Goal: Transaction & Acquisition: Purchase product/service

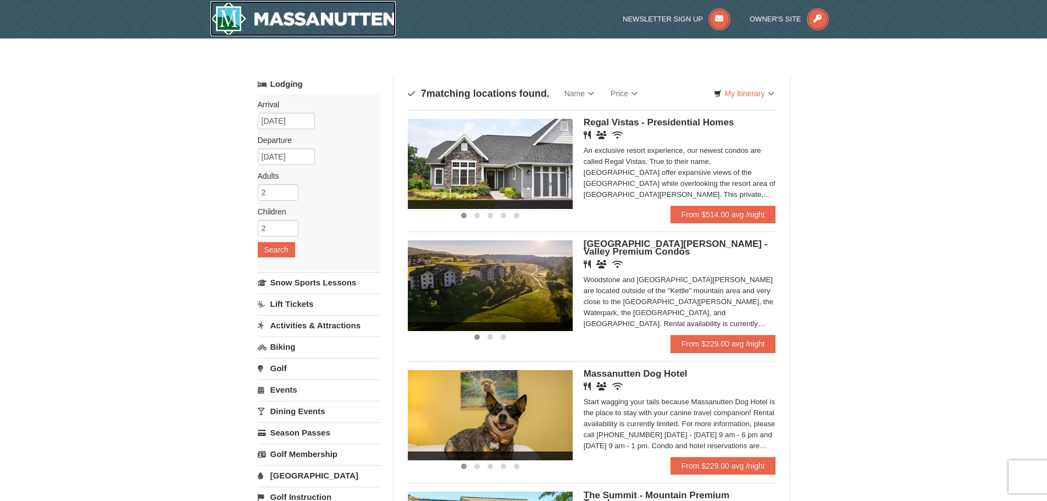
click at [332, 21] on img at bounding box center [303, 18] width 186 height 35
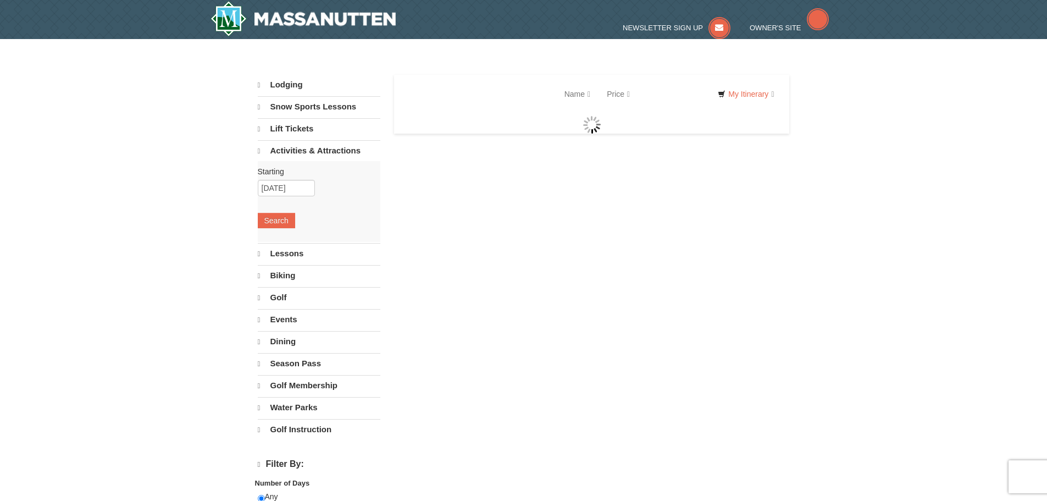
select select "9"
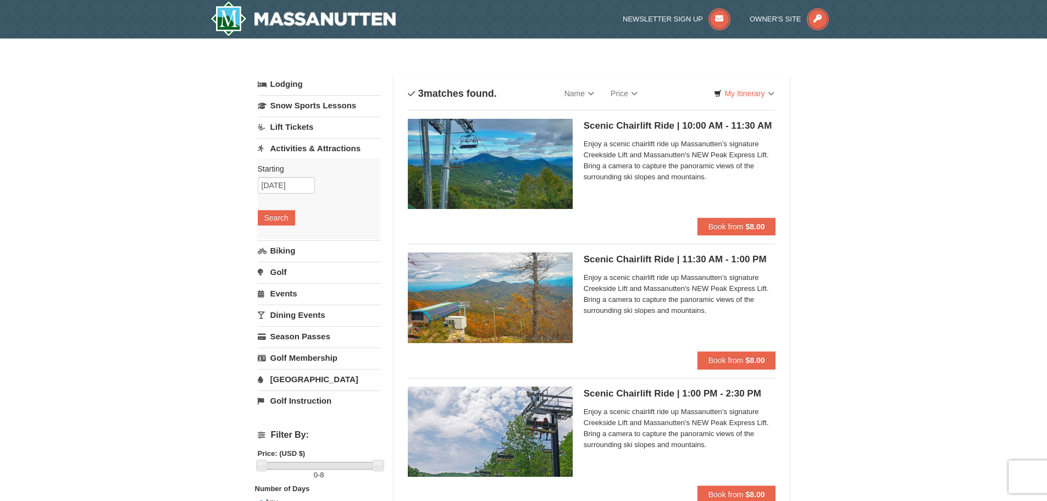
scroll to position [55, 0]
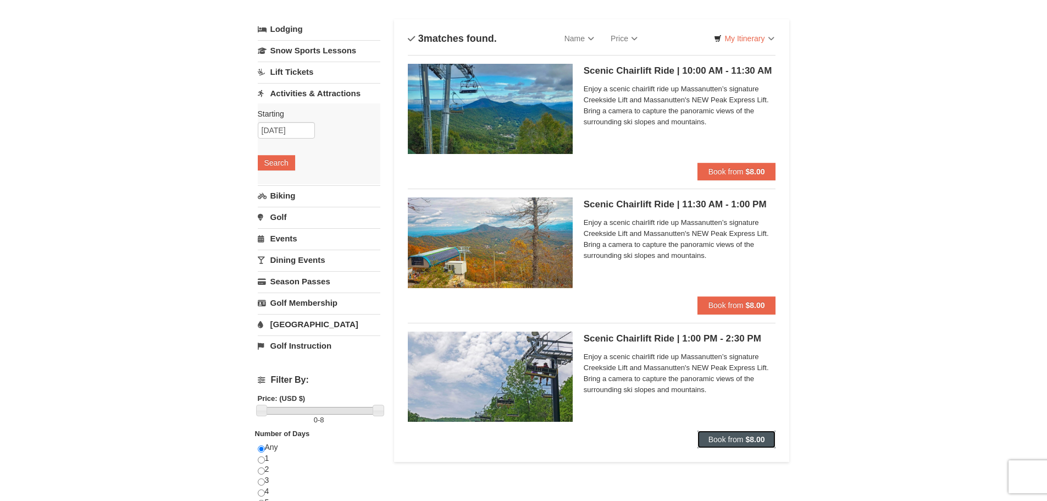
click at [718, 437] on span "Book from" at bounding box center [725, 439] width 35 height 9
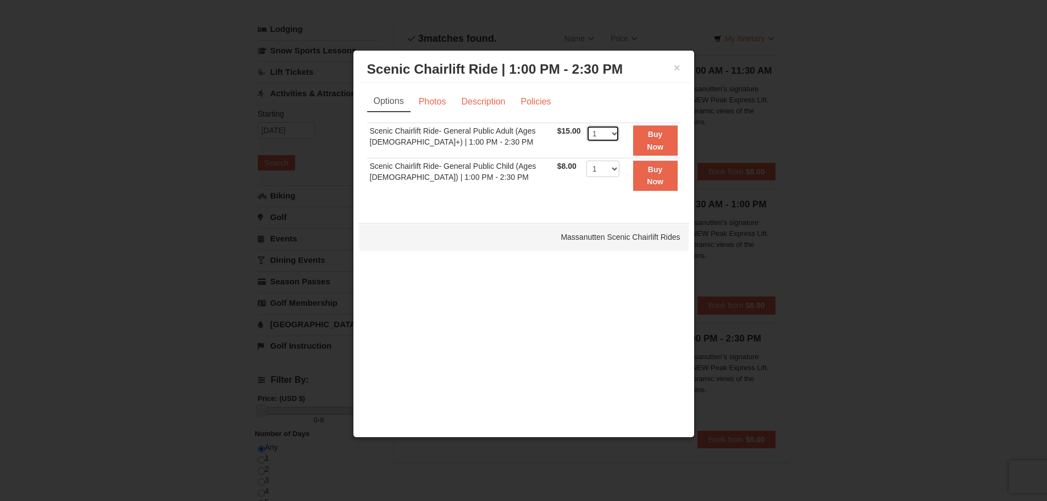
click at [607, 133] on select "1 2 3 4 5 6 7 8 9 10 11 12 13 14 15 16 17 18 19 20 21 22" at bounding box center [602, 133] width 33 height 16
select select "3"
click at [586, 125] on select "1 2 3 4 5 6 7 8 9 10 11 12 13 14 15 16 17 18 19 20 21 22" at bounding box center [602, 133] width 33 height 16
click at [637, 141] on button "Buy Now" at bounding box center [655, 140] width 45 height 30
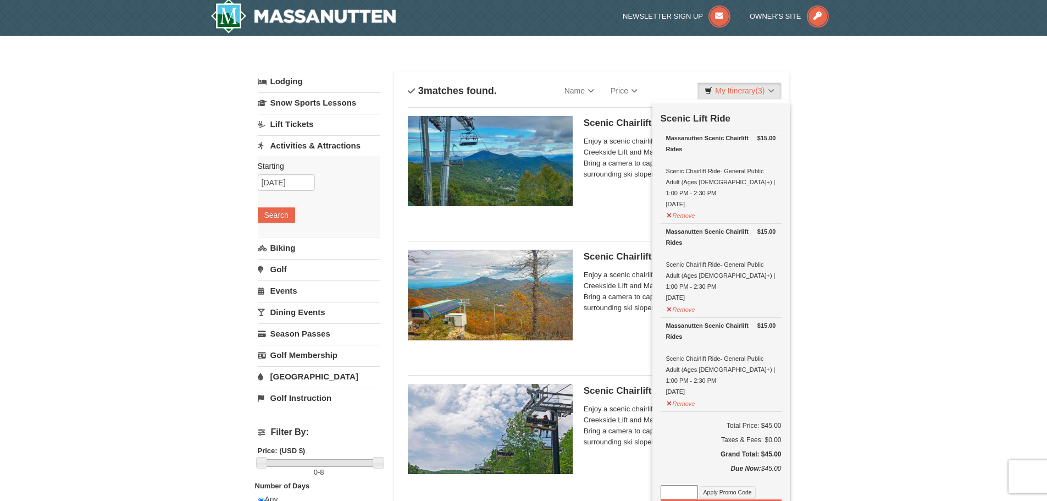
scroll to position [3, 0]
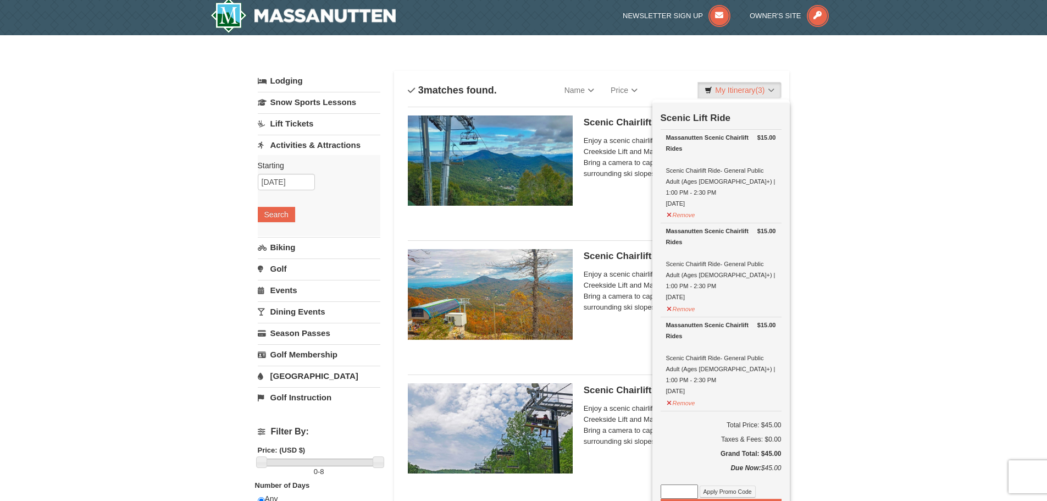
click at [597, 385] on h5 "Scenic Chairlift Ride | 1:00 PM - 2:30 PM Massanutten Scenic Chairlift Rides" at bounding box center [680, 390] width 192 height 11
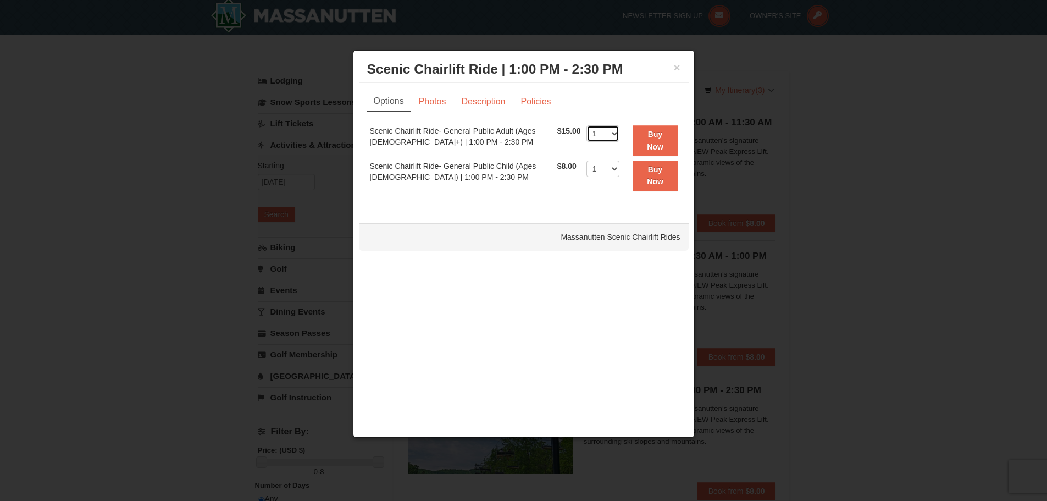
click at [606, 132] on select "1 2 3 4 5 6 7 8 9 10 11 12 13 14 15 16 17 18 19 20 21 22" at bounding box center [602, 133] width 33 height 16
click at [552, 193] on div "Sorry, no matches found. Please remove some filters, or change your dates to fi…" at bounding box center [523, 163] width 313 height 81
click at [607, 135] on select "1 2 3 4 5 6 7 8 9 10 11 12 13 14 15 16 17 18 19 20 21 22" at bounding box center [602, 133] width 33 height 16
select select "3"
click at [586, 125] on select "1 2 3 4 5 6 7 8 9 10 11 12 13 14 15 16 17 18 19 20 21 22" at bounding box center [602, 133] width 33 height 16
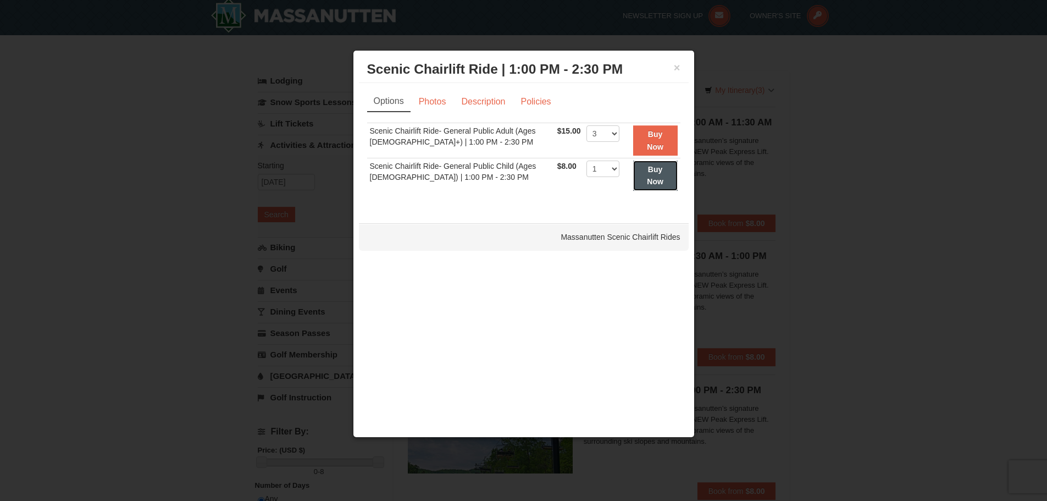
click at [647, 173] on strong "Buy Now" at bounding box center [655, 175] width 16 height 21
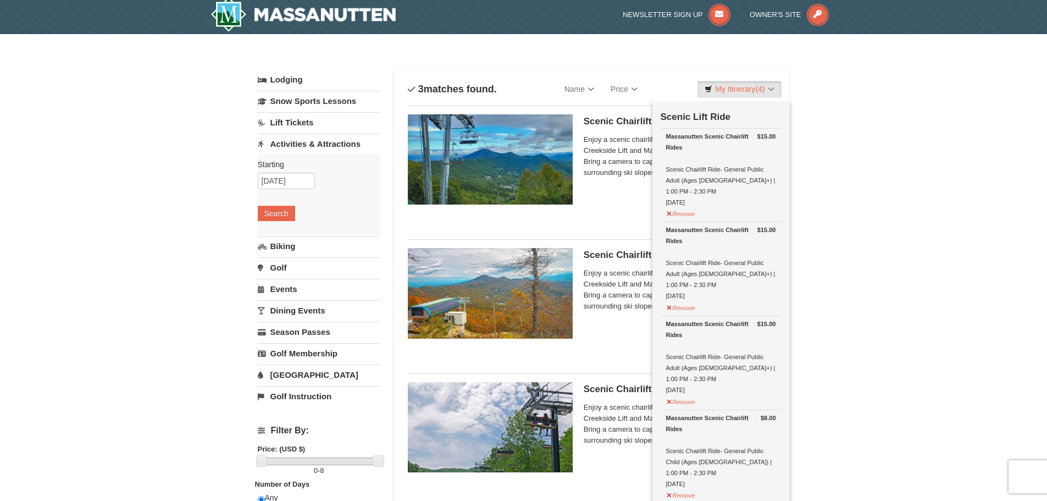
scroll to position [0, 0]
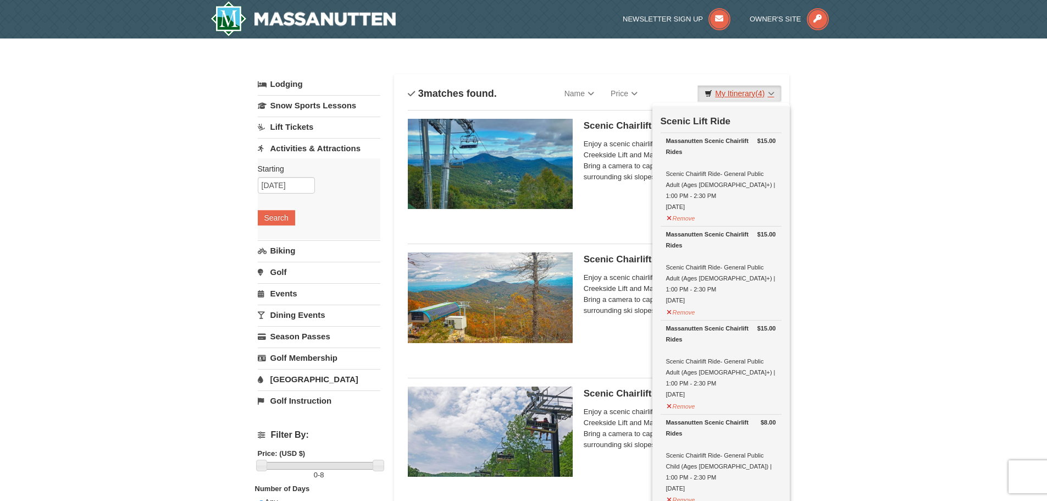
click at [726, 95] on link "My Itinerary (4)" at bounding box center [739, 93] width 84 height 16
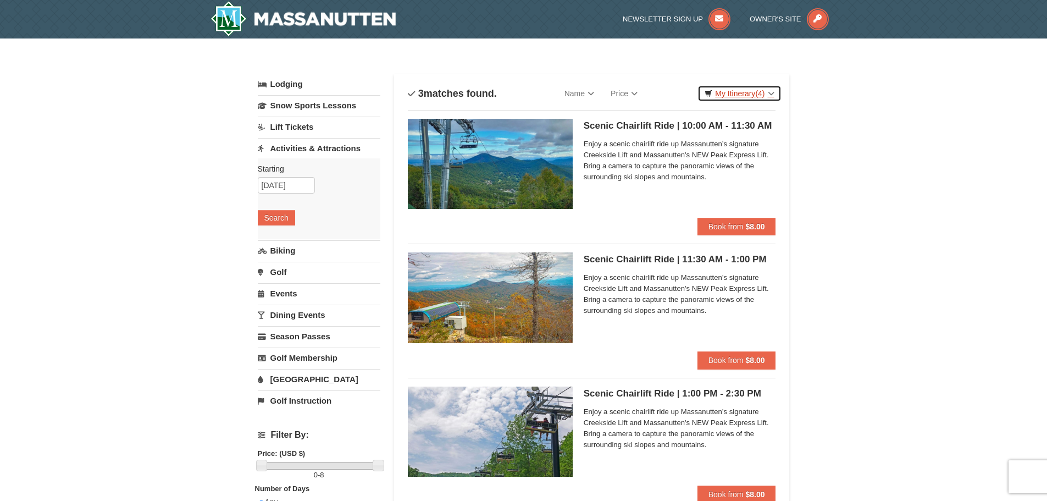
click at [772, 91] on link "My Itinerary (4)" at bounding box center [739, 93] width 84 height 16
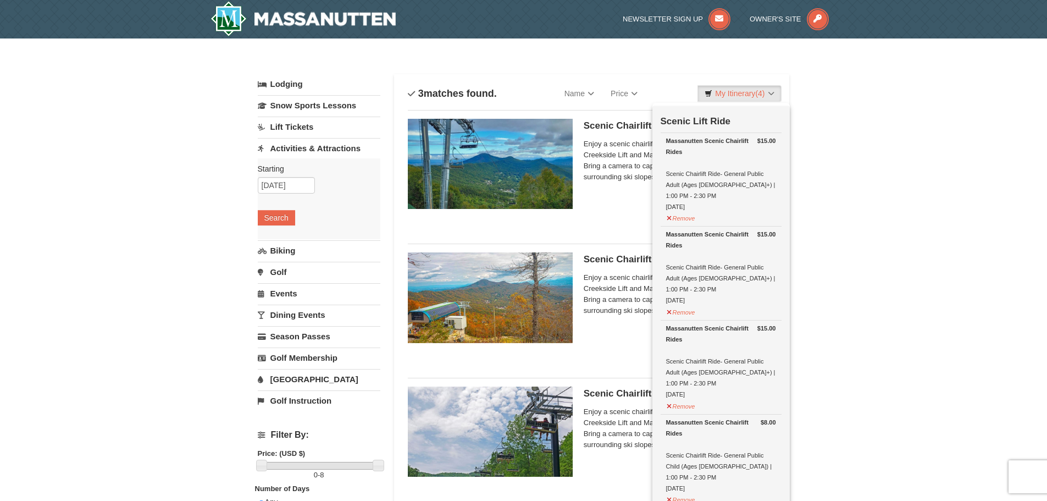
click at [900, 272] on div "× Categories List Filter My Itinerary (4) Check Out Now Scenic Lift Ride $15.00…" at bounding box center [523, 439] width 1047 height 803
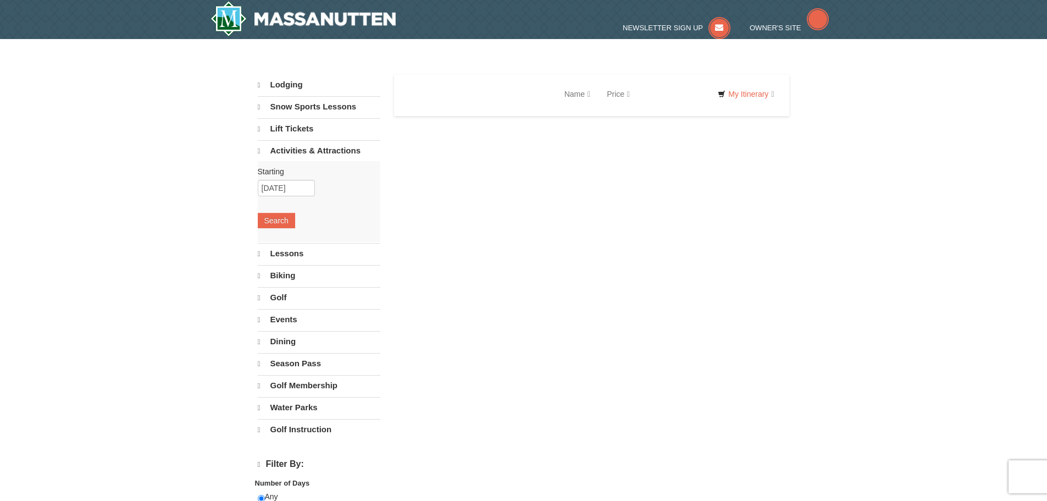
select select "9"
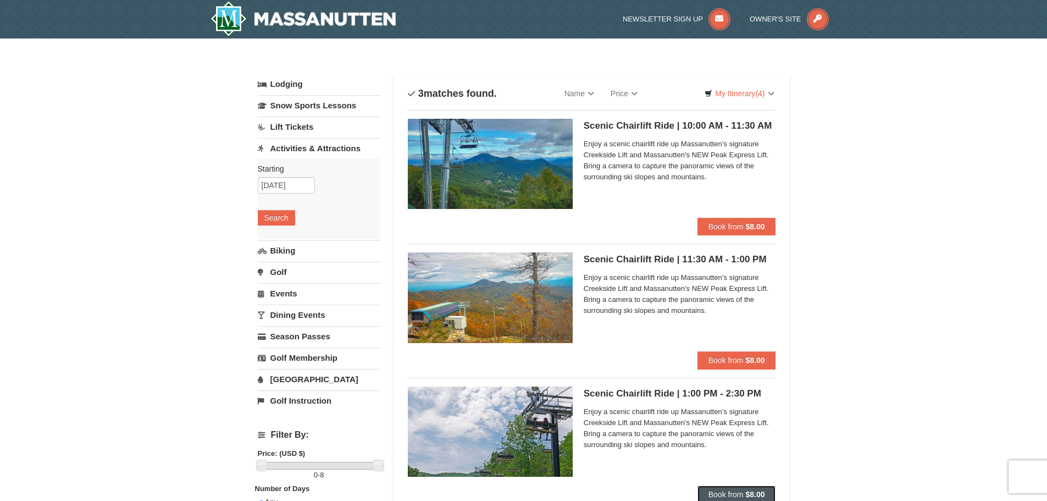
click at [747, 492] on strong "$8.00" at bounding box center [754, 494] width 19 height 9
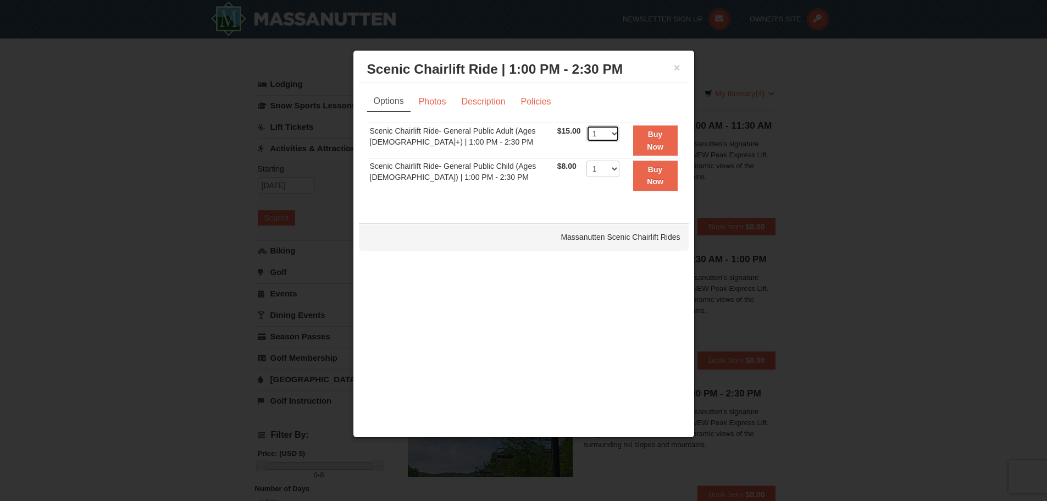
click at [609, 135] on select "1 2 3 4 5 6 7 8 9 10 11 12 13 14 15 16 17 18 19 20 21 22" at bounding box center [602, 133] width 33 height 16
select select "3"
click at [586, 125] on select "1 2 3 4 5 6 7 8 9 10 11 12 13 14 15 16 17 18 19 20 21 22" at bounding box center [602, 133] width 33 height 16
click at [657, 148] on strong "Buy Now" at bounding box center [655, 140] width 16 height 21
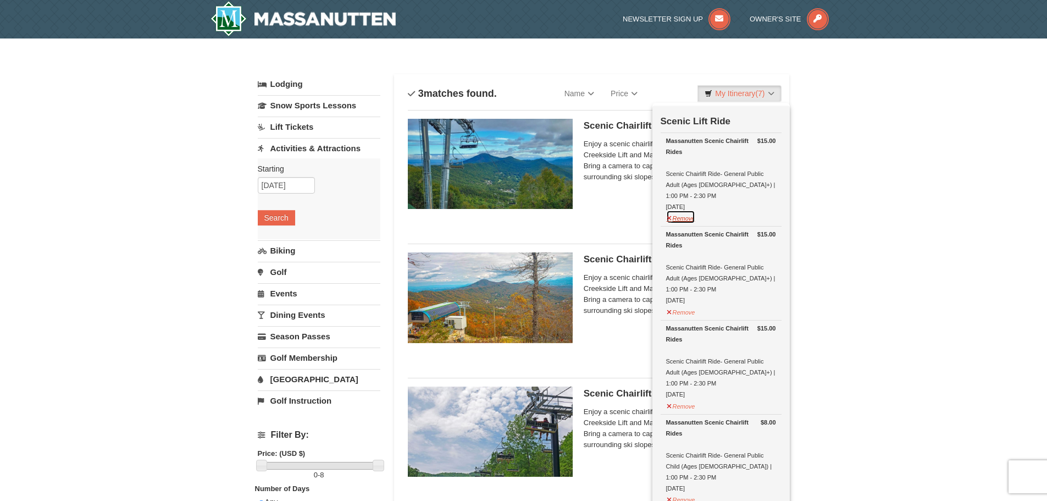
click at [689, 210] on button "Remove" at bounding box center [681, 217] width 30 height 14
click at [683, 213] on button "Remove" at bounding box center [681, 217] width 30 height 14
click at [685, 212] on button "Remove" at bounding box center [681, 217] width 30 height 14
click at [852, 278] on div "× Categories List Filter My Itinerary (4) Check Out Now Scenic Lift Ride $8.00 …" at bounding box center [523, 439] width 1047 height 803
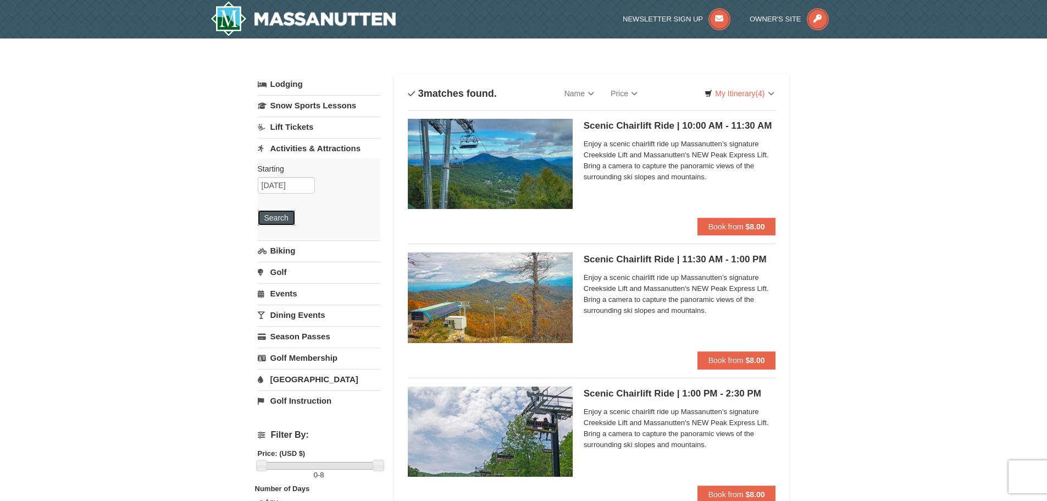
click at [274, 219] on button "Search" at bounding box center [276, 217] width 37 height 15
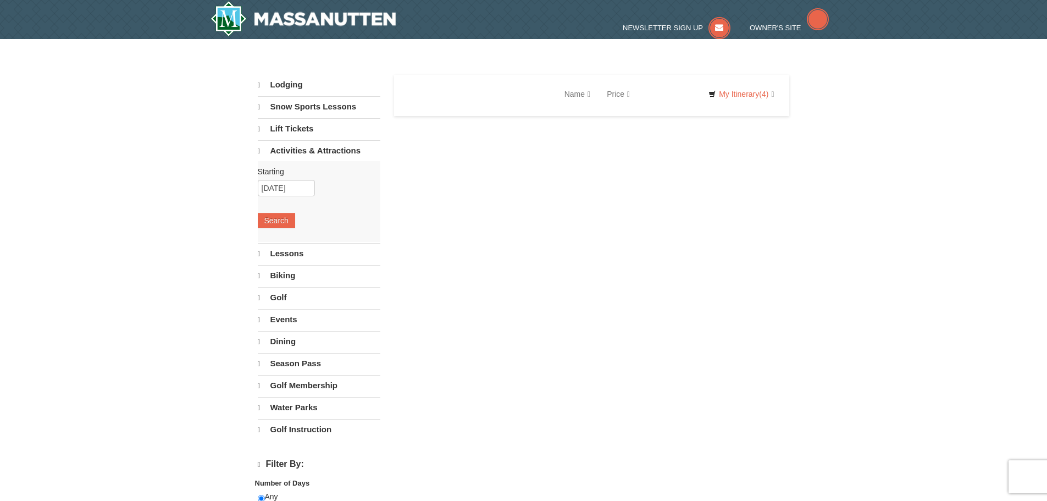
select select "9"
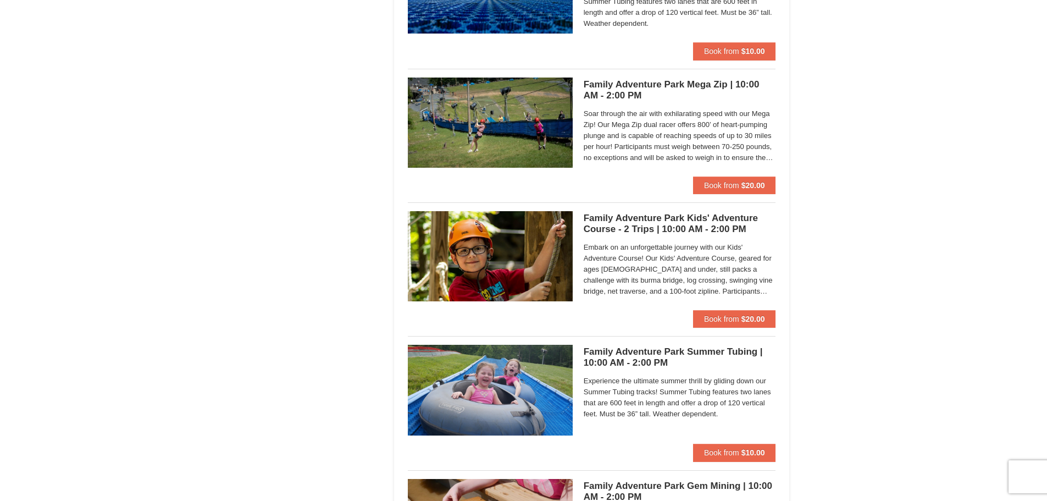
scroll to position [2913, 0]
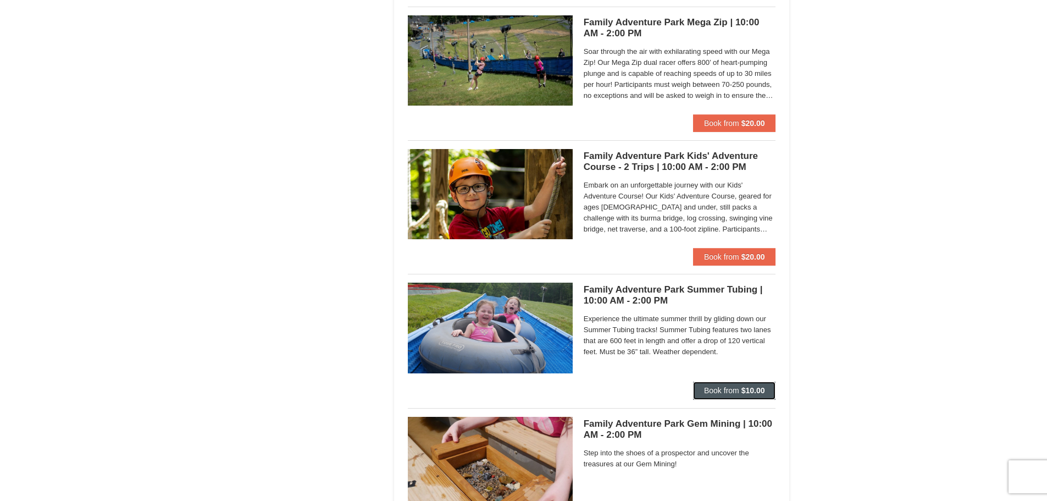
click at [714, 387] on span "Book from" at bounding box center [721, 390] width 35 height 9
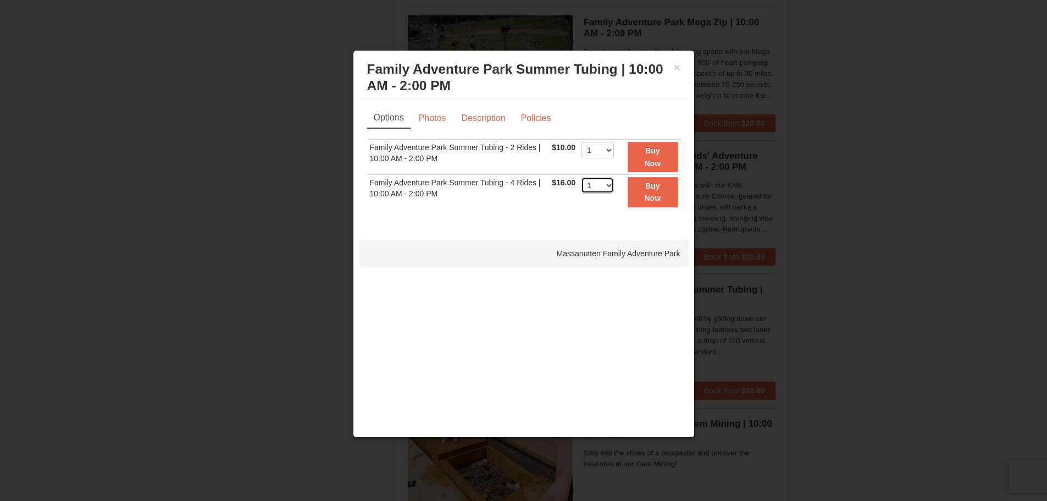
click at [606, 186] on select "1 2 3 4 5 6 7 8 9 10 11 12 13 14 15 16 17 18 19 20 21 22" at bounding box center [597, 185] width 33 height 16
select select "4"
click at [581, 177] on select "1 2 3 4 5 6 7 8 9 10 11 12 13 14 15 16 17 18 19 20 21 22" at bounding box center [597, 185] width 33 height 16
click at [640, 201] on button "Buy Now" at bounding box center [652, 192] width 49 height 30
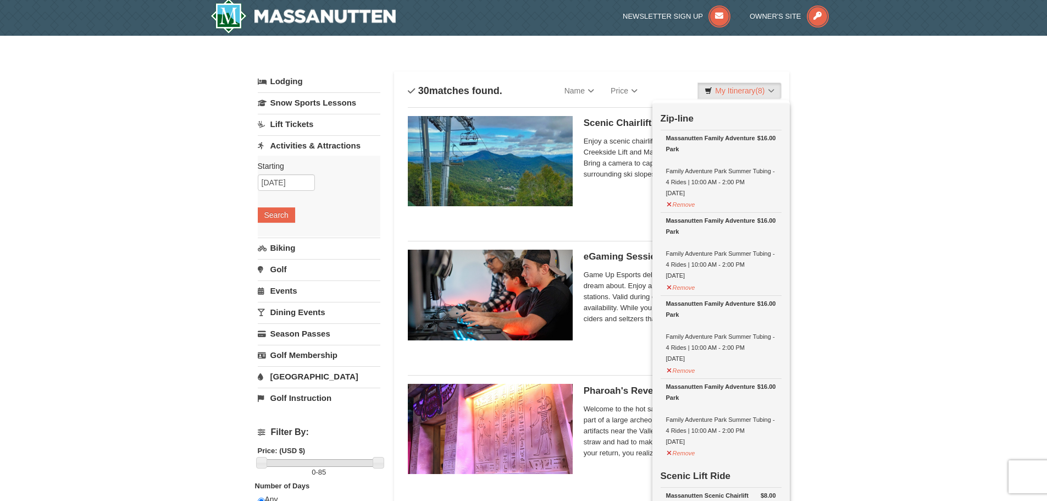
scroll to position [3, 0]
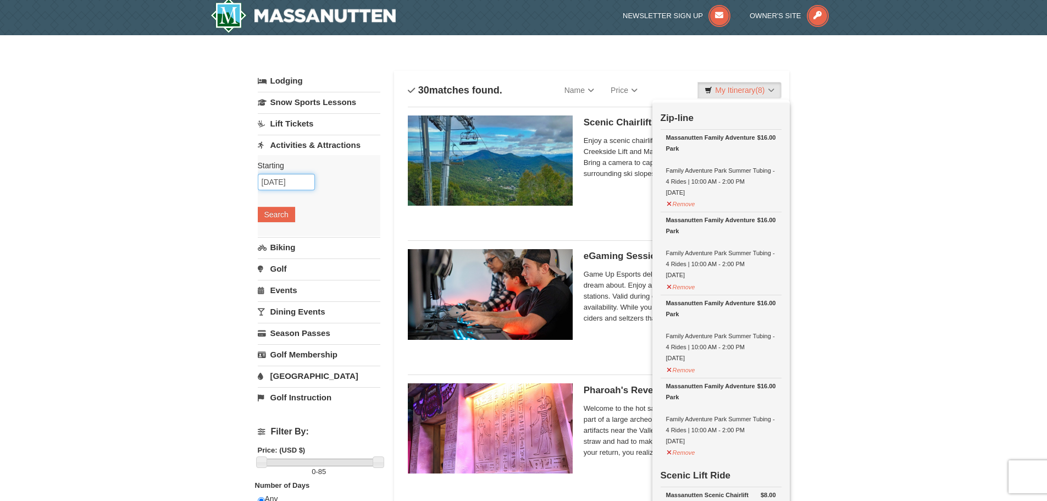
click at [279, 183] on input "[DATE]" at bounding box center [286, 182] width 57 height 16
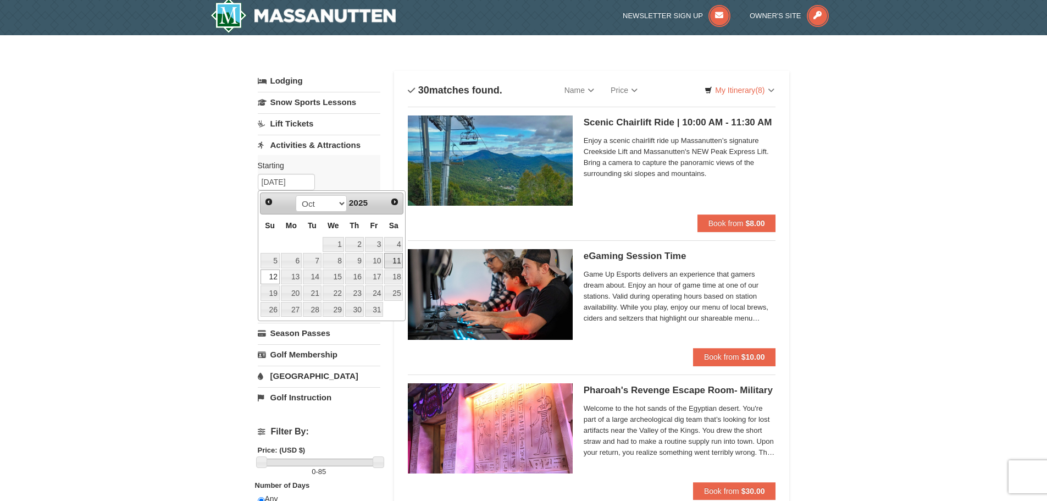
click at [396, 262] on link "11" at bounding box center [393, 260] width 19 height 15
type input "10/11/2025"
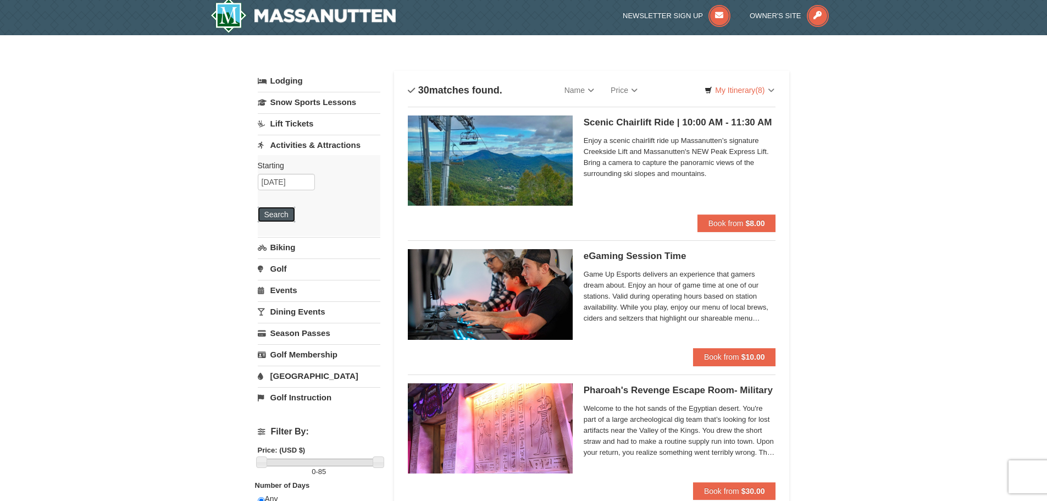
click at [284, 209] on button "Search" at bounding box center [276, 214] width 37 height 15
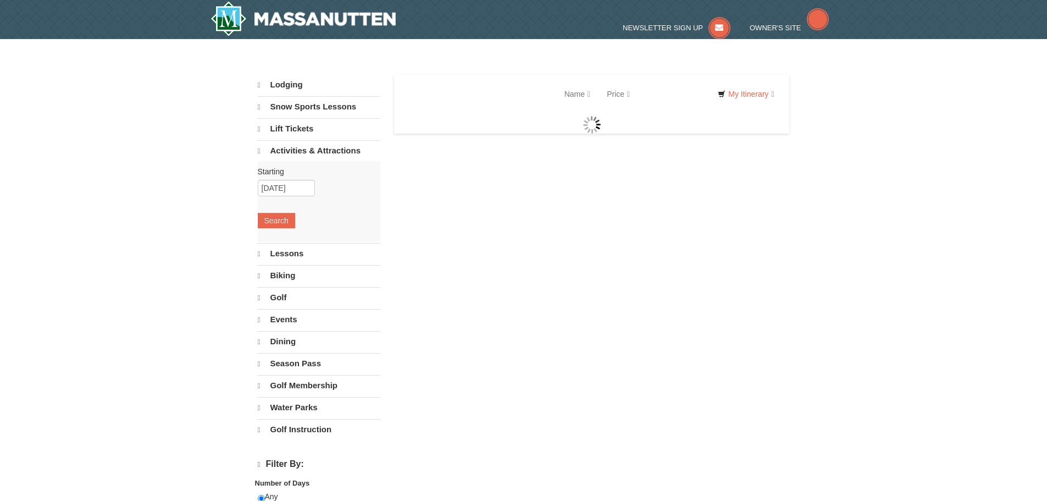
select select "9"
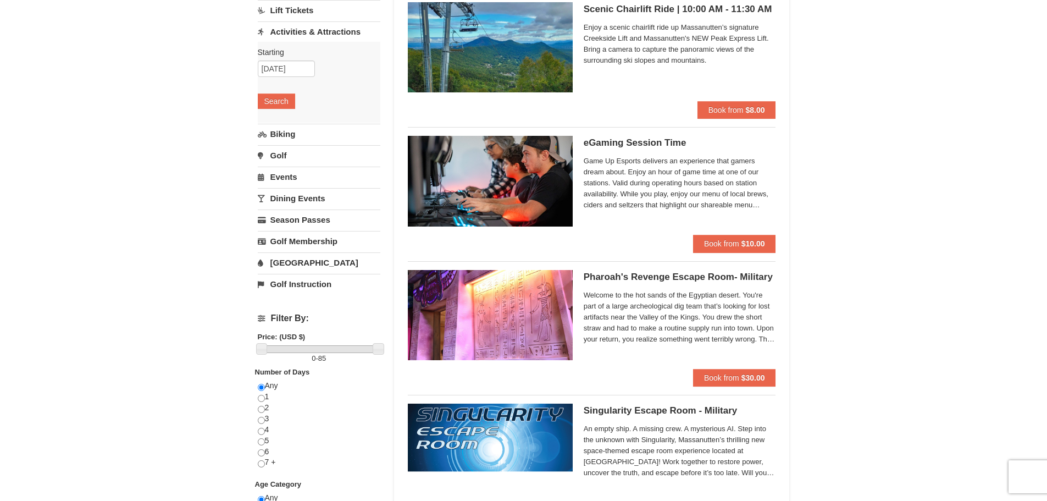
scroll to position [110, 0]
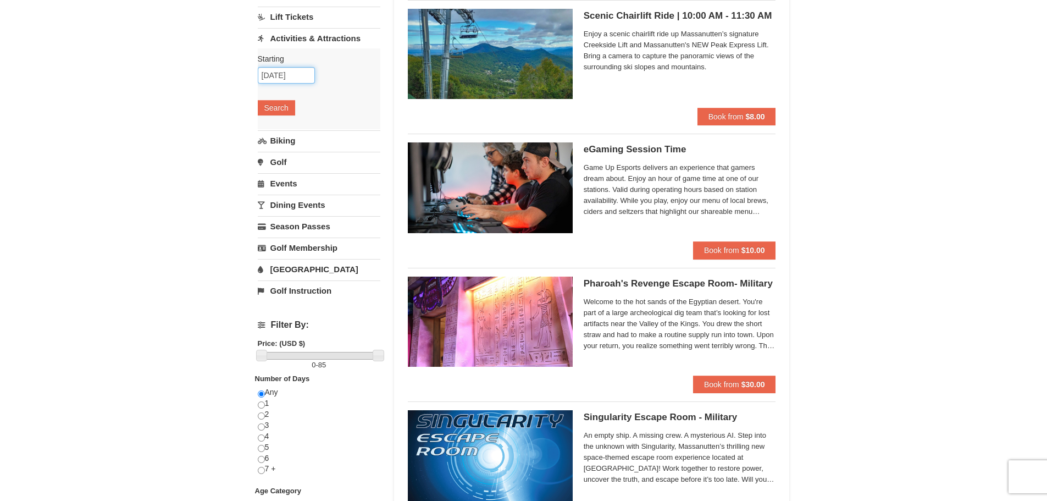
click at [284, 77] on input "[DATE]" at bounding box center [286, 75] width 57 height 16
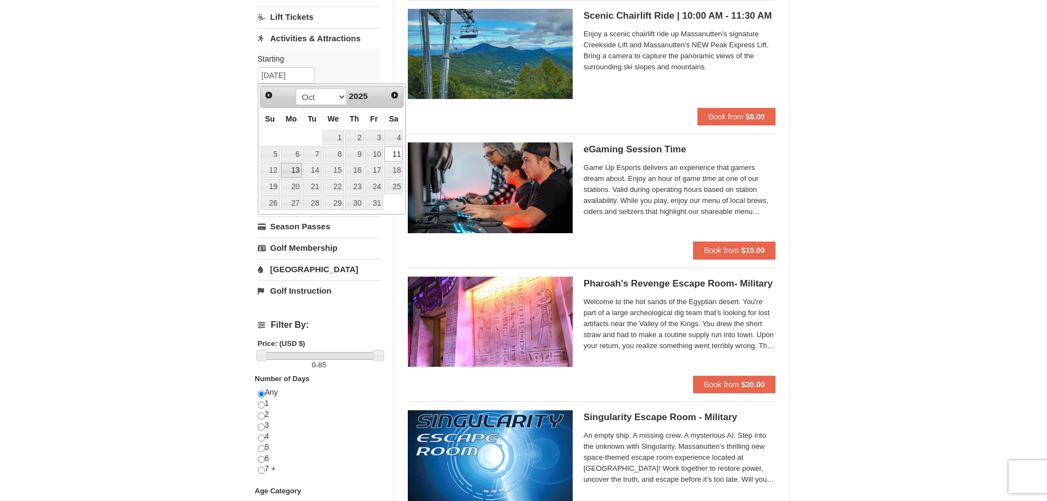
click at [291, 171] on link "13" at bounding box center [291, 170] width 21 height 15
type input "10/13/2025"
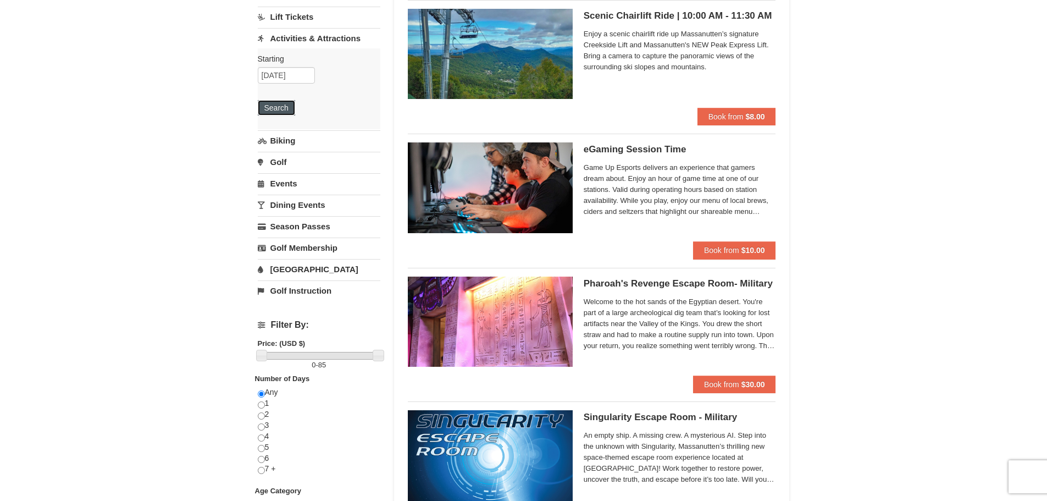
click at [275, 111] on button "Search" at bounding box center [276, 107] width 37 height 15
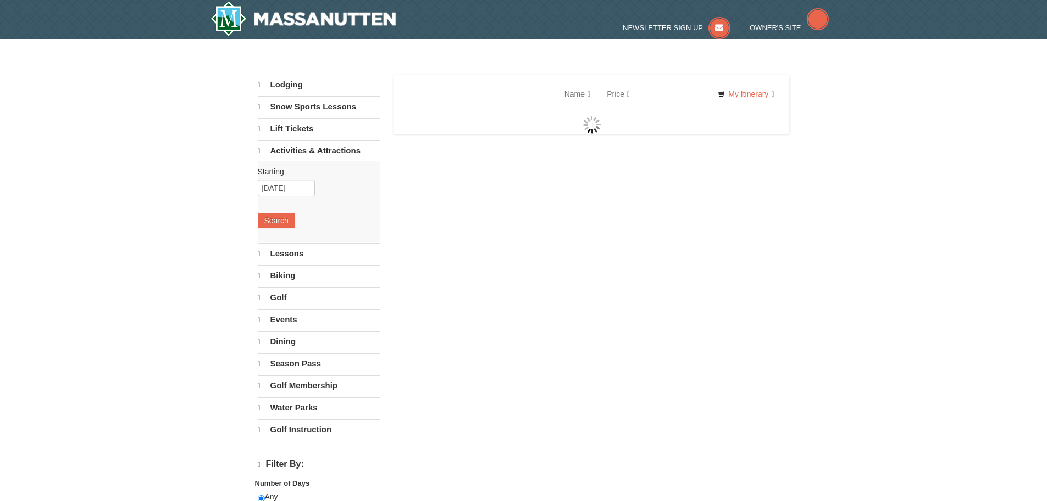
select select "9"
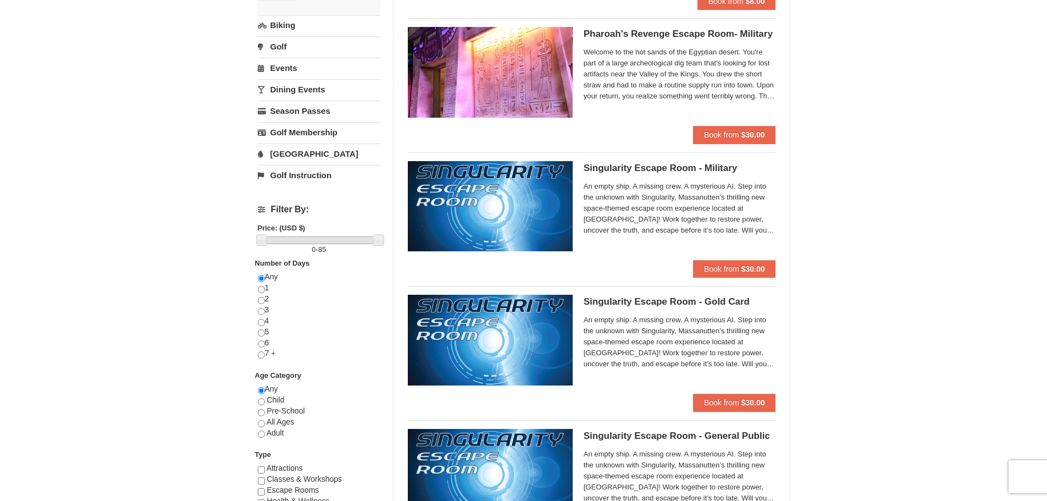
scroll to position [57, 0]
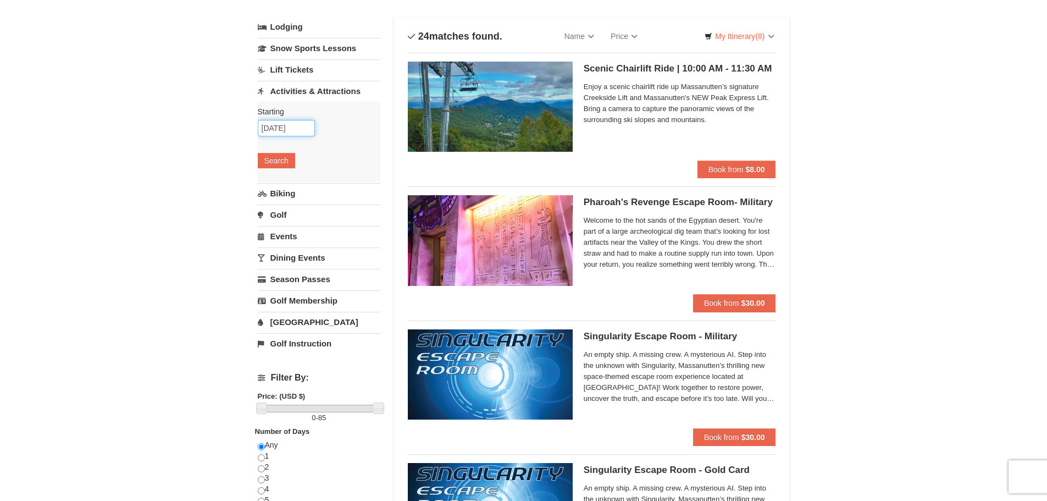
click input "10/13/2025"
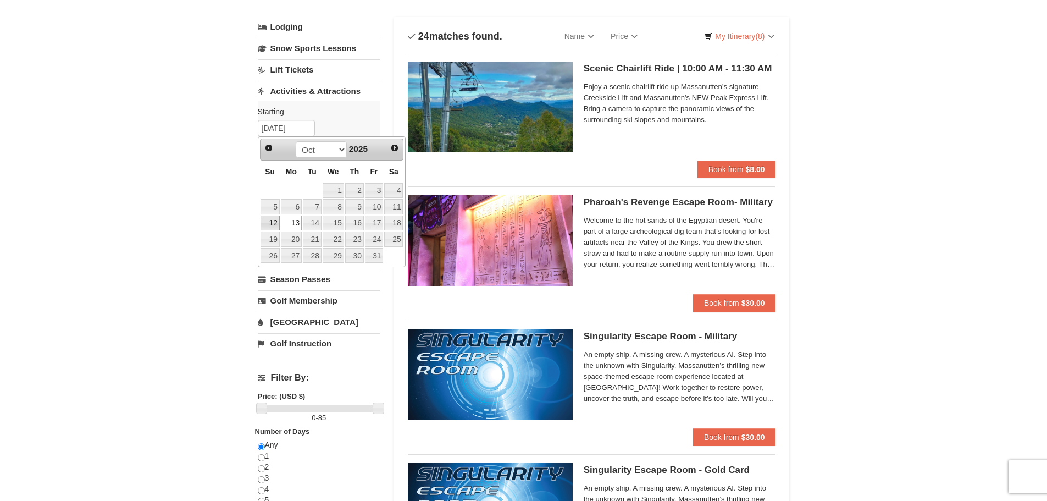
click link "12"
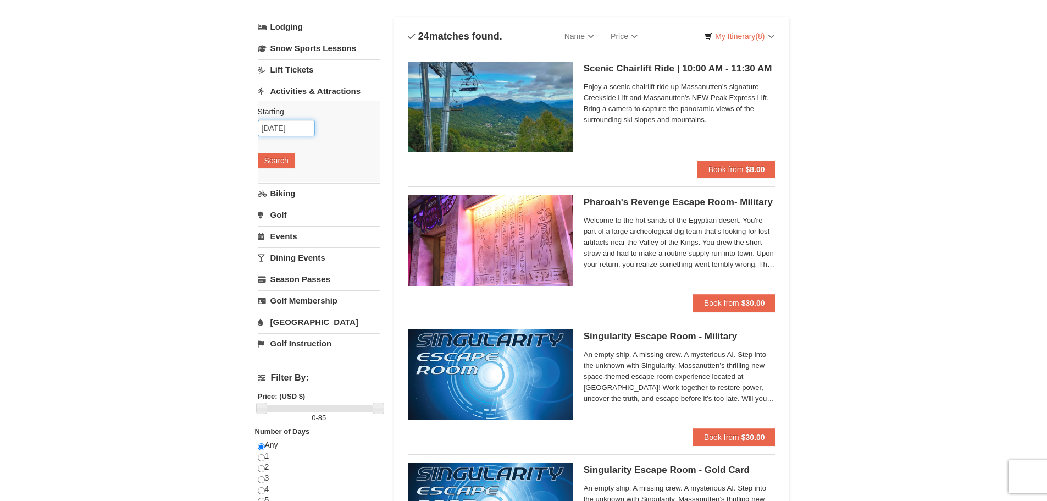
click input "[DATE]"
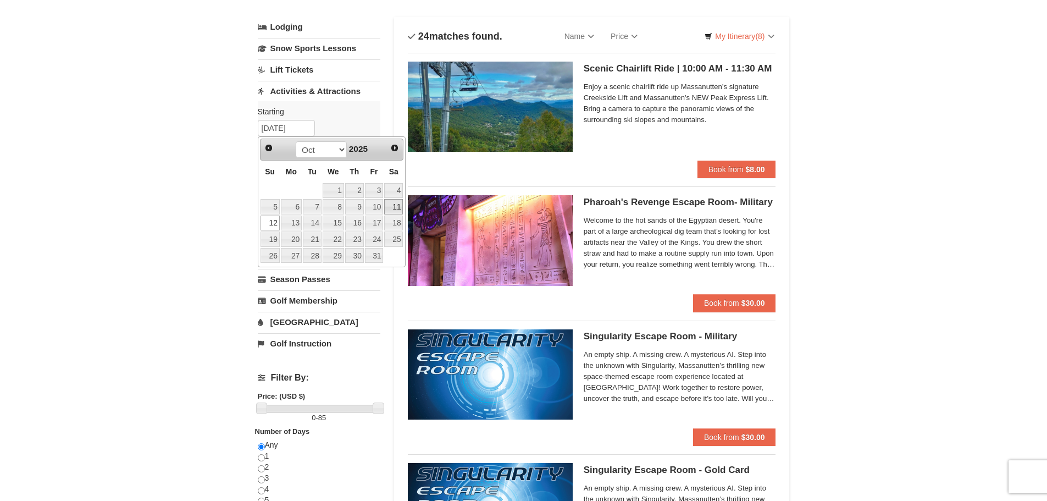
click link "11"
type input "[DATE]"
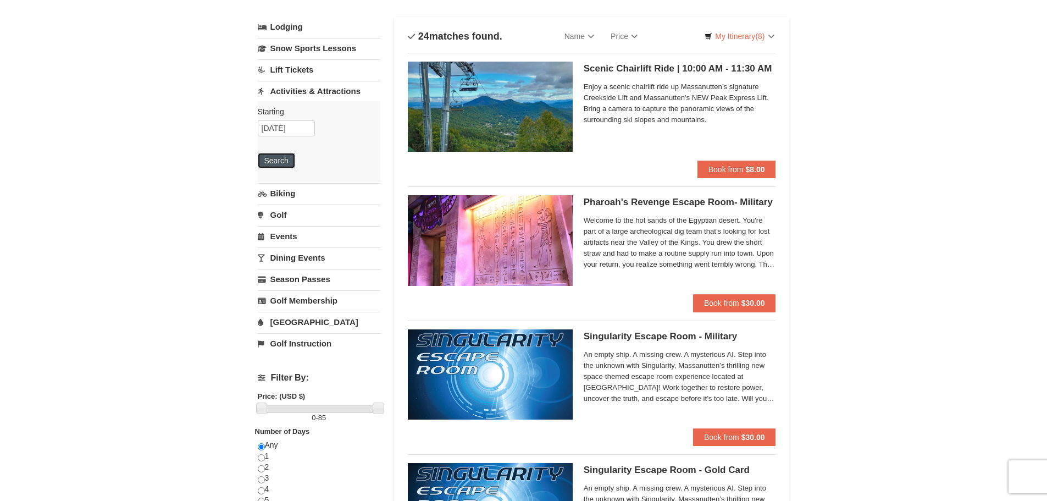
click button "Search"
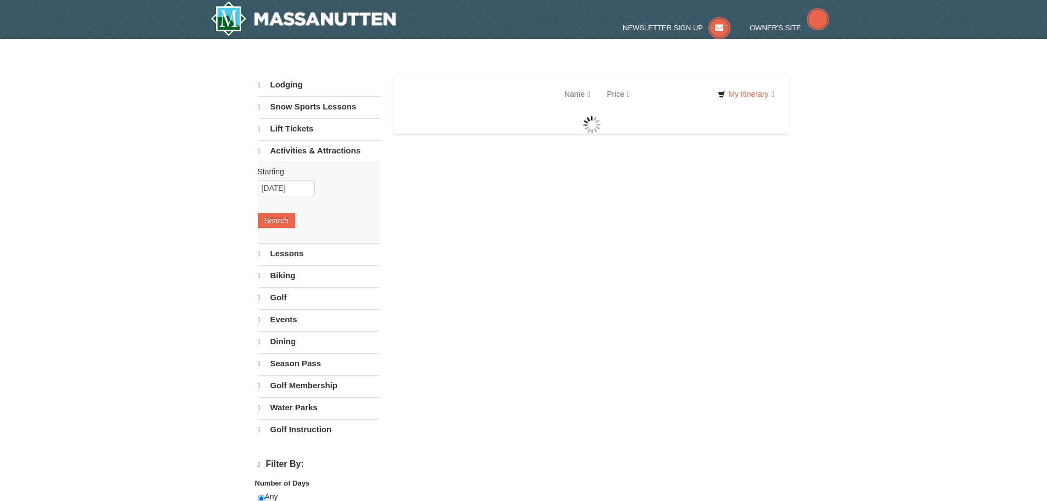
select select "9"
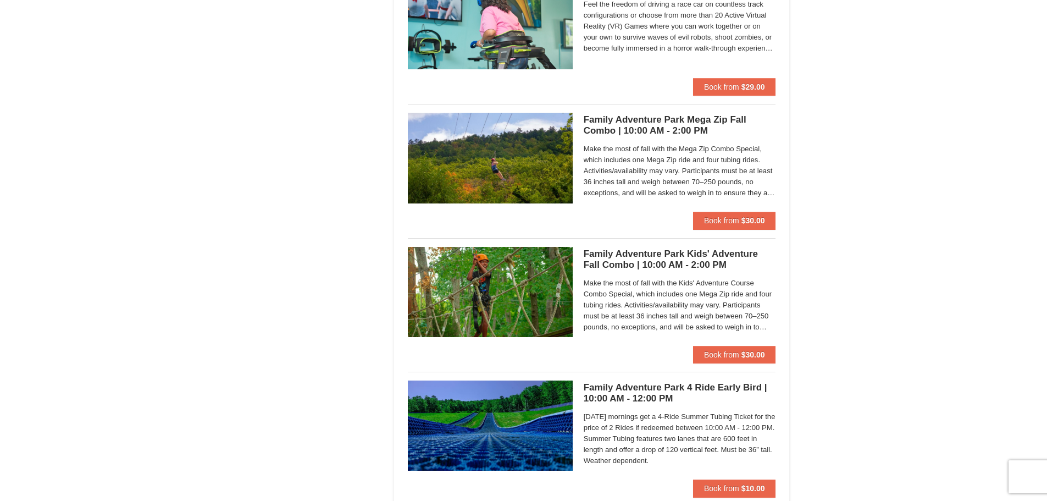
scroll to position [2418, 0]
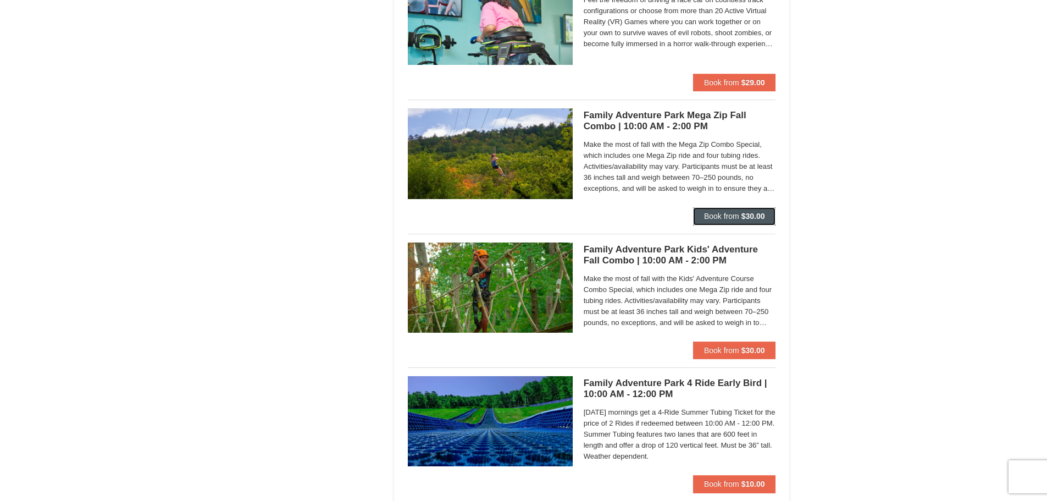
click at [711, 215] on span "Book from" at bounding box center [721, 216] width 35 height 9
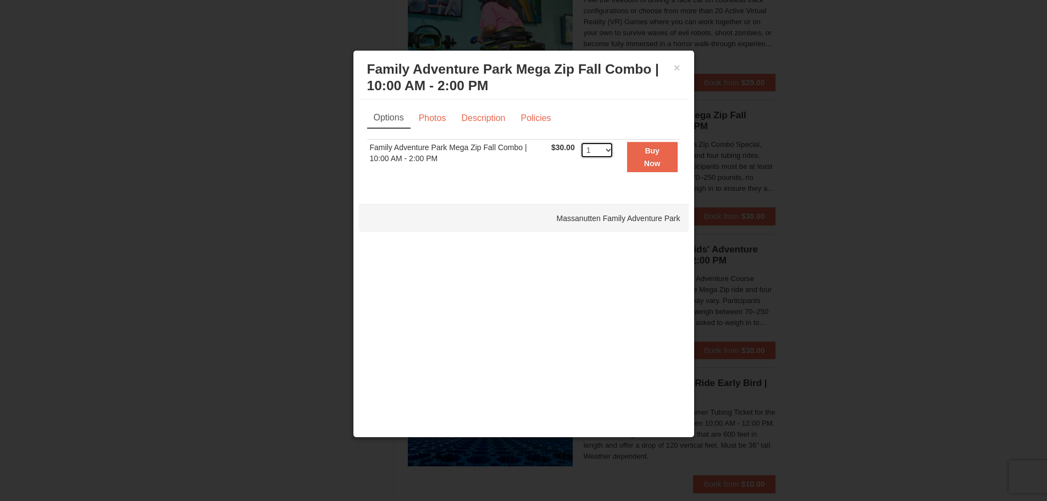
click at [611, 149] on select "1 2 3 4 5 6 7 8 9 10 11 12 13 14 15 16 17 18 19 20 21 22 23 24 25 26 27 28 29 3…" at bounding box center [596, 150] width 33 height 16
select select "4"
click at [580, 142] on select "1 2 3 4 5 6 7 8 9 10 11 12 13 14 15 16 17 18 19 20 21 22 23 24 25 26 27 28 29 3…" at bounding box center [596, 150] width 33 height 16
click at [657, 166] on strong "Buy Now" at bounding box center [652, 156] width 16 height 21
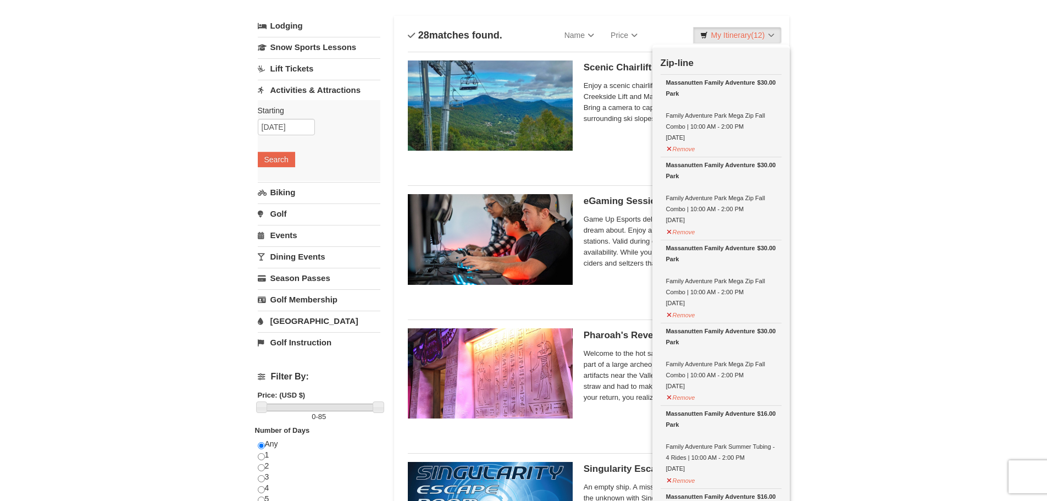
scroll to position [113, 0]
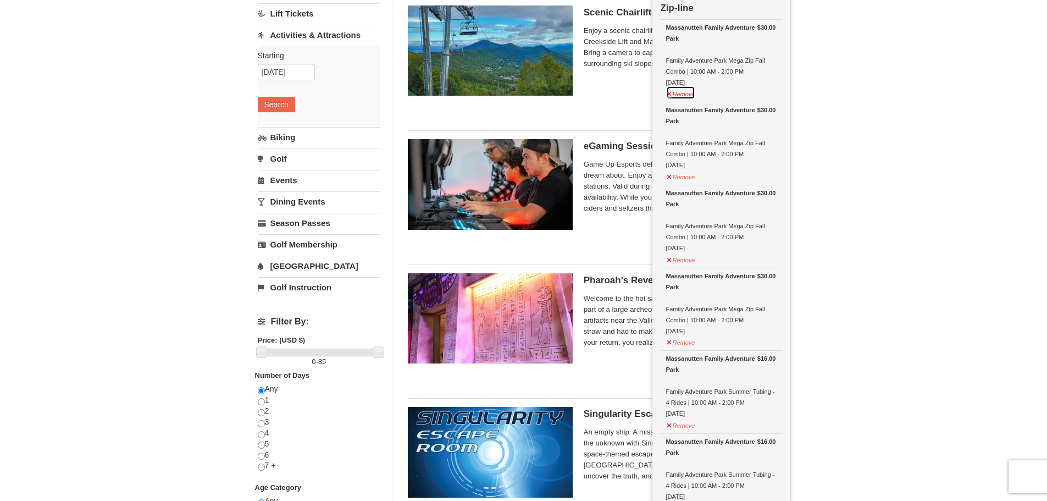
click at [692, 96] on button "Remove" at bounding box center [681, 93] width 30 height 14
click at [689, 93] on button "Remove" at bounding box center [681, 93] width 30 height 14
click at [686, 98] on button "Remove" at bounding box center [681, 93] width 30 height 14
click at [687, 93] on button "Remove" at bounding box center [681, 93] width 30 height 14
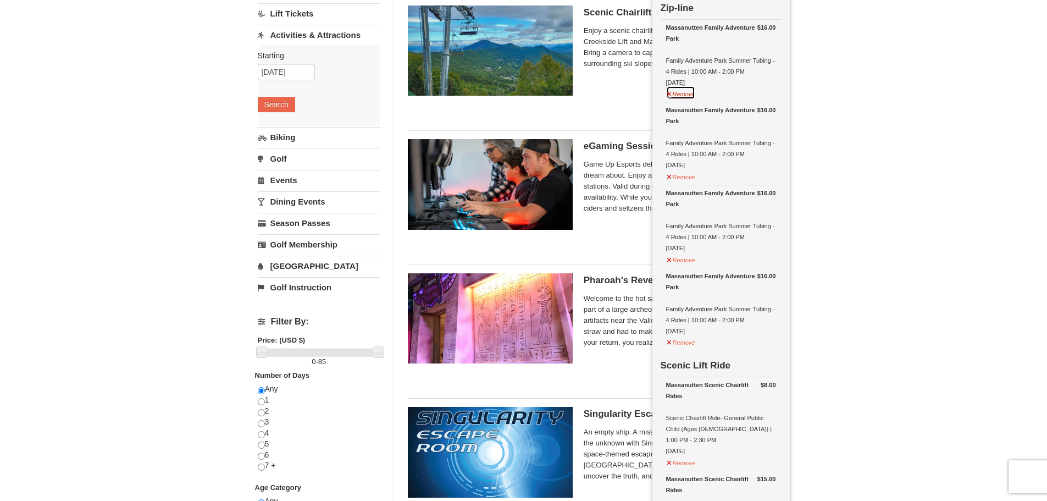
click at [690, 97] on button "Remove" at bounding box center [681, 93] width 30 height 14
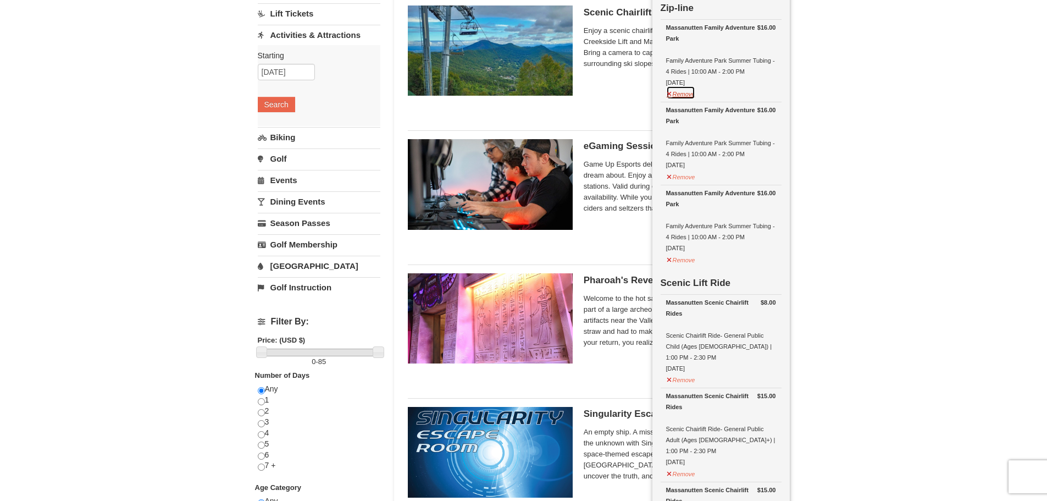
click at [688, 97] on button "Remove" at bounding box center [681, 93] width 30 height 14
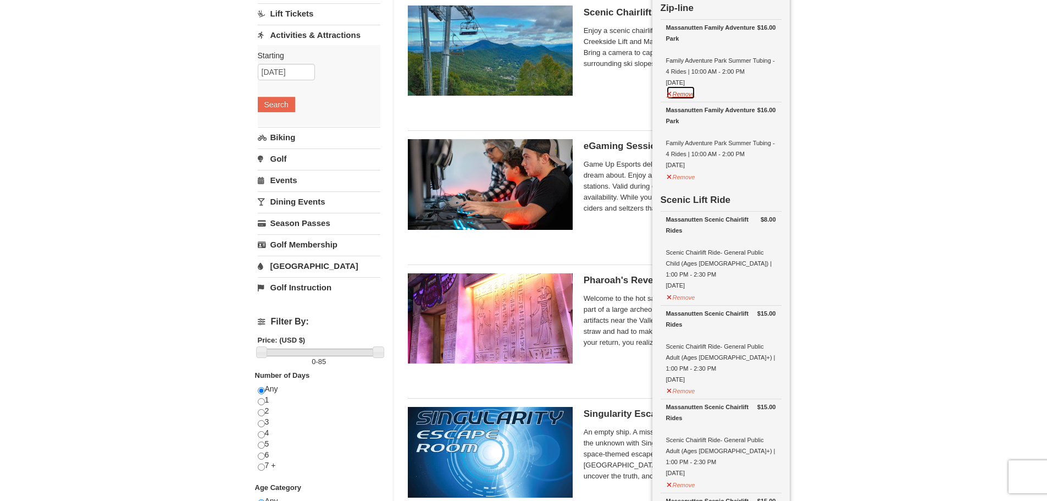
click at [687, 99] on button "Remove" at bounding box center [681, 93] width 30 height 14
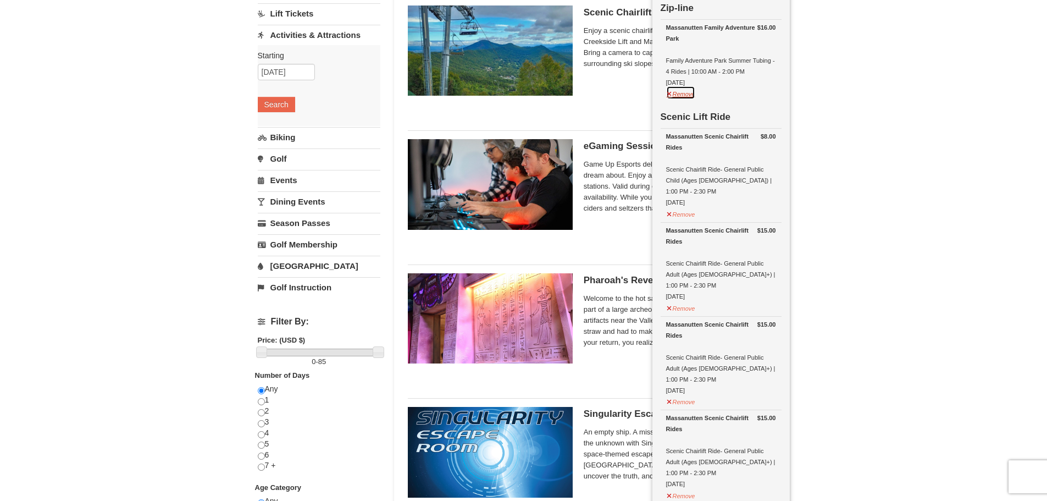
click at [688, 93] on button "Remove" at bounding box center [681, 93] width 30 height 14
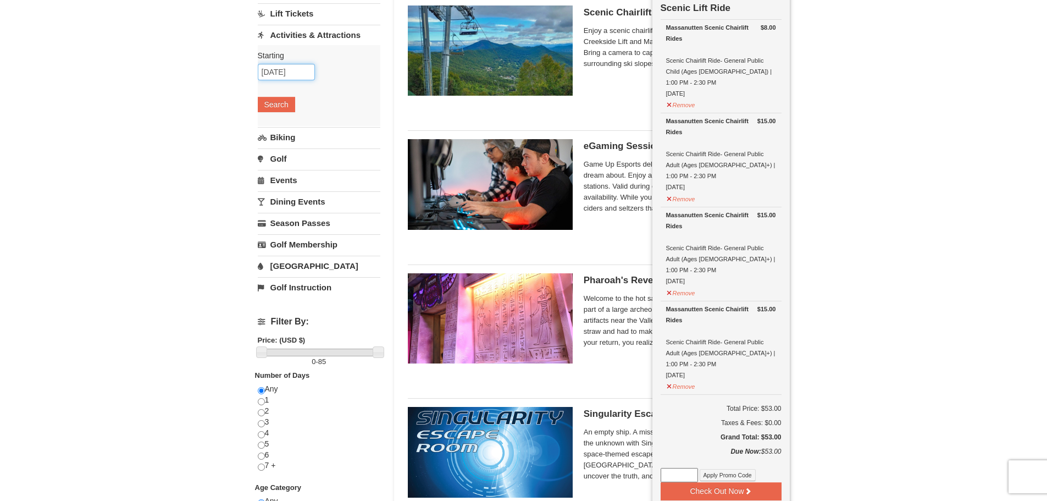
click at [300, 76] on input "[DATE]" at bounding box center [286, 72] width 57 height 16
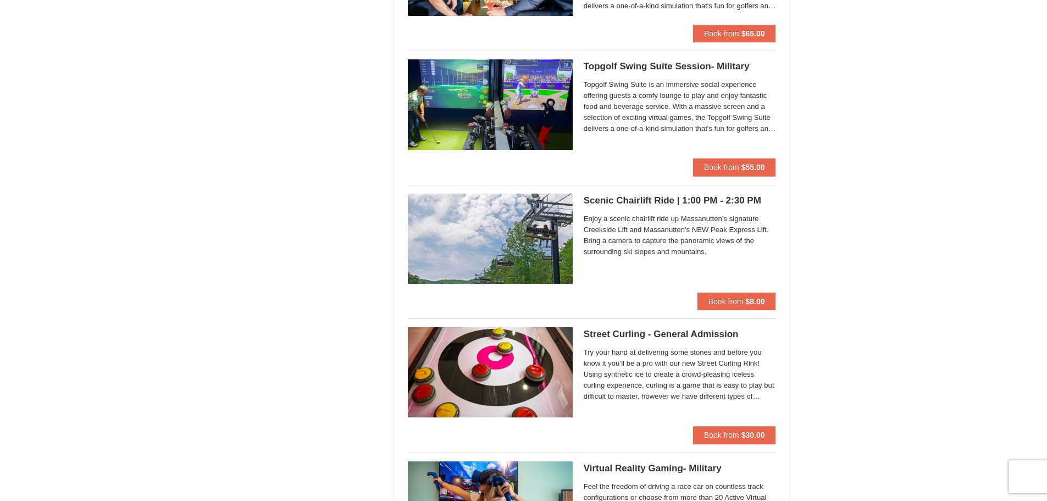
scroll to position [1652, 0]
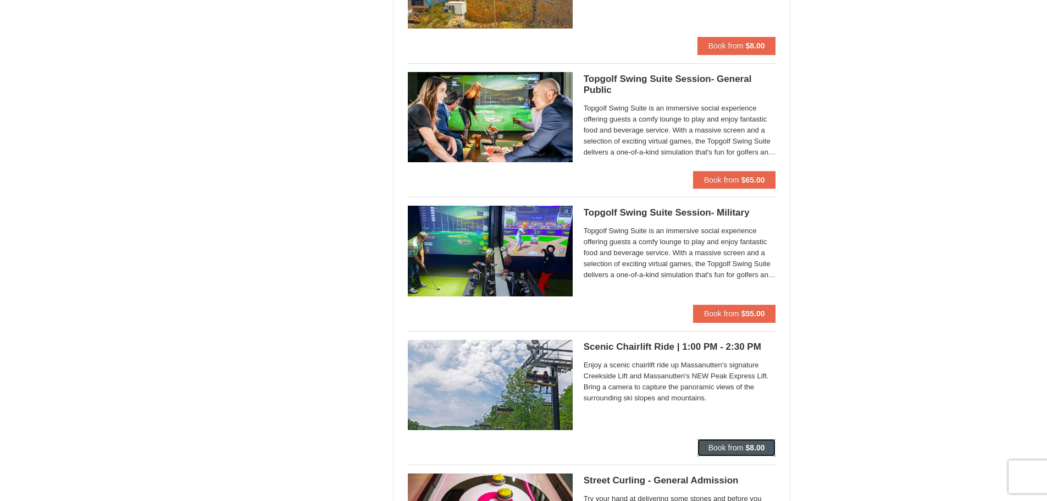
click at [715, 450] on span "Book from" at bounding box center [725, 447] width 35 height 9
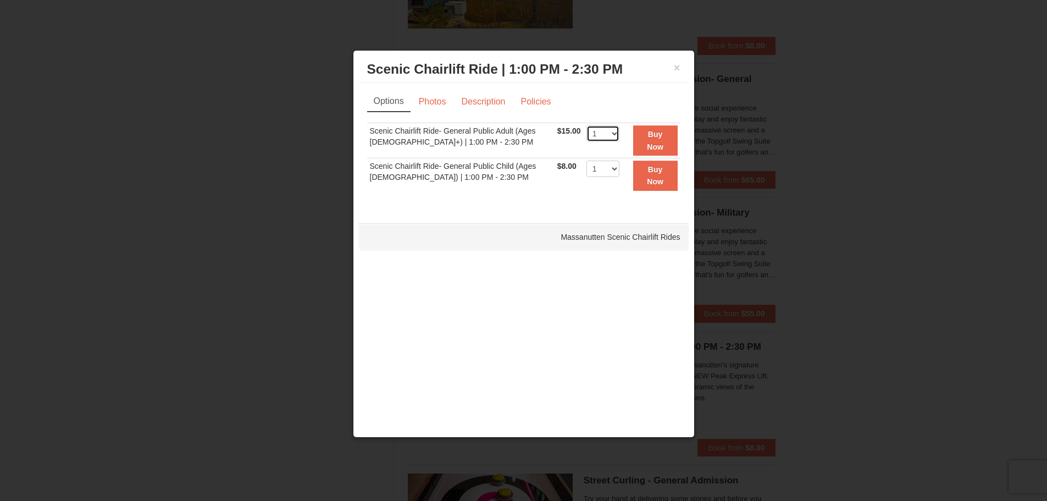
click at [606, 132] on select "1 2 3 4 5 6 7 8 9 10 11 12 13 14 15 16 17 18 19 20 21 22" at bounding box center [602, 133] width 33 height 16
select select "3"
click at [586, 125] on select "1 2 3 4 5 6 7 8 9 10 11 12 13 14 15 16 17 18 19 20 21 22" at bounding box center [602, 133] width 33 height 16
click at [639, 135] on button "Buy Now" at bounding box center [655, 140] width 45 height 30
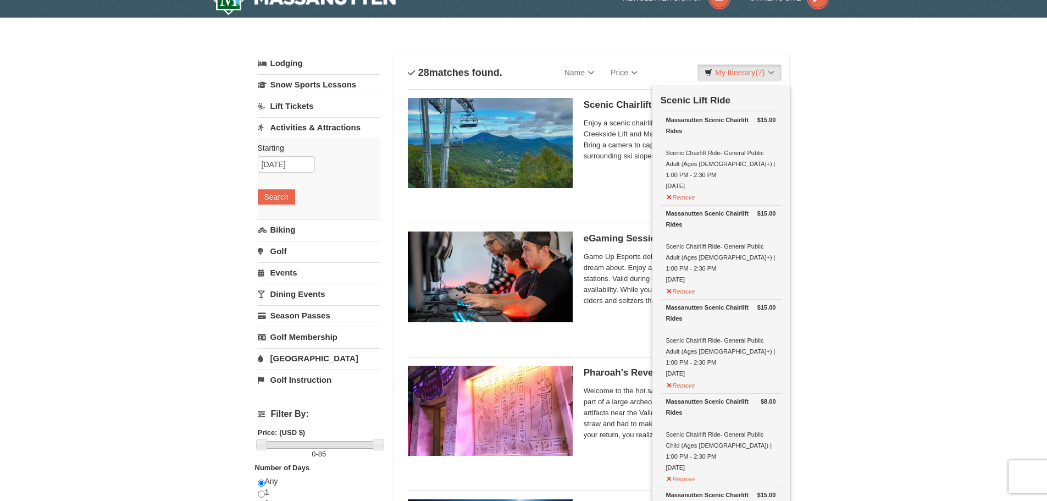
scroll to position [3, 0]
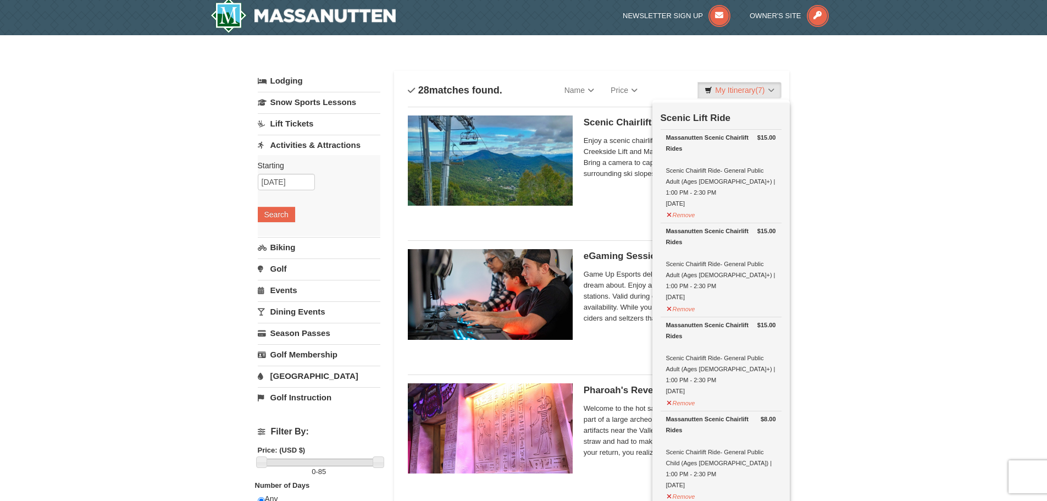
click at [609, 203] on div "Scenic Chairlift Ride | 10:00 AM - 11:30 AM Massanutten Scenic Chairlift Rides …" at bounding box center [680, 164] width 192 height 99
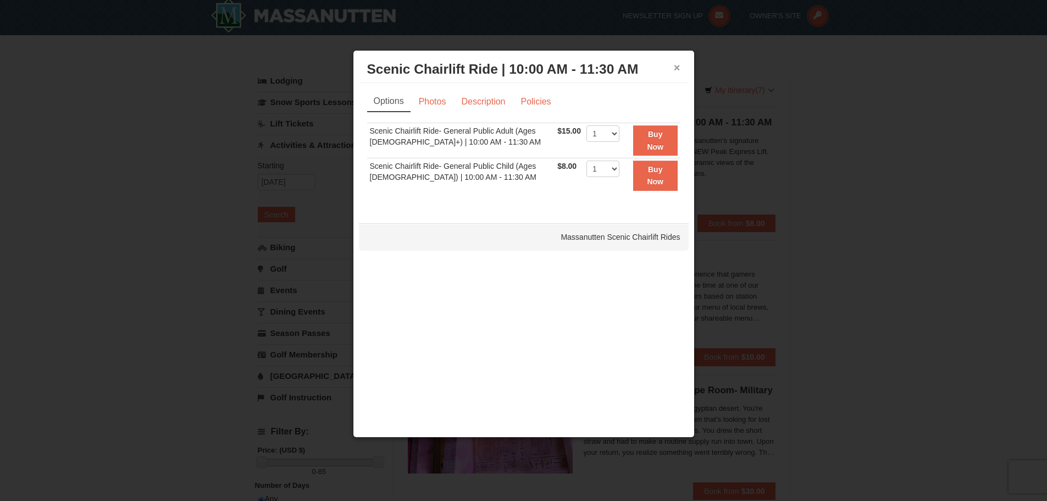
click at [674, 69] on button "×" at bounding box center [677, 67] width 7 height 11
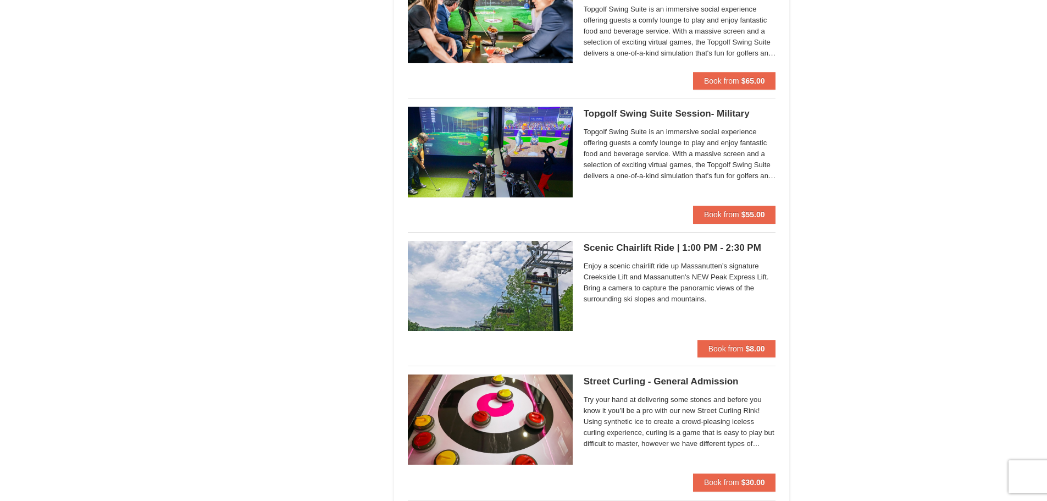
scroll to position [1817, 0]
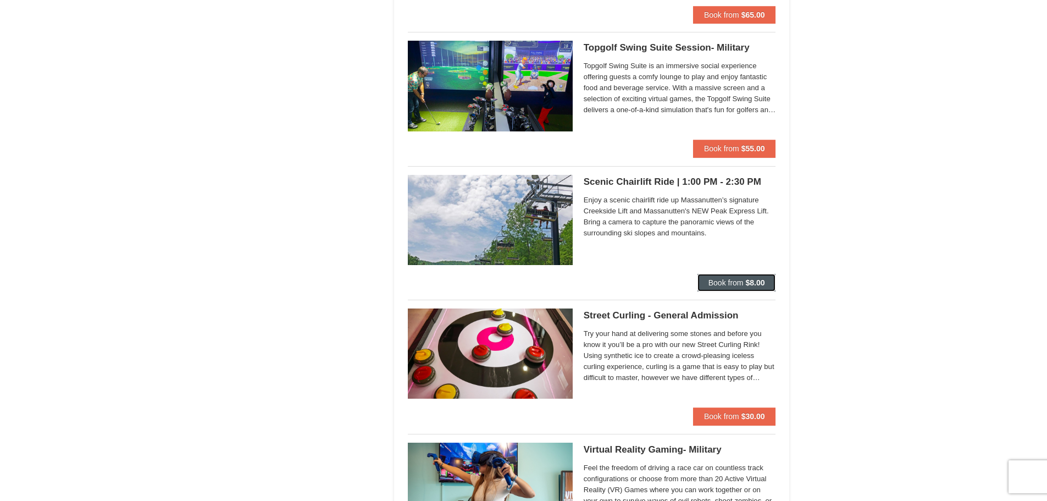
click at [700, 279] on button "Book from $8.00" at bounding box center [736, 283] width 79 height 18
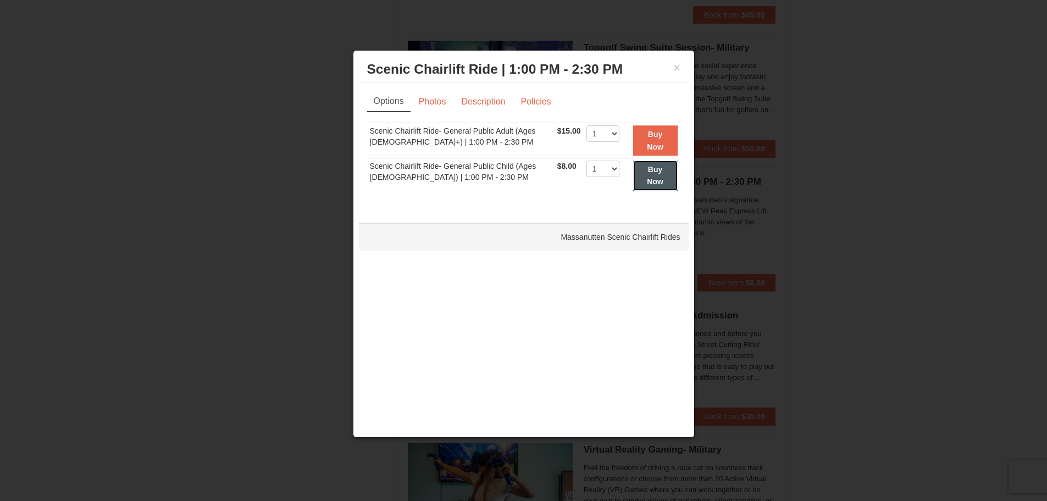
click at [647, 178] on strong "Buy Now" at bounding box center [655, 175] width 16 height 21
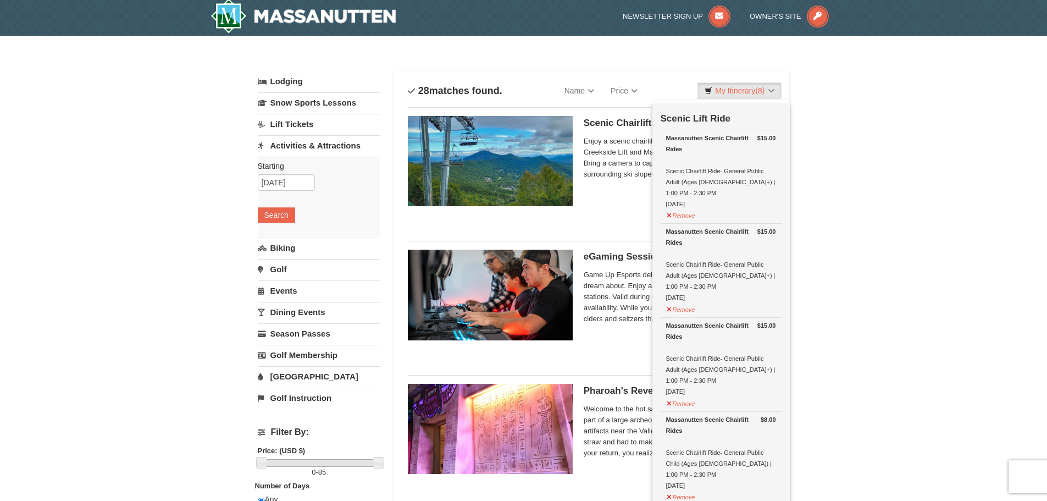
scroll to position [3, 0]
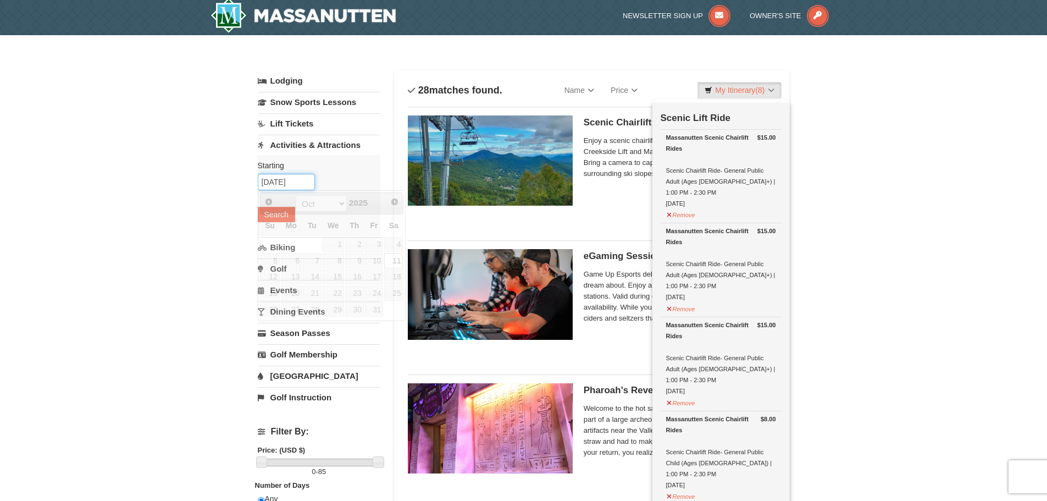
click at [309, 184] on input "[DATE]" at bounding box center [286, 182] width 57 height 16
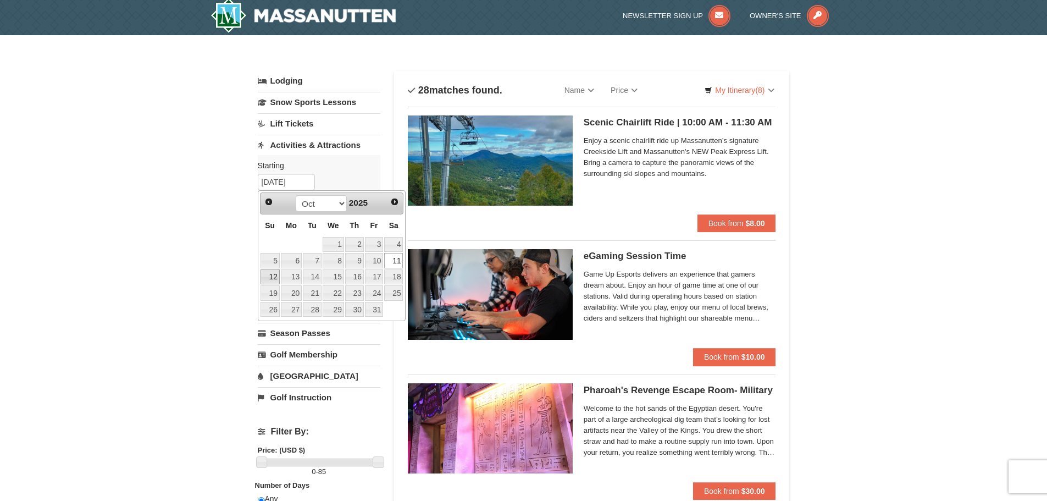
click at [270, 276] on link "12" at bounding box center [269, 276] width 19 height 15
type input "[DATE]"
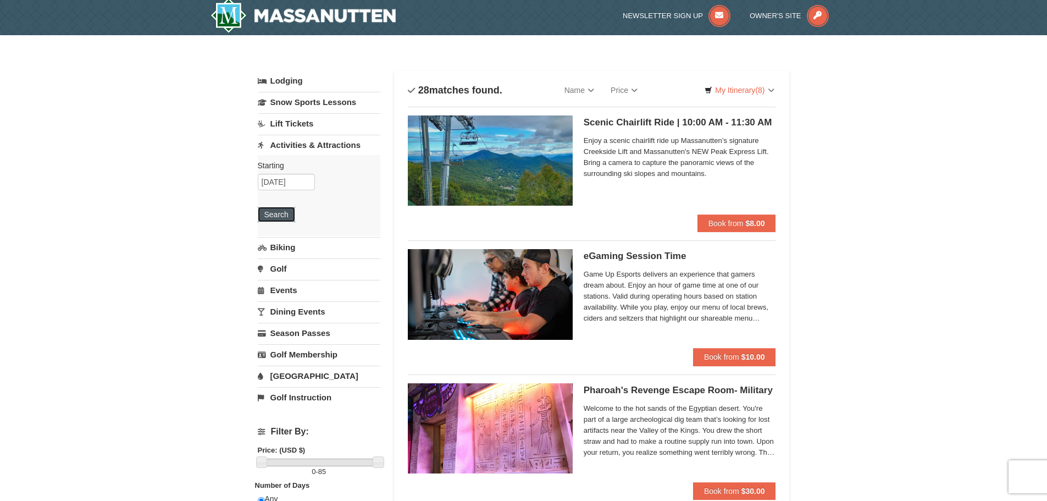
click at [284, 215] on button "Search" at bounding box center [276, 214] width 37 height 15
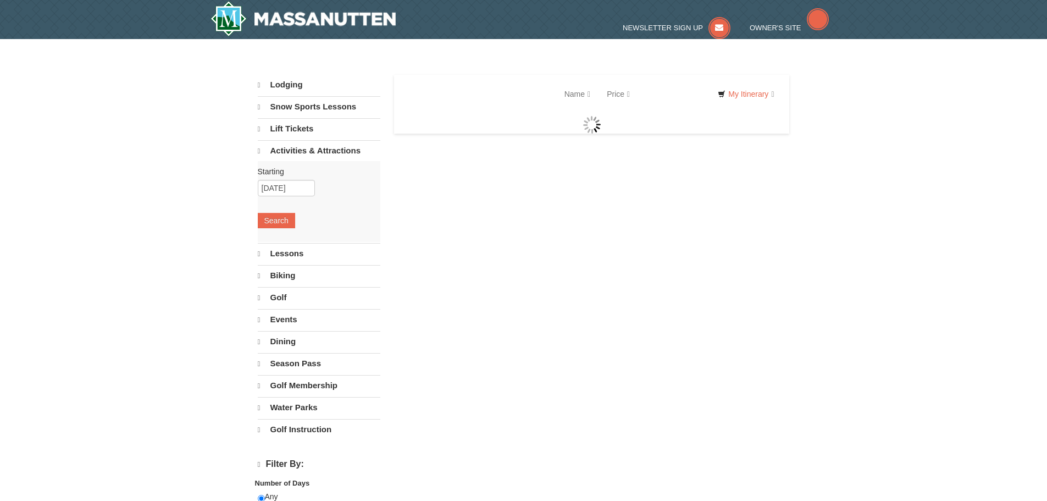
select select "9"
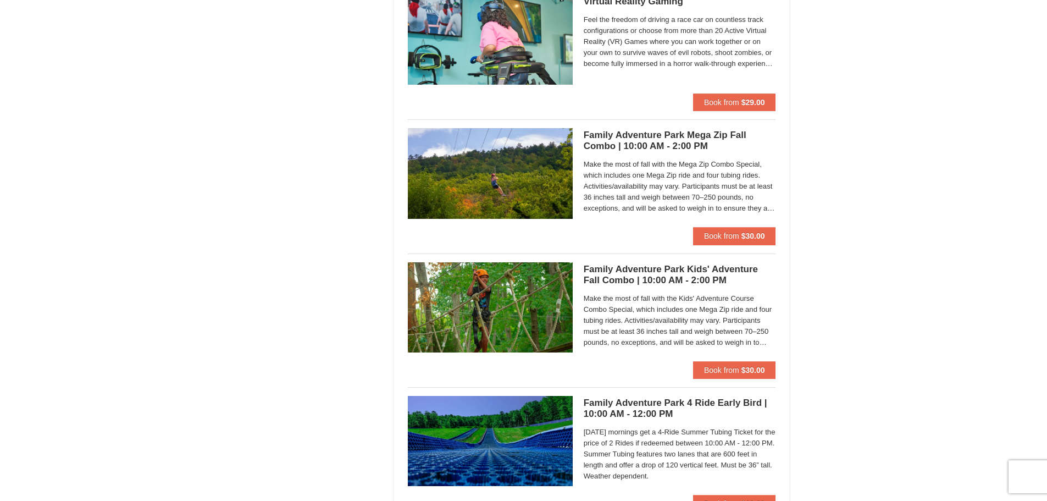
scroll to position [2418, 0]
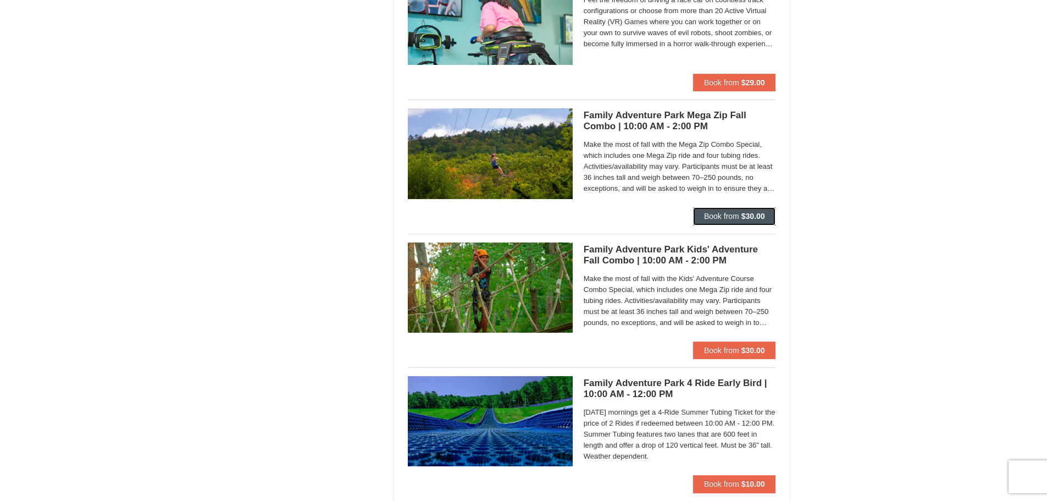
click at [729, 213] on span "Book from" at bounding box center [721, 216] width 35 height 9
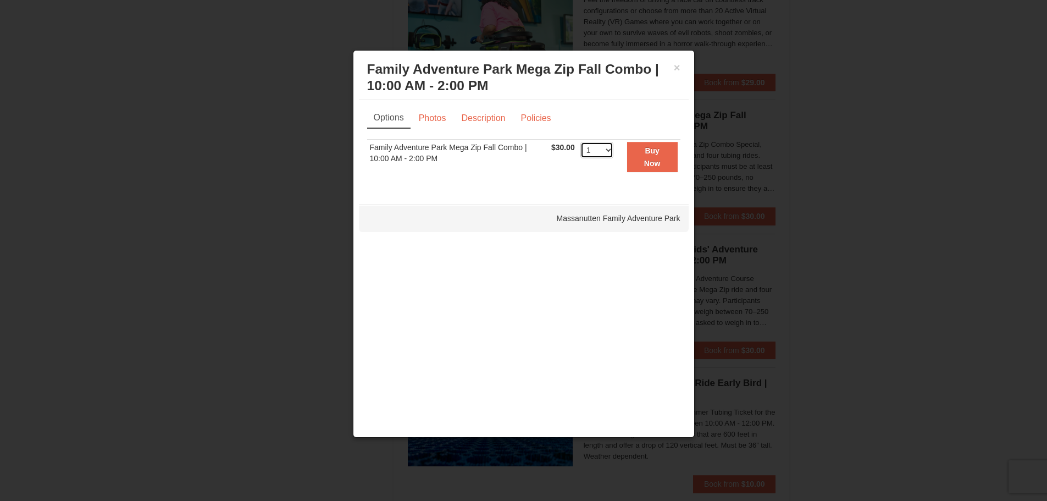
click at [612, 151] on select "1 2 3 4 5 6 7 8 9 10 11 12 13 14 15 16 17 18 19 20 21 22 23 24 25 26 27 28 29 3…" at bounding box center [596, 150] width 33 height 16
select select "4"
click at [580, 142] on select "1 2 3 4 5 6 7 8 9 10 11 12 13 14 15 16 17 18 19 20 21 22 23 24 25 26 27 28 29 3…" at bounding box center [596, 150] width 33 height 16
click at [648, 151] on strong "Buy Now" at bounding box center [652, 156] width 16 height 21
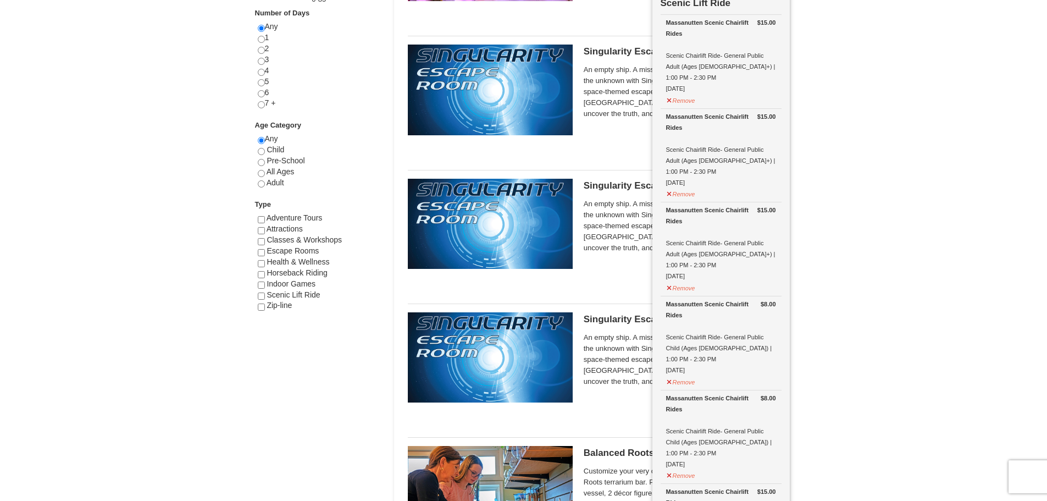
scroll to position [495, 0]
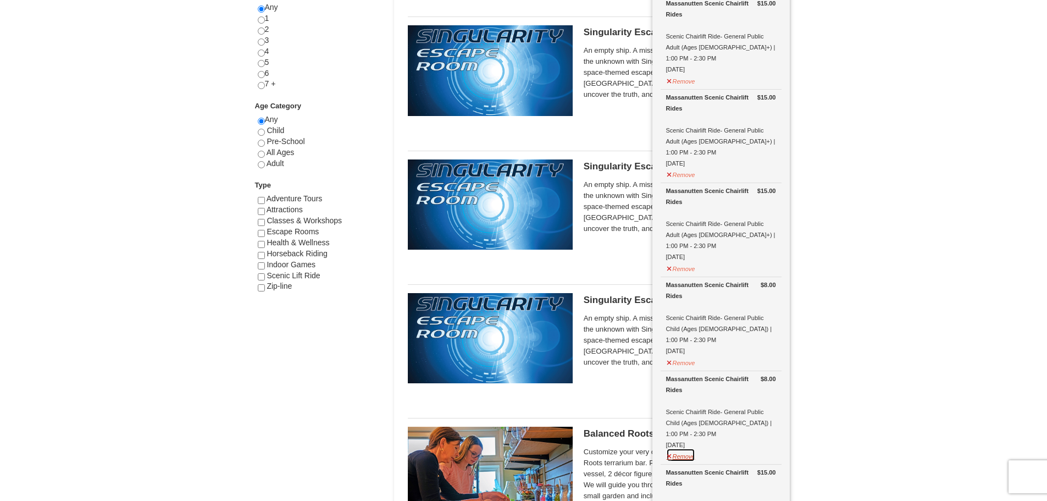
click at [687, 448] on button "Remove" at bounding box center [681, 455] width 30 height 14
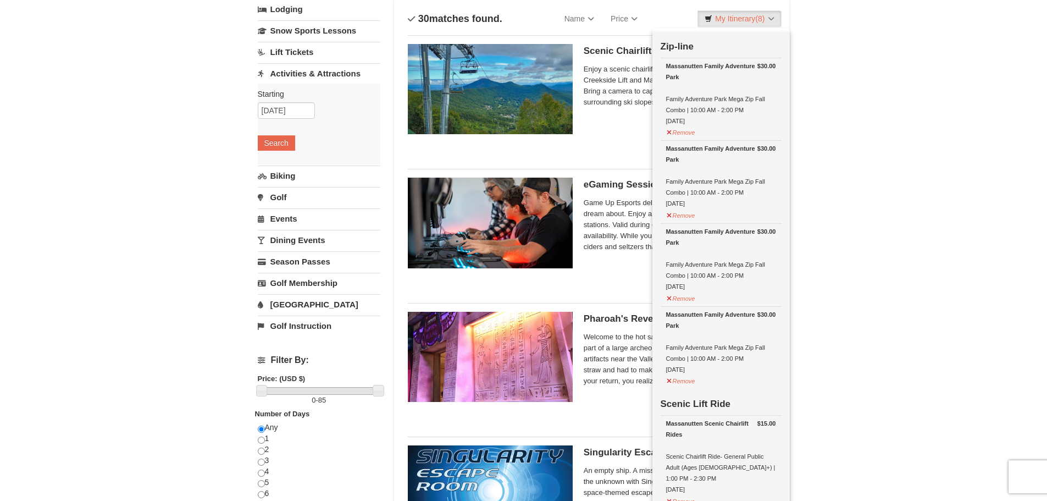
scroll to position [55, 0]
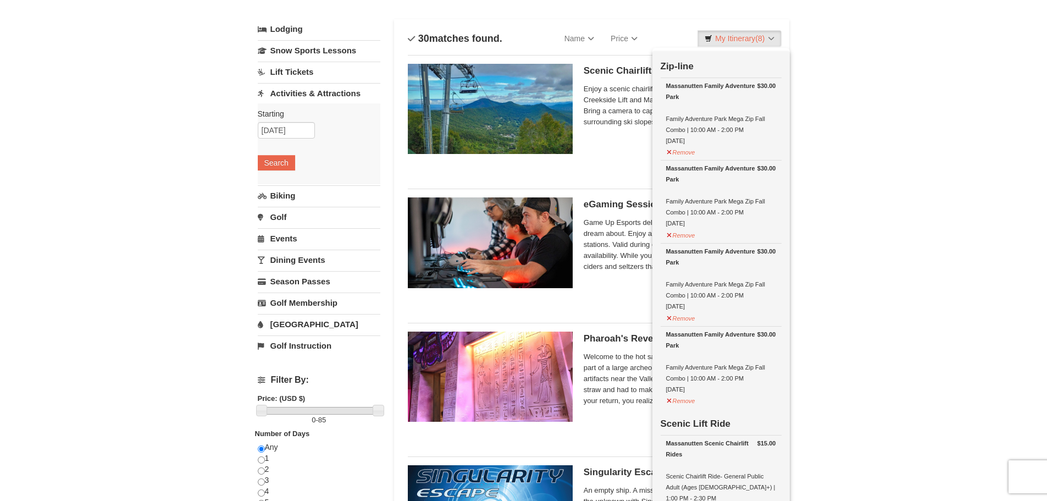
click at [614, 413] on div "Pharoah's Revenge Escape Room- Military Massanutten Escape Rooms & Virtual Real…" at bounding box center [680, 380] width 192 height 99
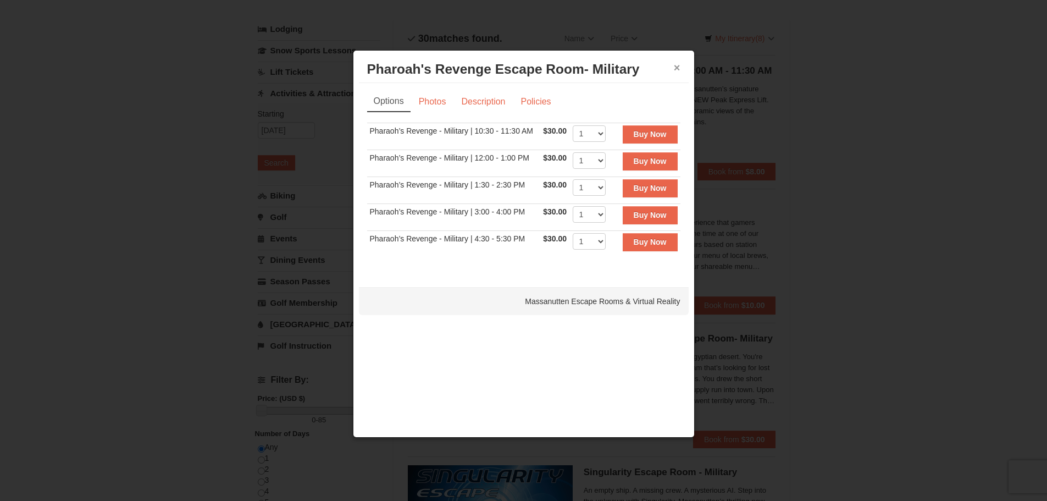
click at [678, 69] on button "×" at bounding box center [677, 67] width 7 height 11
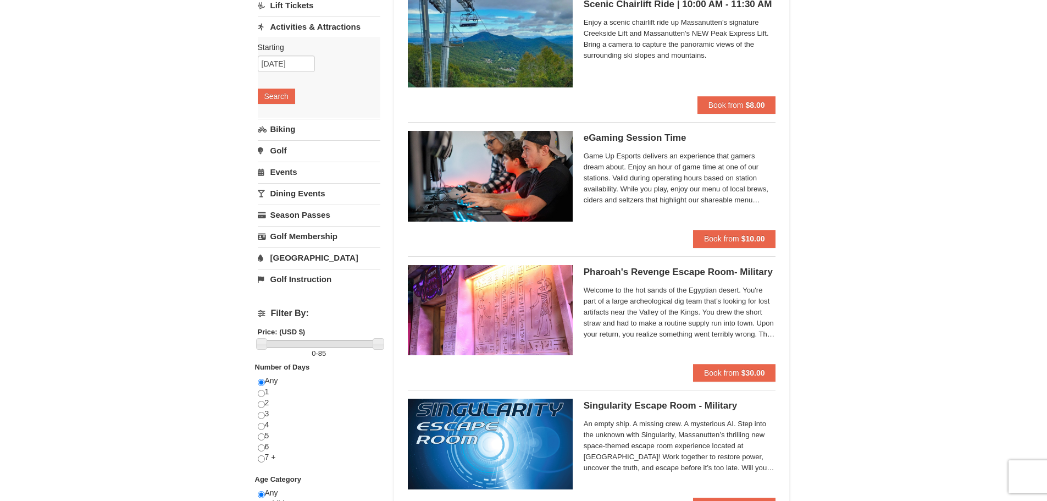
scroll to position [20, 0]
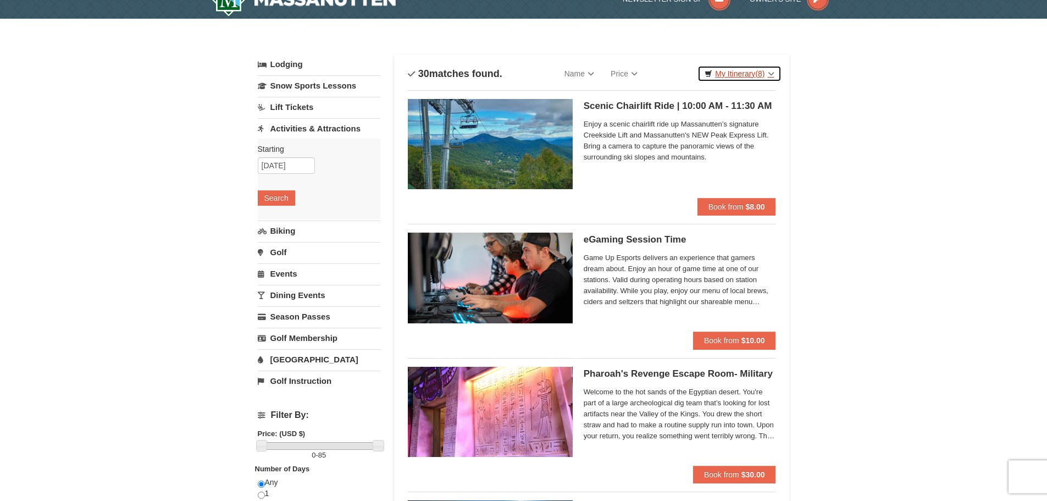
click at [742, 77] on link "My Itinerary (8)" at bounding box center [739, 73] width 84 height 16
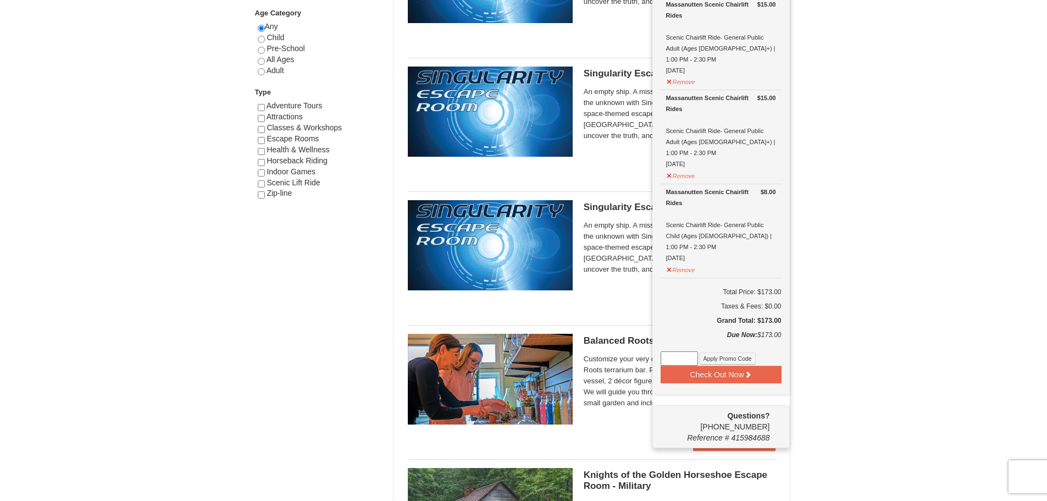
scroll to position [789, 0]
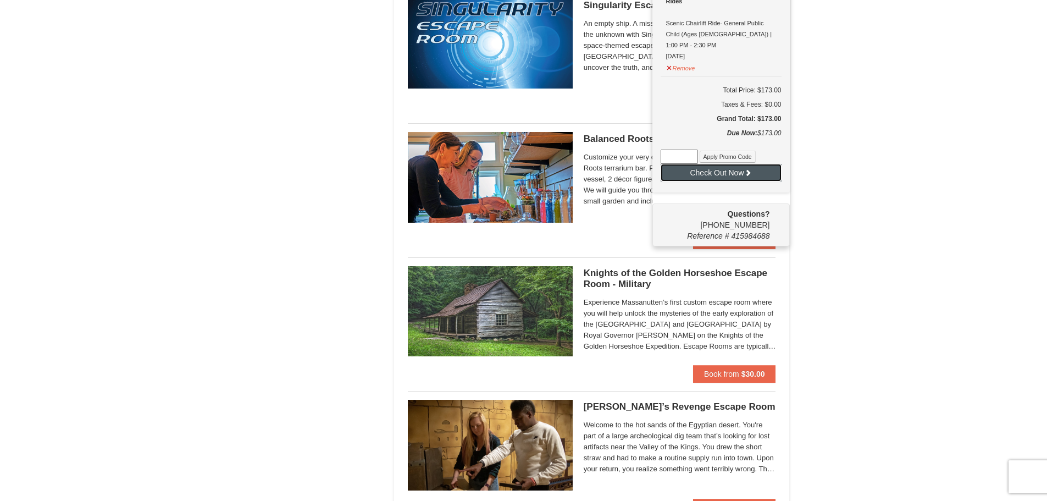
click at [722, 164] on button "Check Out Now" at bounding box center [721, 173] width 121 height 18
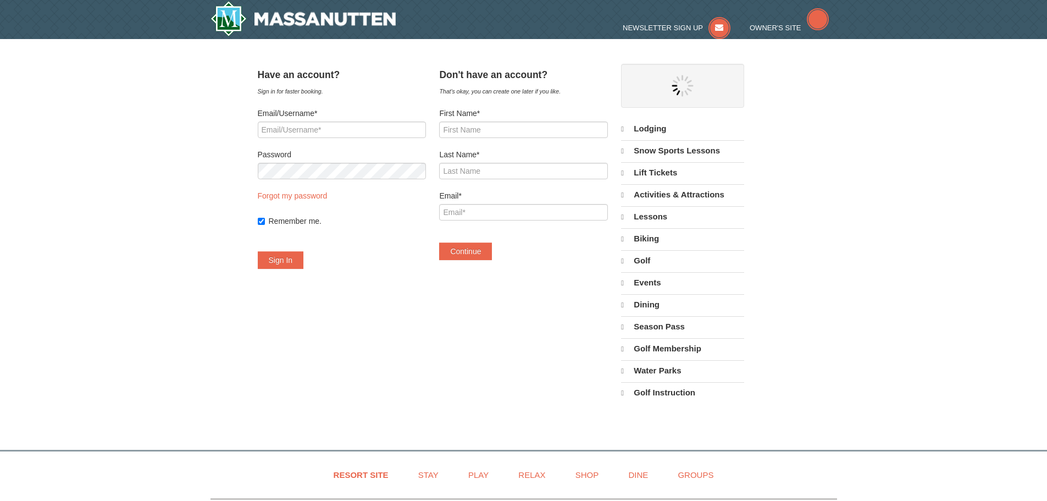
select select "9"
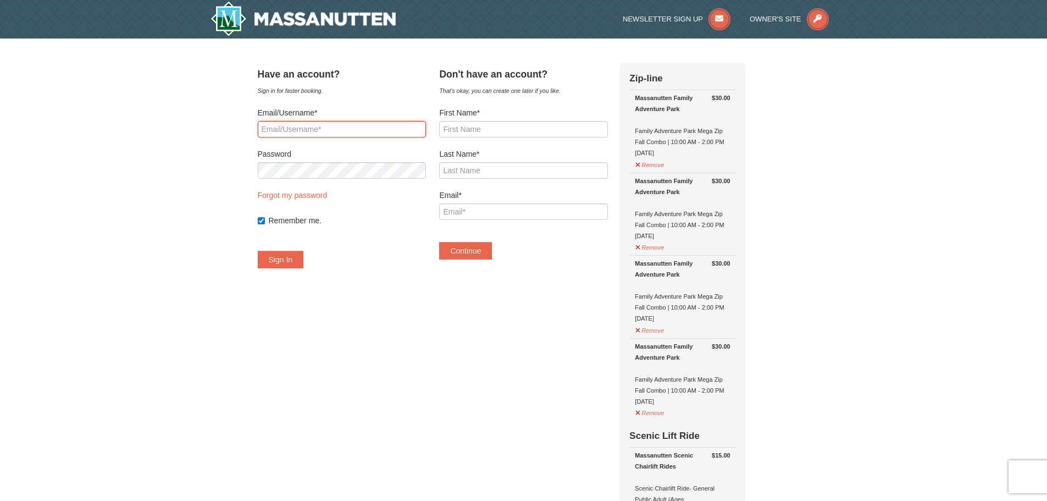
click at [382, 131] on input "Email/Username*" at bounding box center [342, 129] width 168 height 16
type input "spolric"
drag, startPoint x: 313, startPoint y: 129, endPoint x: 301, endPoint y: 129, distance: 11.5
click at [501, 127] on input "First Name*" at bounding box center [523, 129] width 168 height 16
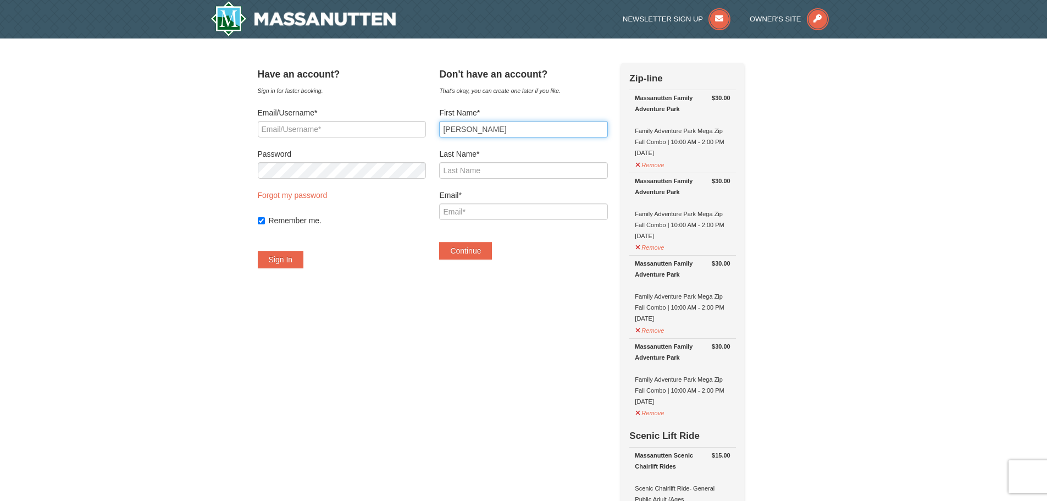
type input "[PERSON_NAME]"
type input "Tilman"
type input "[EMAIL_ADDRESS][DOMAIN_NAME]"
click at [484, 253] on button "Continue" at bounding box center [465, 251] width 53 height 18
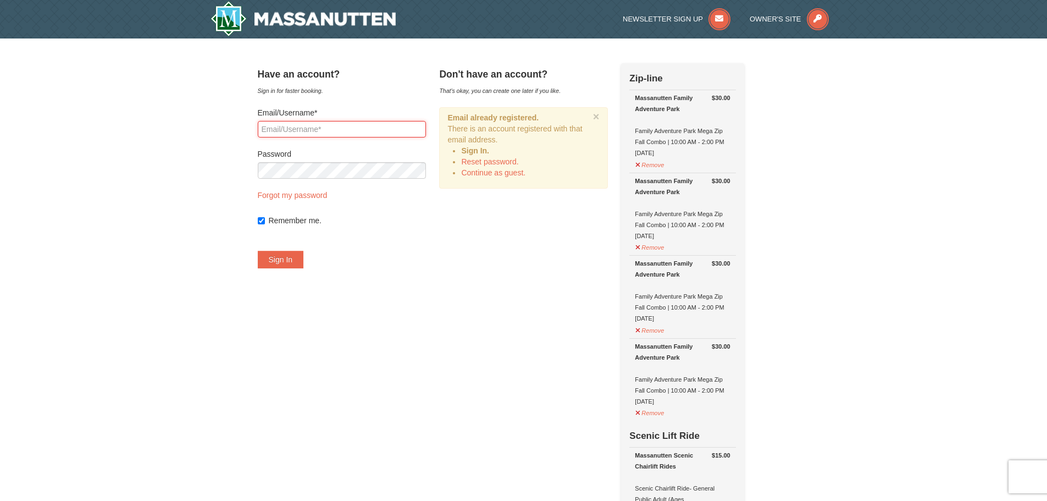
click at [322, 121] on input "Email/Username*" at bounding box center [342, 129] width 168 height 16
type input "[EMAIL_ADDRESS][DOMAIN_NAME]"
click at [258, 251] on button "Sign In" at bounding box center [281, 260] width 46 height 18
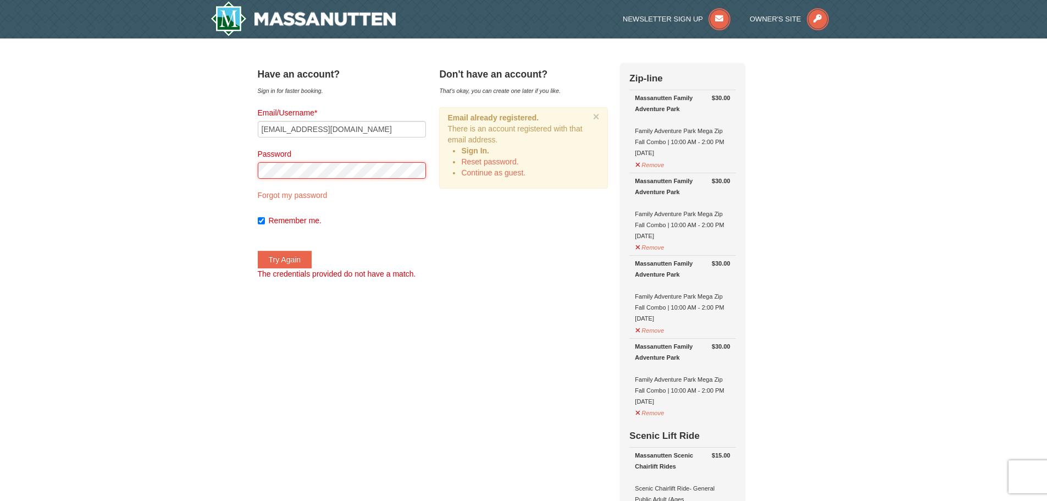
click at [296, 195] on link "Forgot my password" at bounding box center [293, 195] width 70 height 9
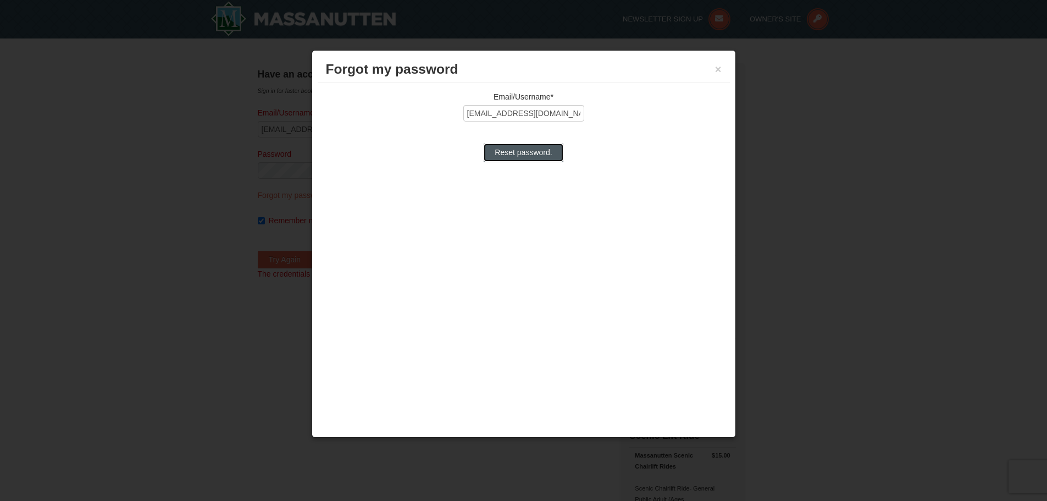
click at [549, 152] on input "Reset password." at bounding box center [523, 152] width 79 height 18
type input "Processing..."
type input "[EMAIL_ADDRESS][DOMAIN_NAME]"
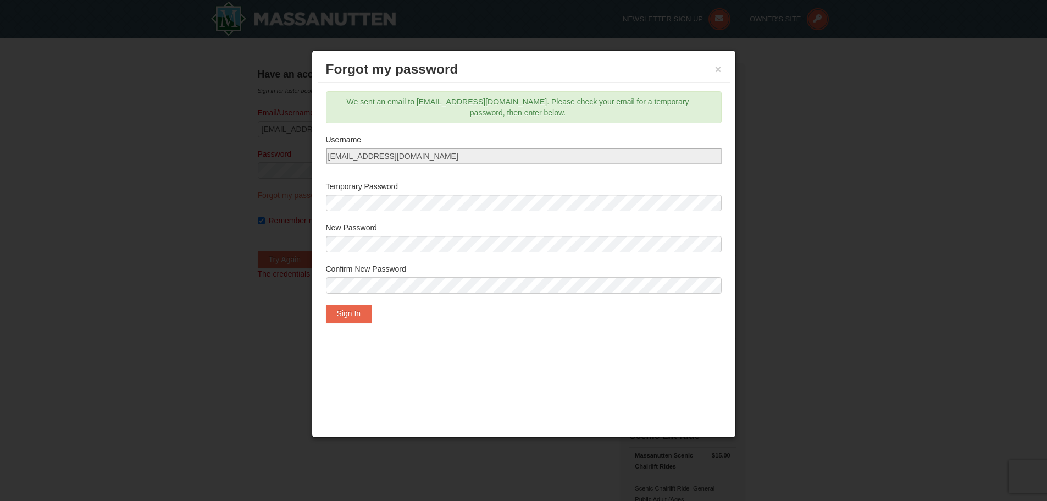
drag, startPoint x: 397, startPoint y: 193, endPoint x: 350, endPoint y: 392, distance: 203.9
click at [350, 396] on div "Forgot my password × Email/Username* [EMAIL_ADDRESS][DOMAIN_NAME] Reset passwor…" at bounding box center [524, 243] width 424 height 387
click at [346, 313] on button "Sign In" at bounding box center [349, 313] width 46 height 18
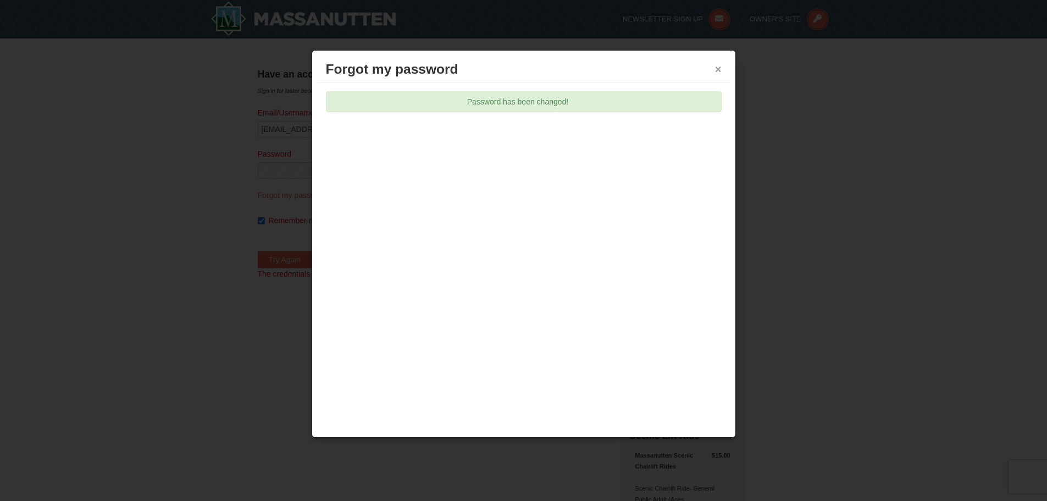
click at [717, 71] on button "×" at bounding box center [718, 69] width 7 height 11
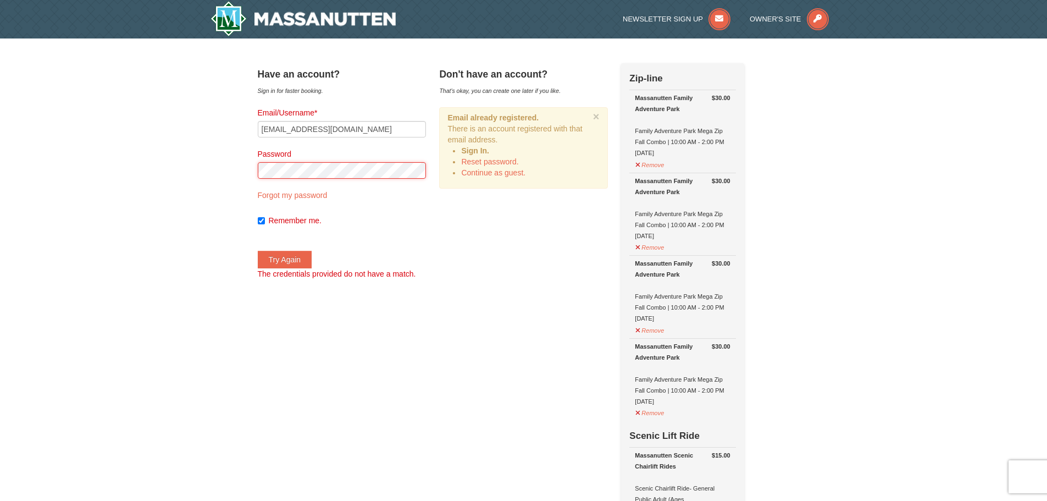
click at [312, 258] on button "Try Again" at bounding box center [285, 260] width 54 height 18
click at [258, 251] on button "Try Again" at bounding box center [285, 260] width 54 height 18
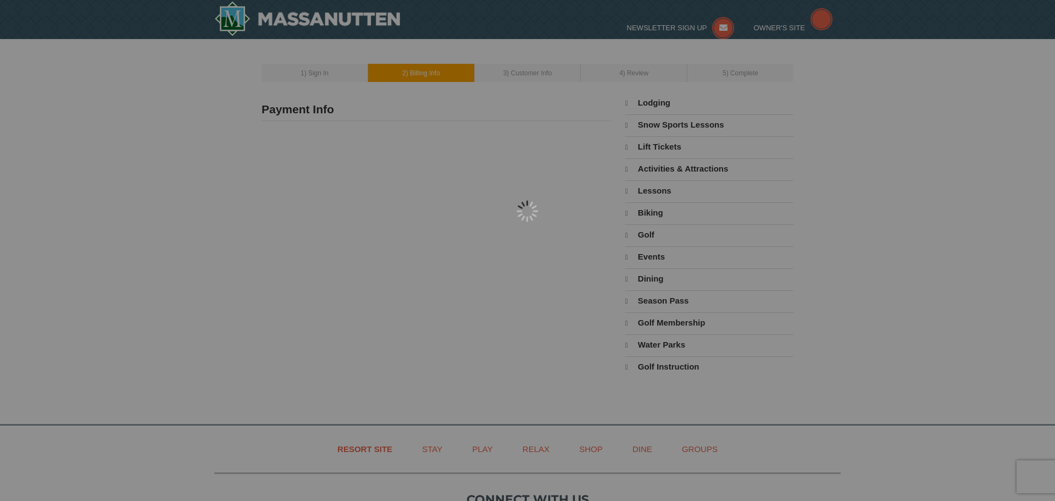
type input "[STREET_ADDRESS]"
type input "[GEOGRAPHIC_DATA]"
type input "22308"
type input "703"
type input "655"
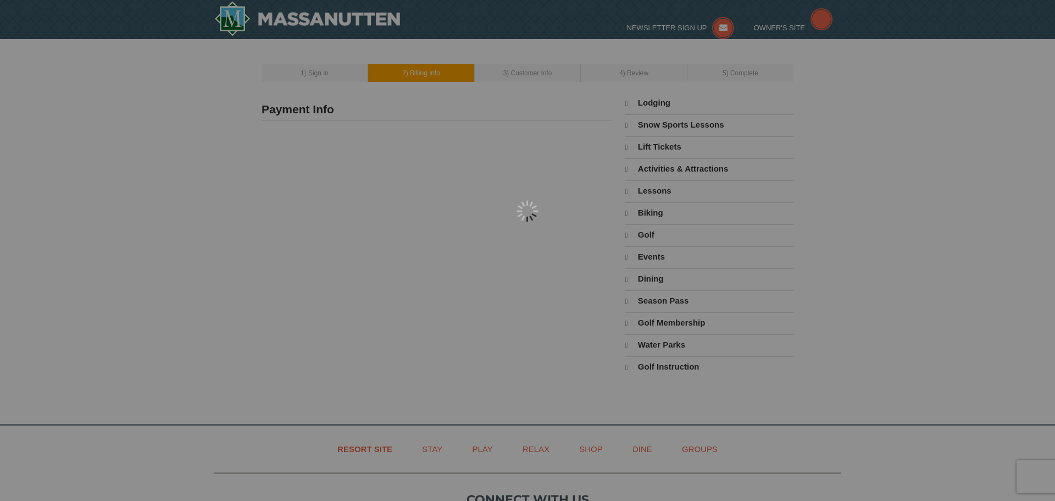
type input "4104"
type input "[EMAIL_ADDRESS][DOMAIN_NAME]"
select select "VA"
select select "9"
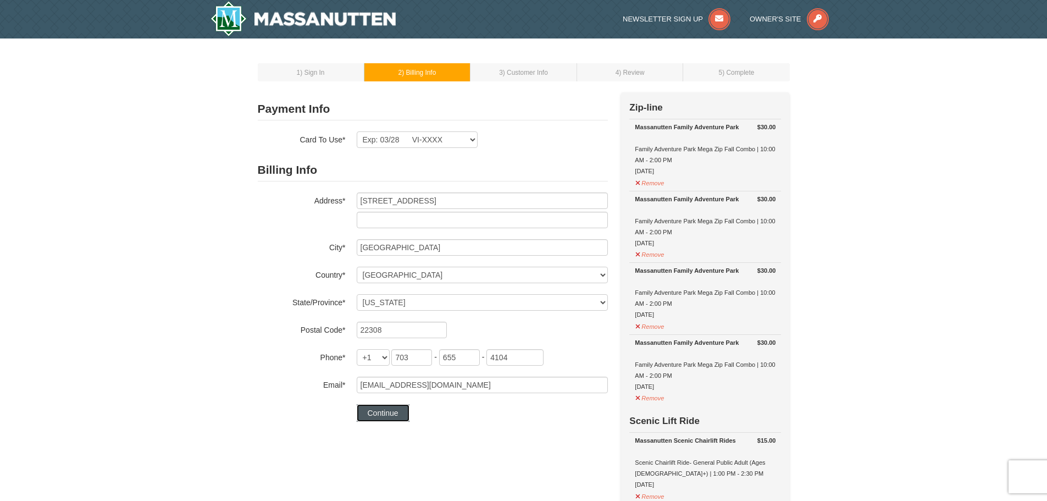
click at [380, 412] on button "Continue" at bounding box center [383, 413] width 53 height 18
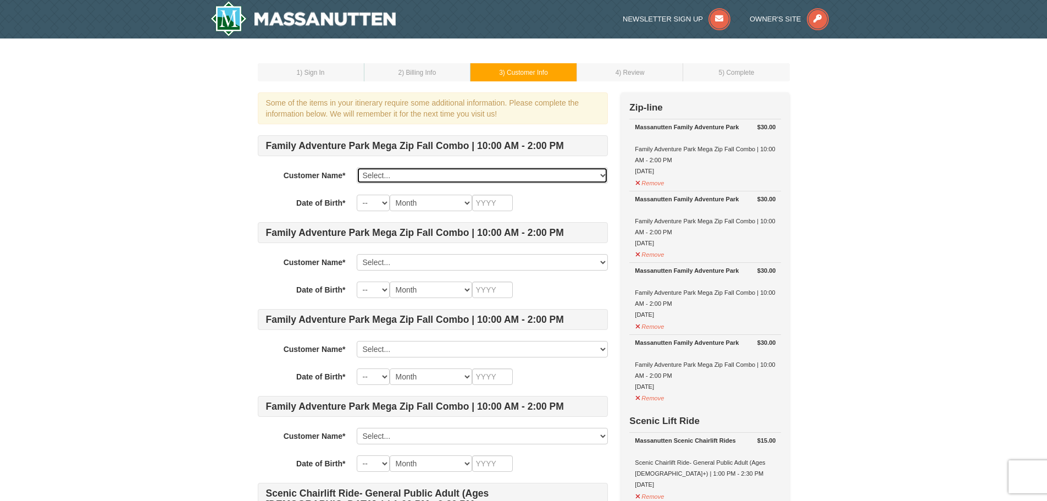
click at [464, 175] on select "Select... Amy Tilman Add New..." at bounding box center [482, 175] width 251 height 16
select select "28236884"
click at [357, 167] on select "Select... Amy Tilman Add New..." at bounding box center [482, 175] width 251 height 16
click at [382, 203] on select "-- 01 02 03 04 05 06 07 08 09 10 11 12 13 14 15 16 17 18 19 20 21 22 23 24 25 2…" at bounding box center [373, 203] width 33 height 16
click at [357, 195] on select "-- 01 02 03 04 05 06 07 08 09 10 11 12 13 14 15 16 17 18 19 20 21 22 23 24 25 2…" at bounding box center [373, 203] width 33 height 16
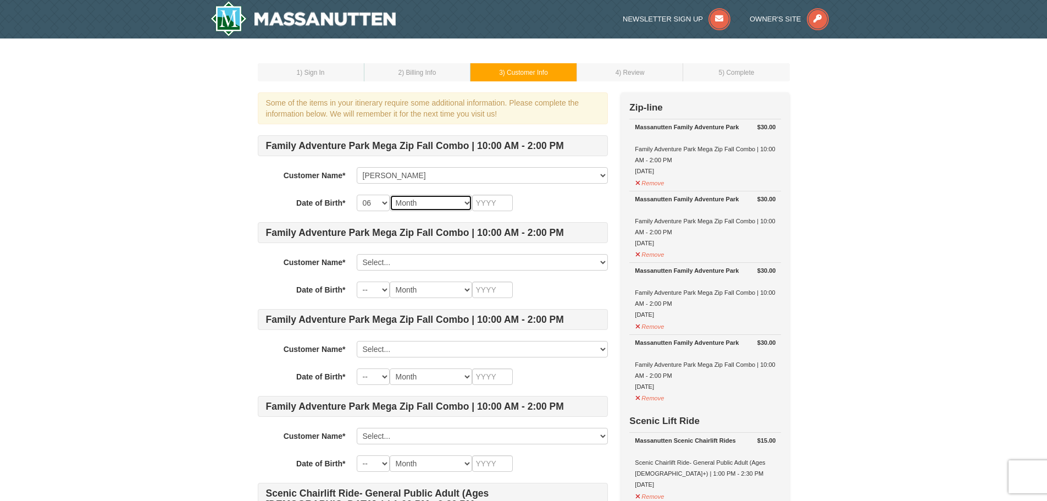
click at [454, 205] on select "Month January February March April May June July August September October Novem…" at bounding box center [431, 203] width 82 height 16
click at [382, 207] on select "-- 01 02 03 04 05 06 07 08 09 10 11 12 13 14 15 16 17 18 19 20 21 22 23 24 25 2…" at bounding box center [373, 203] width 33 height 16
select select "22"
click at [357, 195] on select "-- 01 02 03 04 05 06 07 08 09 10 11 12 13 14 15 16 17 18 19 20 21 22 23 24 25 2…" at bounding box center [373, 203] width 33 height 16
click at [466, 196] on select "Month January February March April May June July August September October Novem…" at bounding box center [431, 203] width 82 height 16
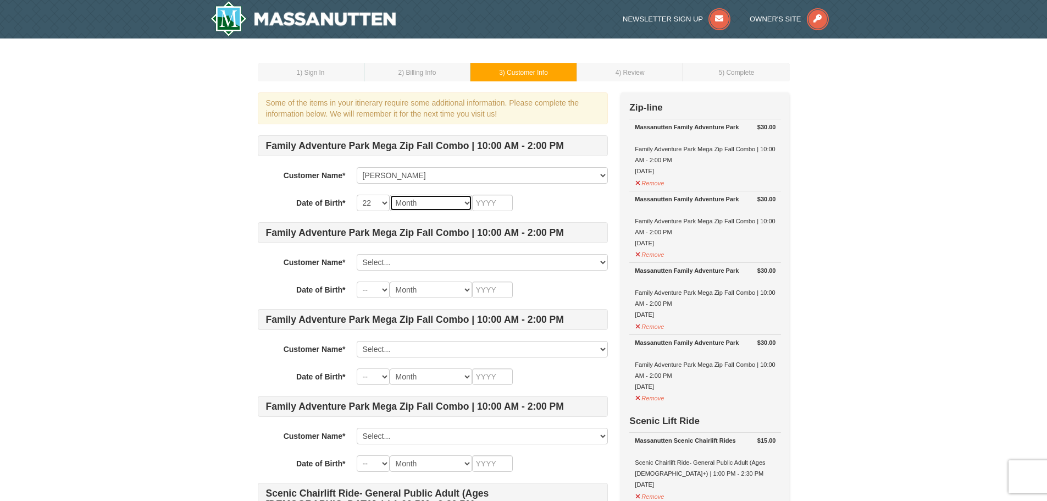
select select "06"
click at [390, 195] on select "Month January February March April May June July August September October Novem…" at bounding box center [431, 203] width 82 height 16
click at [501, 200] on input "text" at bounding box center [492, 203] width 41 height 16
type input "1977"
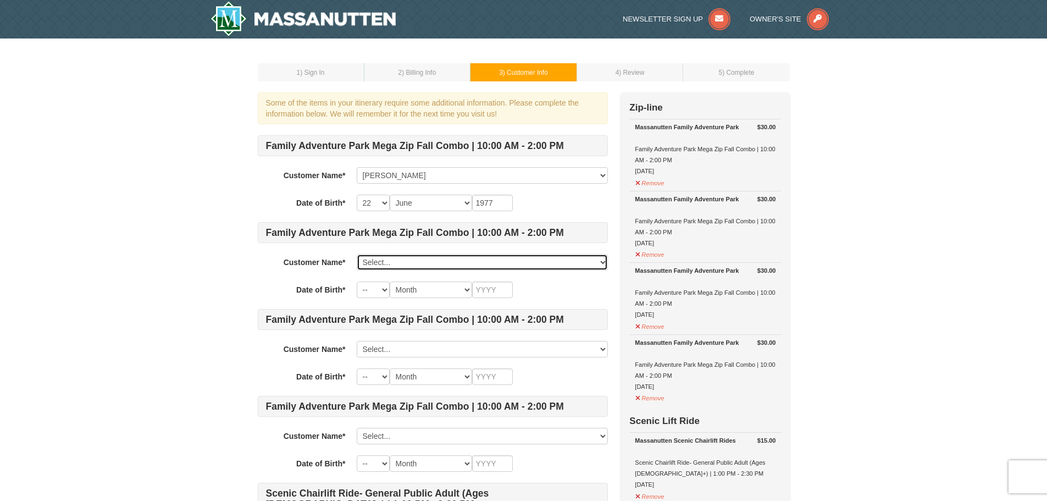
click at [458, 257] on select "Select... Amy Tilman Add New..." at bounding box center [482, 262] width 251 height 16
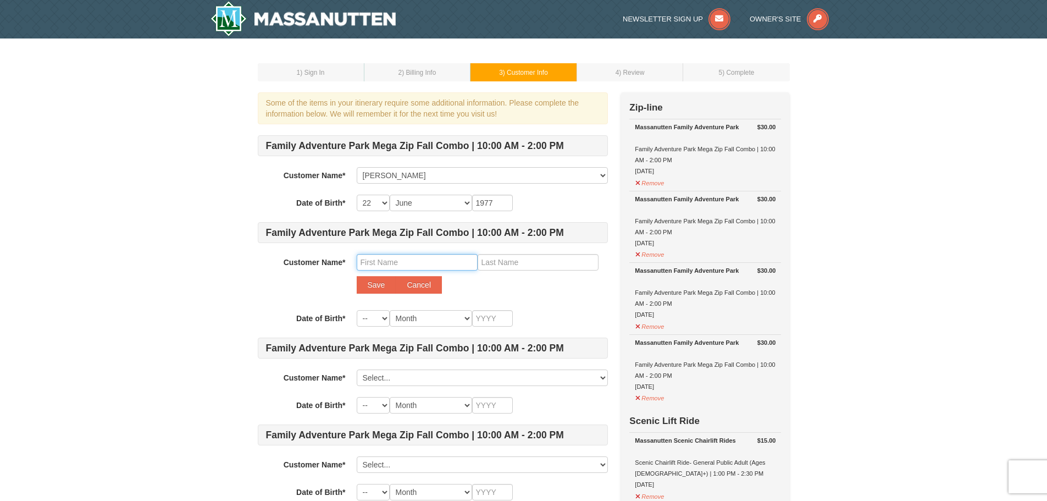
click at [423, 263] on input "text" at bounding box center [417, 262] width 121 height 16
type input "Brandon"
type input "Tilman"
click at [371, 281] on button "Save" at bounding box center [377, 285] width 40 height 18
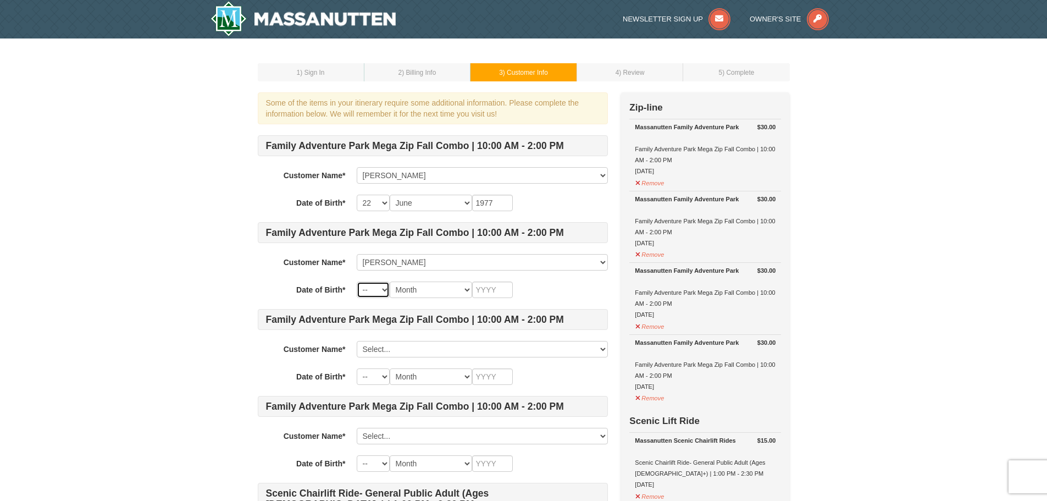
click at [385, 292] on select "-- 01 02 03 04 05 06 07 08 09 10 11 12 13 14 15 16 17 18 19 20 21 22 23 24 25 2…" at bounding box center [373, 289] width 33 height 16
select select "01"
click at [357, 281] on select "-- 01 02 03 04 05 06 07 08 09 10 11 12 13 14 15 16 17 18 19 20 21 22 23 24 25 2…" at bounding box center [373, 289] width 33 height 16
click at [467, 290] on select "Month January February March April May June July August September October Novem…" at bounding box center [431, 289] width 82 height 16
select select "03"
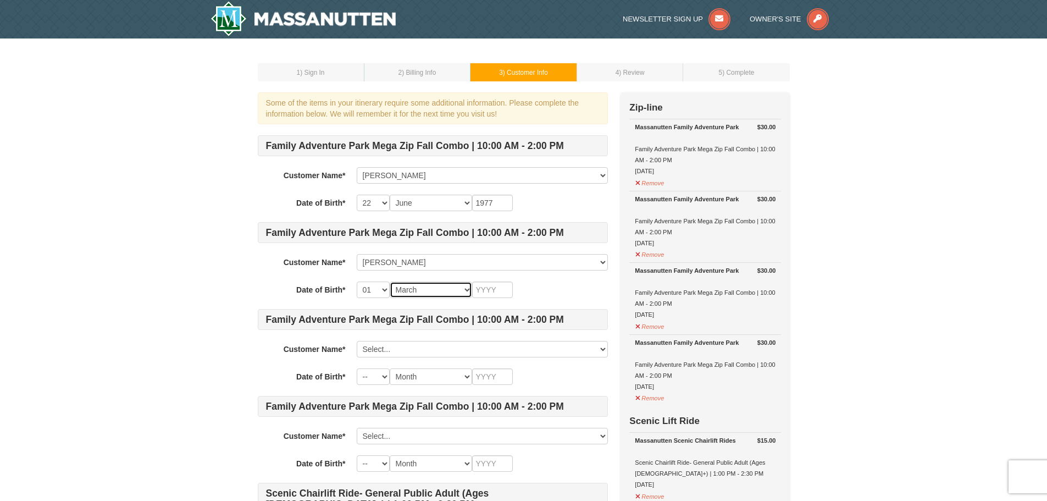
click at [390, 281] on select "Month January February March April May June July August September October Novem…" at bounding box center [431, 289] width 82 height 16
click at [501, 287] on input "text" at bounding box center [492, 289] width 41 height 16
type input "1970"
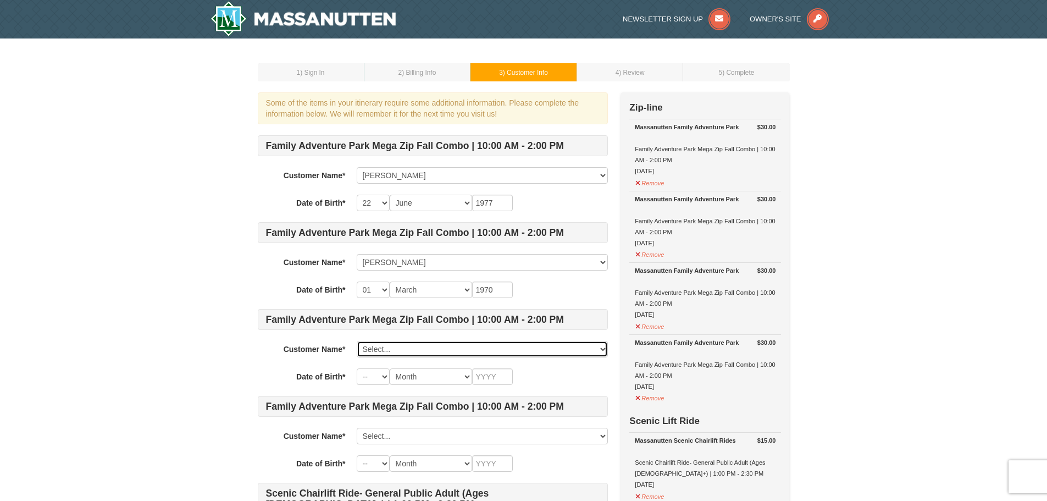
click at [411, 346] on select "Select... Amy Tilman Brandon Tilman Add New..." at bounding box center [482, 349] width 251 height 16
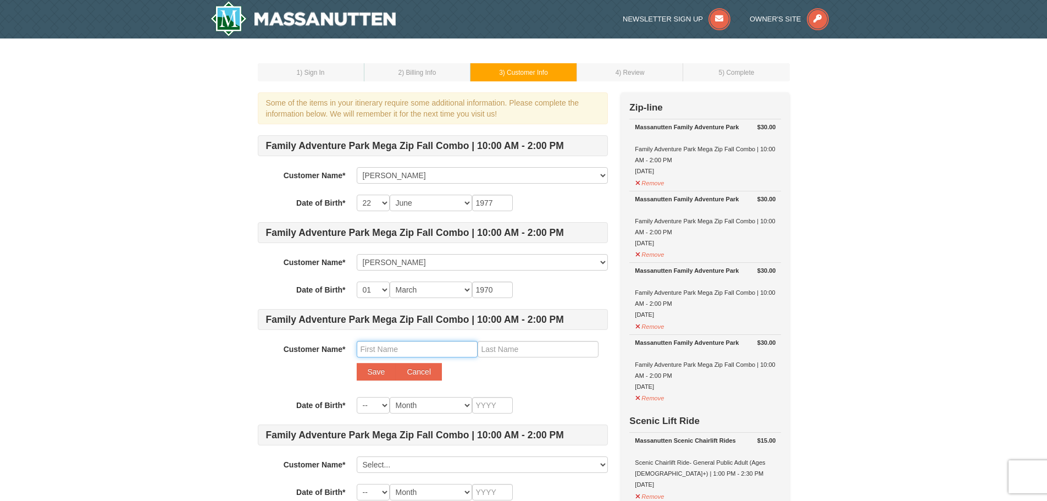
click at [411, 351] on input "text" at bounding box center [417, 349] width 121 height 16
type input "Nora"
type input "Tilman"
click at [377, 367] on button "Save" at bounding box center [377, 372] width 40 height 18
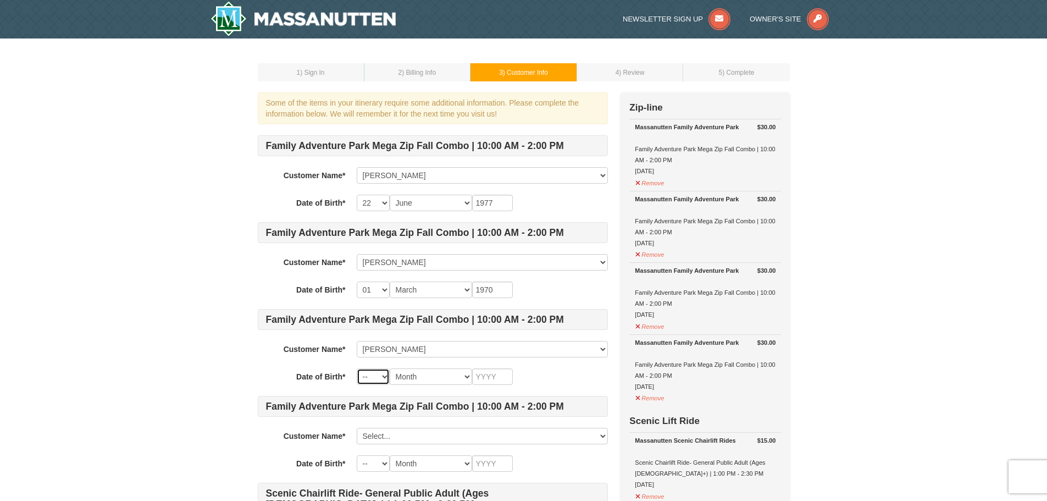
select select "23"
click at [357, 368] on select "-- 01 02 03 04 05 06 07 08 09 10 11 12 13 14 15 16 17 18 19 20 21 22 23 24 25 2…" at bounding box center [373, 376] width 33 height 16
click at [433, 381] on select "Month January February March April May June July August September October Novem…" at bounding box center [431, 376] width 82 height 16
select select "05"
click at [390, 368] on select "Month January February March April May June July August September October Novem…" at bounding box center [431, 376] width 82 height 16
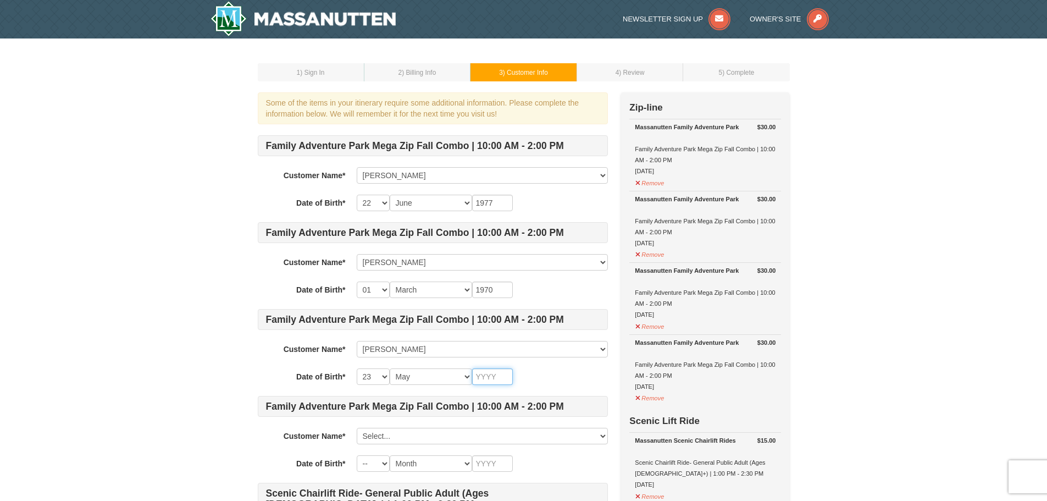
click at [498, 371] on input "text" at bounding box center [492, 376] width 41 height 16
type input "2010"
click at [553, 374] on div "-- 01 02 03 04 05 06 07 08 09 10 11 12 13 14 15 16 17 18 19 20 21 22 23 24 25 2…" at bounding box center [482, 376] width 251 height 16
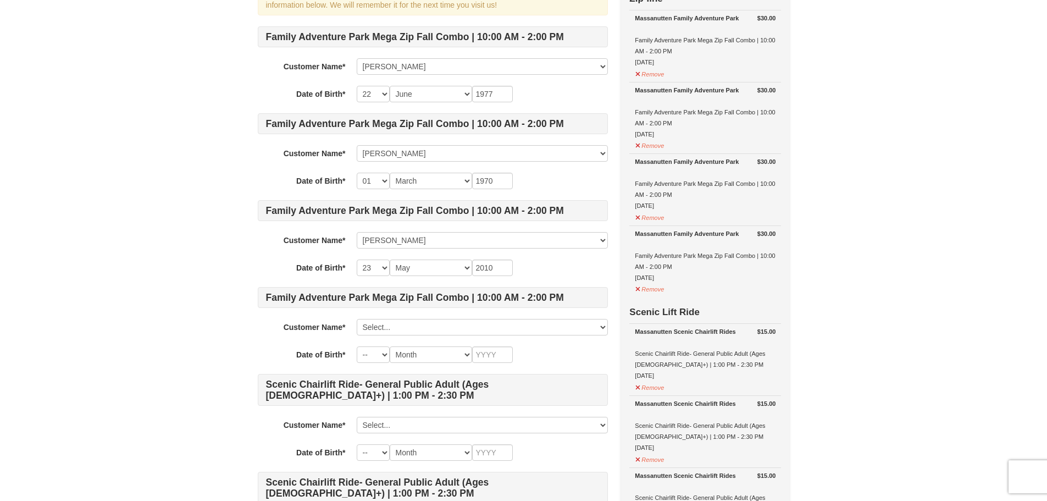
scroll to position [110, 0]
click at [413, 325] on select "Select... Amy Tilman Brandon Tilman Nora Tilman Add New..." at bounding box center [482, 326] width 251 height 16
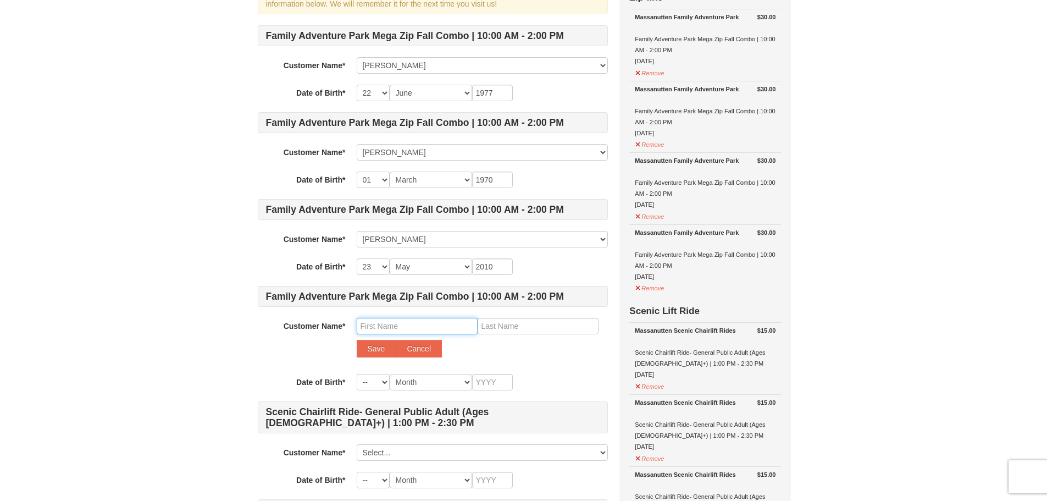
click at [373, 325] on input "text" at bounding box center [417, 326] width 121 height 16
type input "Kyle"
type input "Tilma"
click at [501, 326] on input "Tilma" at bounding box center [538, 326] width 121 height 16
type input "Tilman"
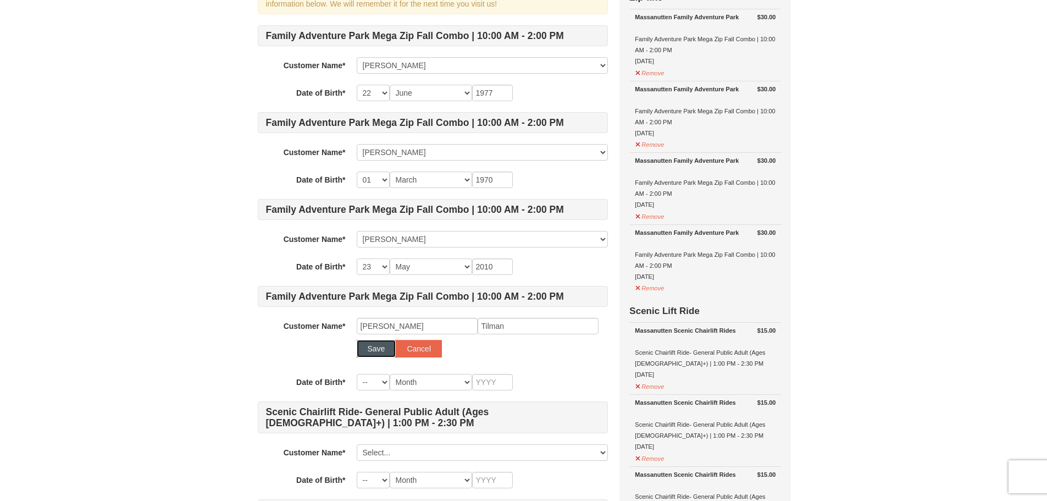
drag, startPoint x: 378, startPoint y: 350, endPoint x: 378, endPoint y: 357, distance: 7.7
click at [378, 350] on button "Save" at bounding box center [377, 349] width 40 height 18
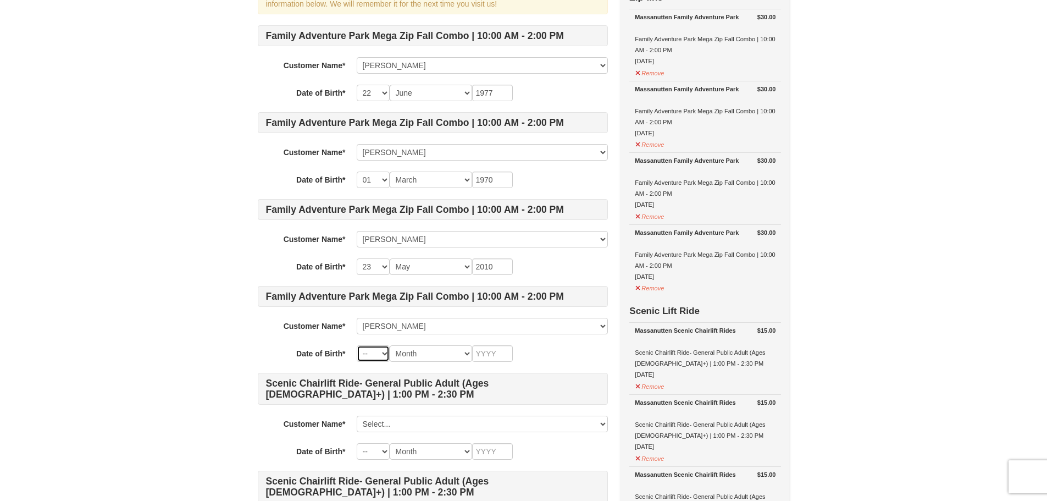
click at [385, 351] on select "-- 01 02 03 04 05 06 07 08 09 10 11 12 13 14 15 16 17 18 19 20 21 22 23 24 25 2…" at bounding box center [373, 353] width 33 height 16
select select "21"
click at [357, 345] on select "-- 01 02 03 04 05 06 07 08 09 10 11 12 13 14 15 16 17 18 19 20 21 22 23 24 25 2…" at bounding box center [373, 353] width 33 height 16
click at [418, 352] on select "Month January February March April May June July August September October Novem…" at bounding box center [431, 353] width 82 height 16
select select "11"
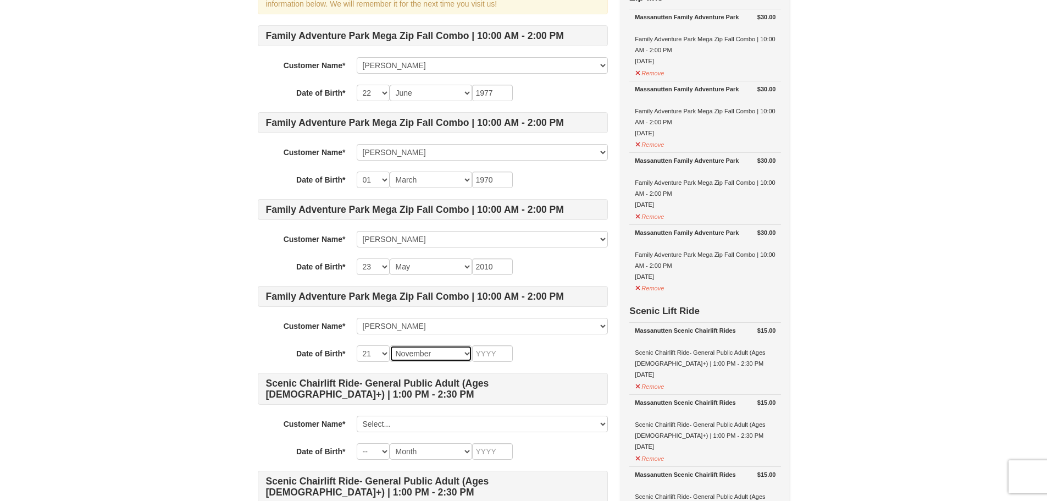
click at [390, 345] on select "Month January February March April May June July August September October Novem…" at bounding box center [431, 353] width 82 height 16
click at [487, 350] on input "text" at bounding box center [492, 353] width 41 height 16
type input "2012"
click at [550, 361] on div "-- 01 02 03 04 05 06 07 08 09 10 11 12 13 14 15 16 17 18 19 20 21 22 23 24 25 2…" at bounding box center [482, 353] width 251 height 16
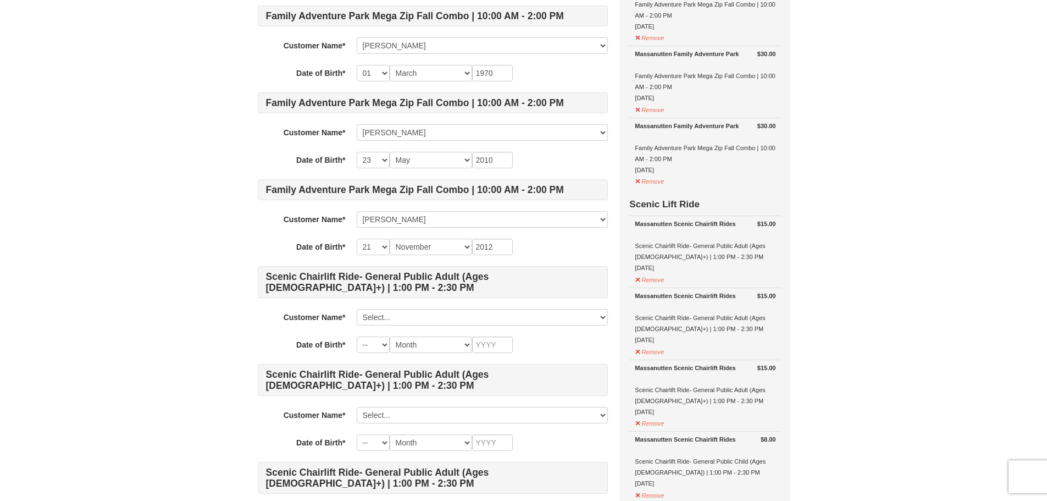
scroll to position [220, 0]
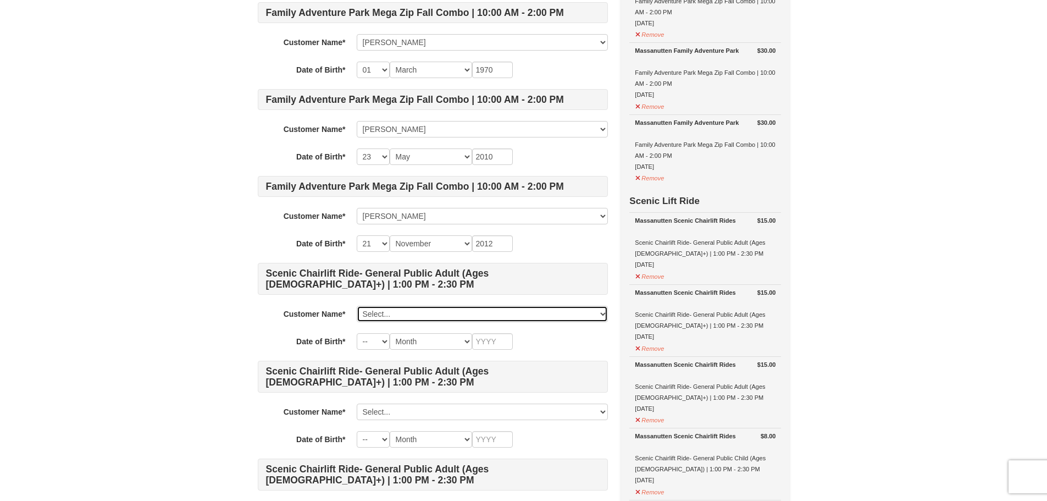
click at [599, 317] on select "Select... Amy Tilman Brandon Tilman Nora Tilman Kyle Tilman Add New..." at bounding box center [482, 314] width 251 height 16
select select "28236884"
click at [357, 306] on select "Select... Amy Tilman Brandon Tilman Nora Tilman Kyle Tilman Add New..." at bounding box center [482, 314] width 251 height 16
select select "22"
select select "06"
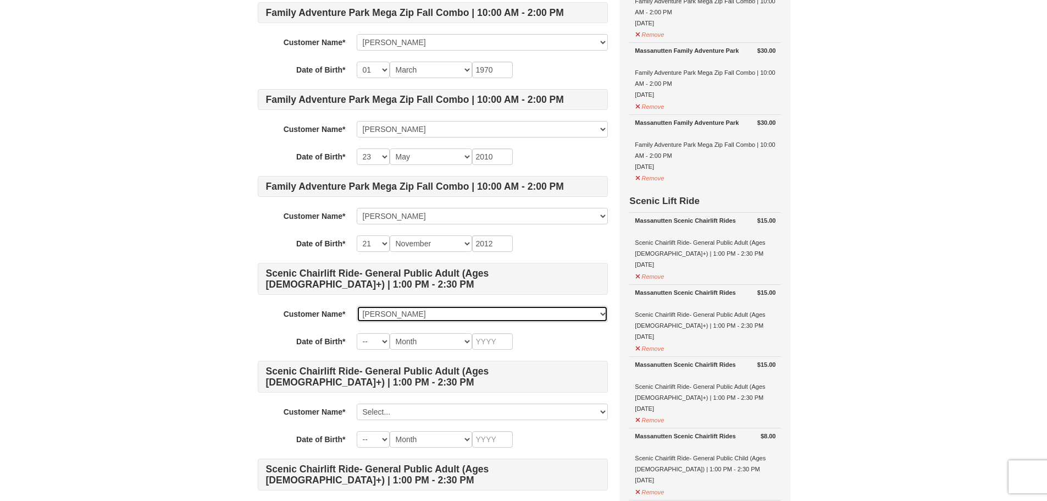
type input "1977"
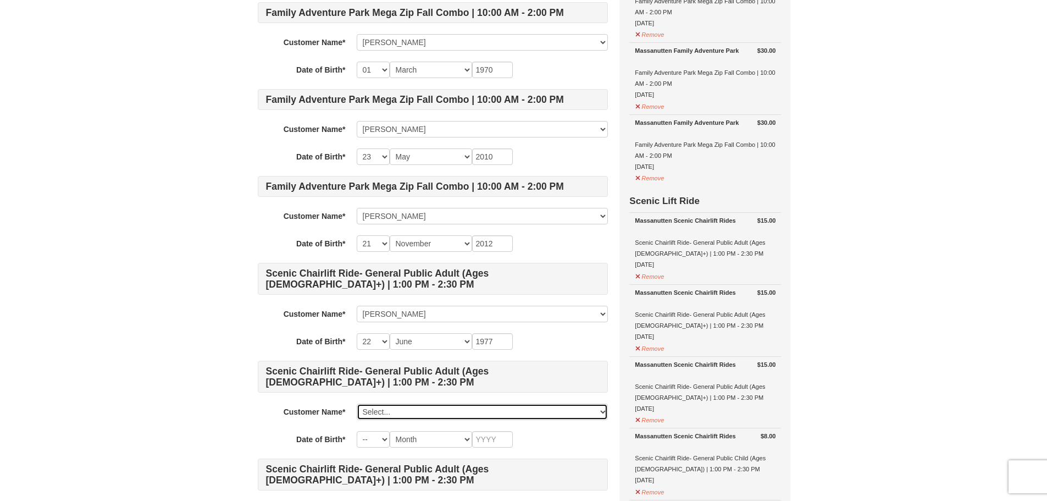
click at [605, 413] on select "Select... Amy Tilman Brandon Tilman Nora Tilman Kyle Tilman Add New..." at bounding box center [482, 411] width 251 height 16
select select "28245862"
click at [357, 403] on select "Select... Amy Tilman Brandon Tilman Nora Tilman Kyle Tilman Add New..." at bounding box center [482, 411] width 251 height 16
select select "01"
select select "03"
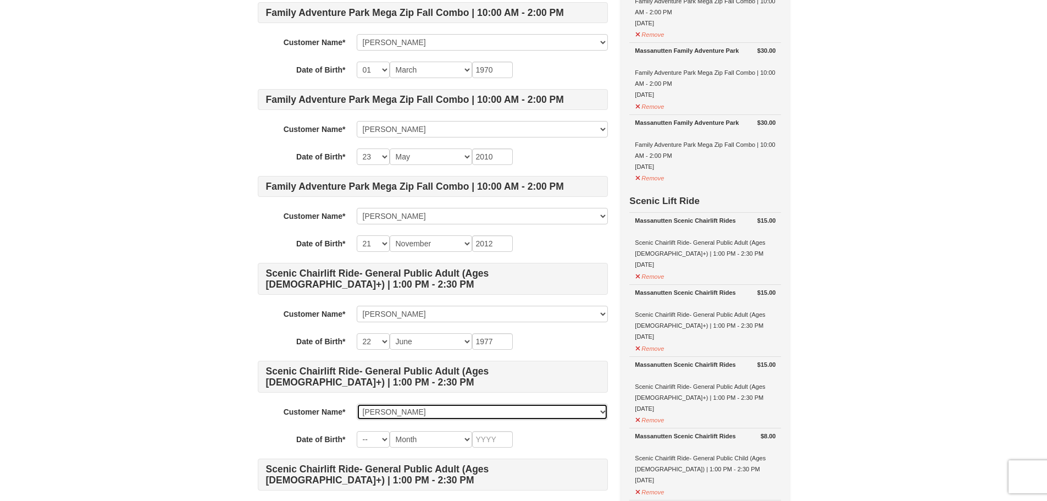
type input "1970"
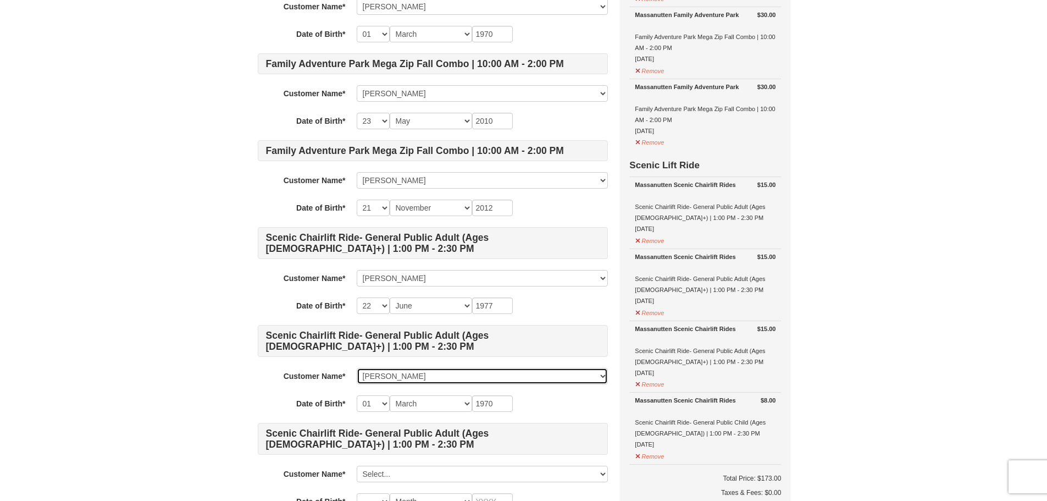
scroll to position [275, 0]
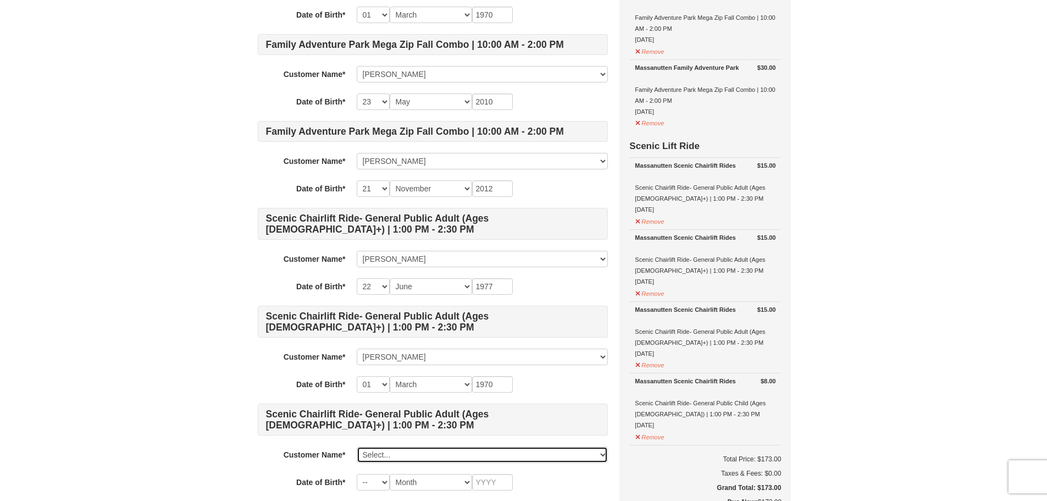
click at [601, 456] on select "Select... Amy Tilman Brandon Tilman Nora Tilman Kyle Tilman Add New..." at bounding box center [482, 454] width 251 height 16
select select "28245864"
click at [357, 446] on select "Select... Amy Tilman Brandon Tilman Nora Tilman Kyle Tilman Add New..." at bounding box center [482, 454] width 251 height 16
select select "23"
select select "05"
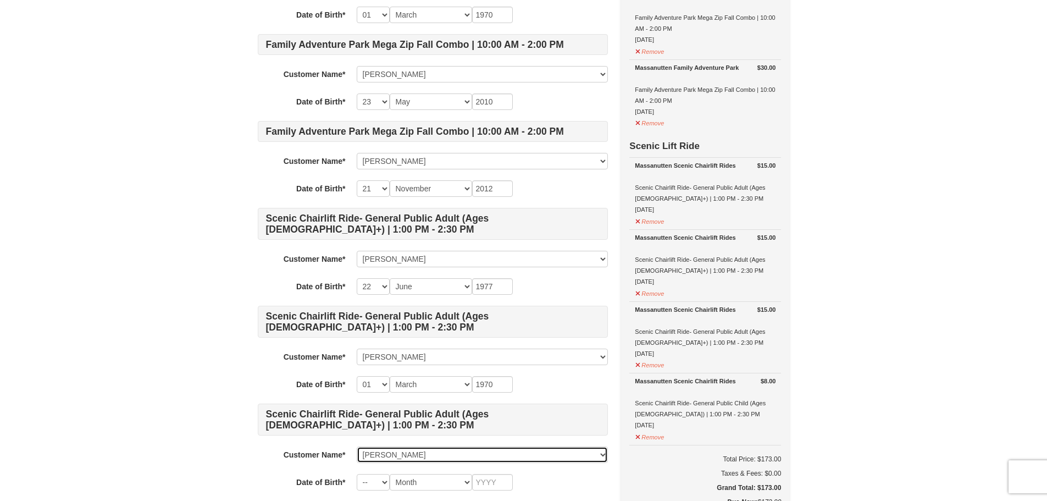
type input "2010"
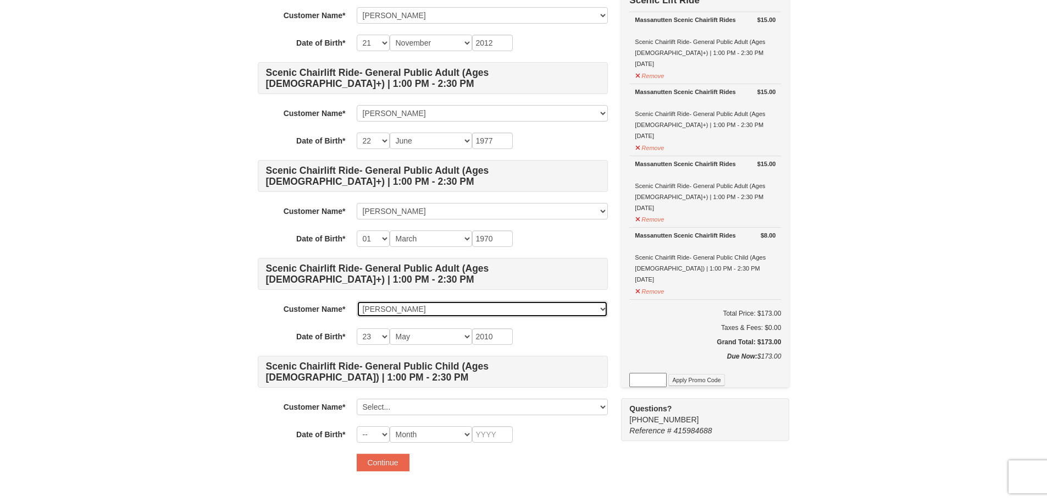
scroll to position [440, 0]
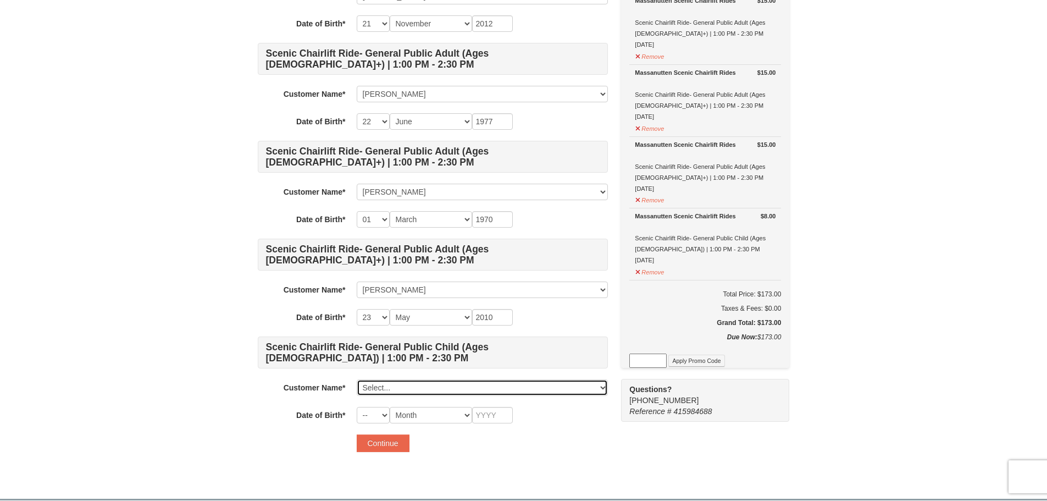
click at [601, 392] on select "Select... Amy Tilman Brandon Tilman Nora Tilman Kyle Tilman Add New..." at bounding box center [482, 387] width 251 height 16
select select "28245868"
click at [357, 379] on select "Select... Amy Tilman Brandon Tilman Nora Tilman Kyle Tilman Add New..." at bounding box center [482, 387] width 251 height 16
select select "21"
select select "11"
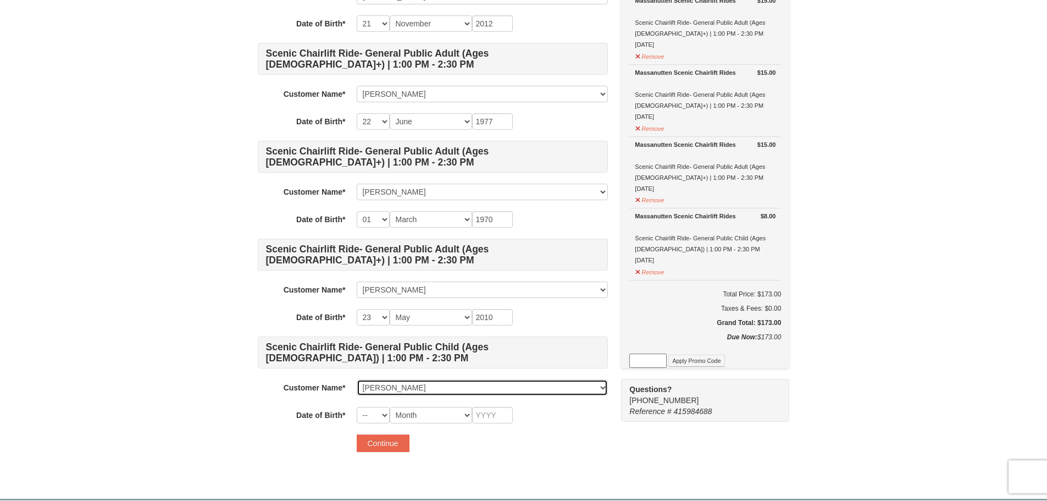
type input "2012"
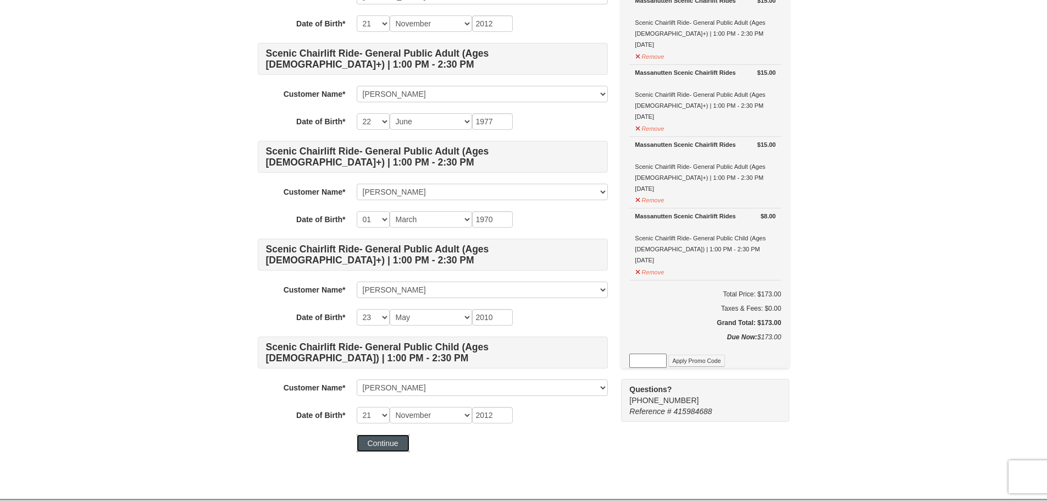
click at [386, 445] on button "Continue" at bounding box center [383, 443] width 53 height 18
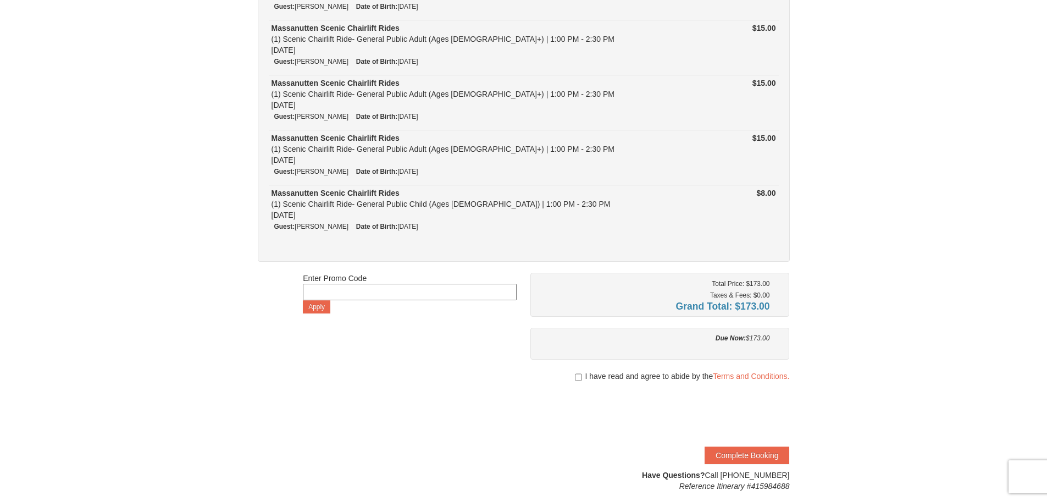
scroll to position [330, 0]
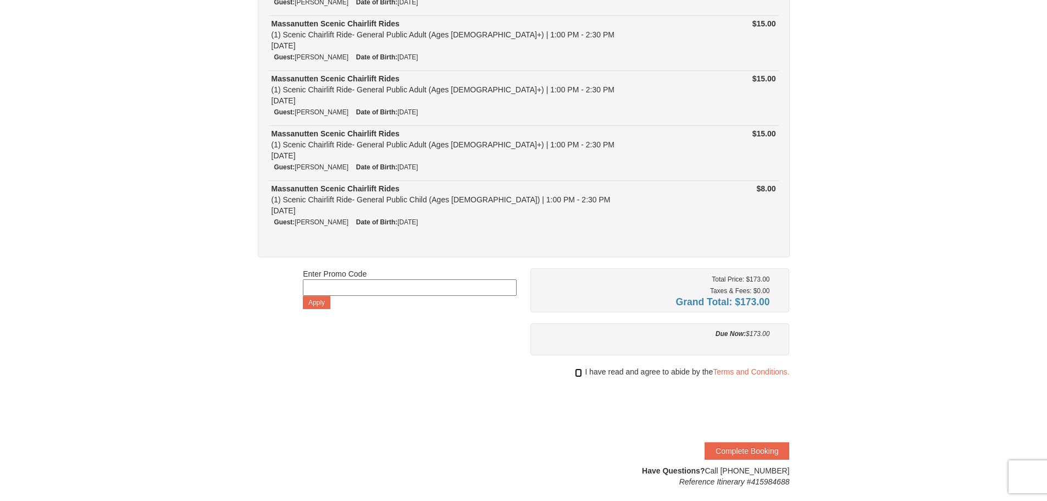
click at [575, 371] on input "checkbox" at bounding box center [578, 372] width 7 height 9
checkbox input "true"
click at [731, 448] on button "Complete Booking" at bounding box center [747, 451] width 85 height 18
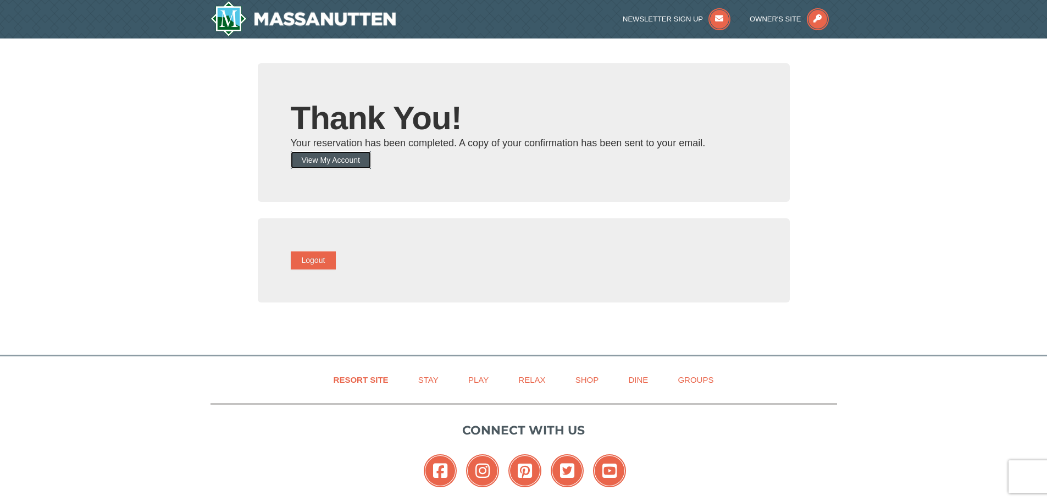
click at [361, 156] on button "View My Account" at bounding box center [331, 160] width 80 height 18
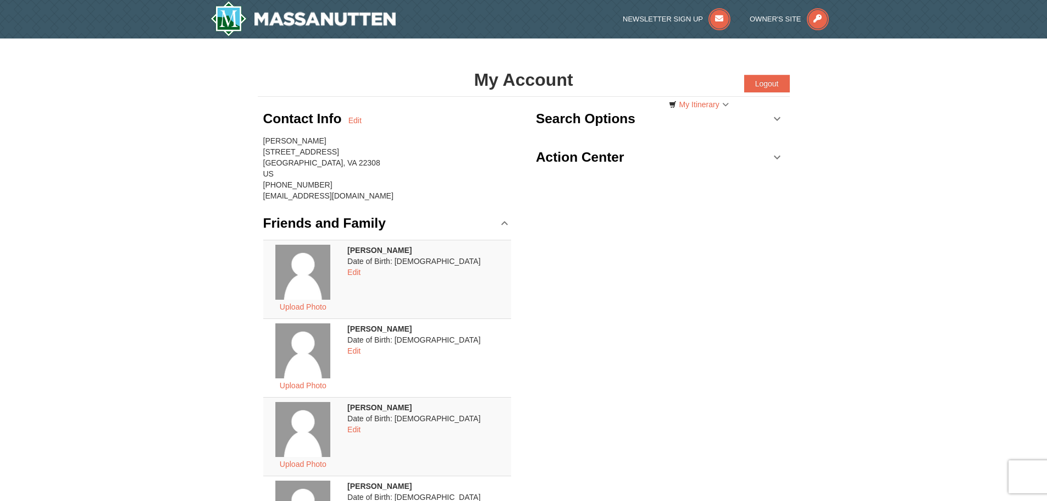
click at [773, 157] on link "Action Center" at bounding box center [660, 157] width 248 height 33
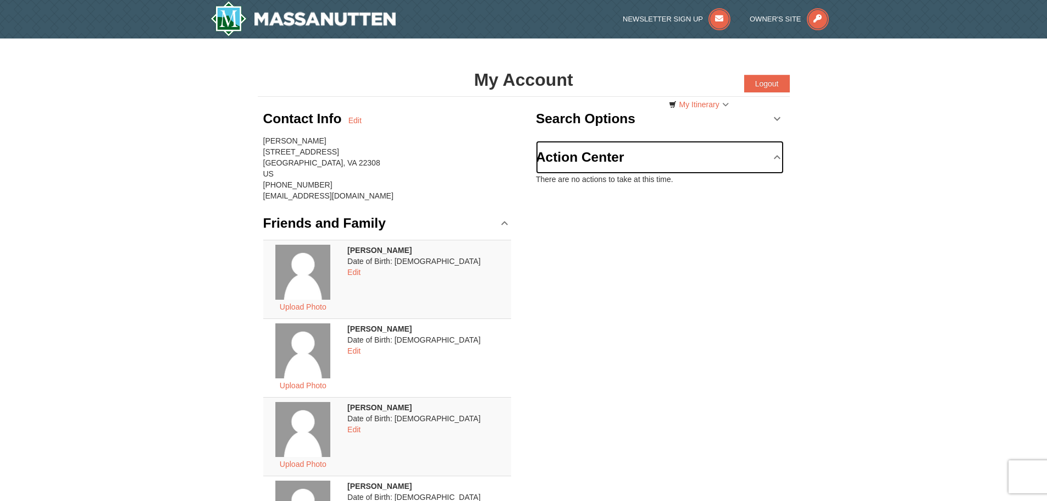
scroll to position [330, 0]
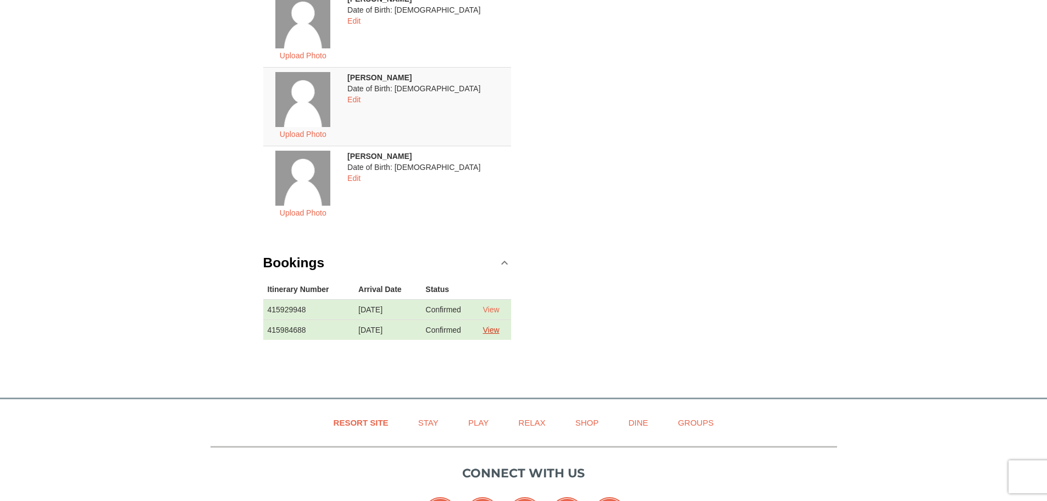
click at [499, 332] on link "View" at bounding box center [491, 329] width 16 height 9
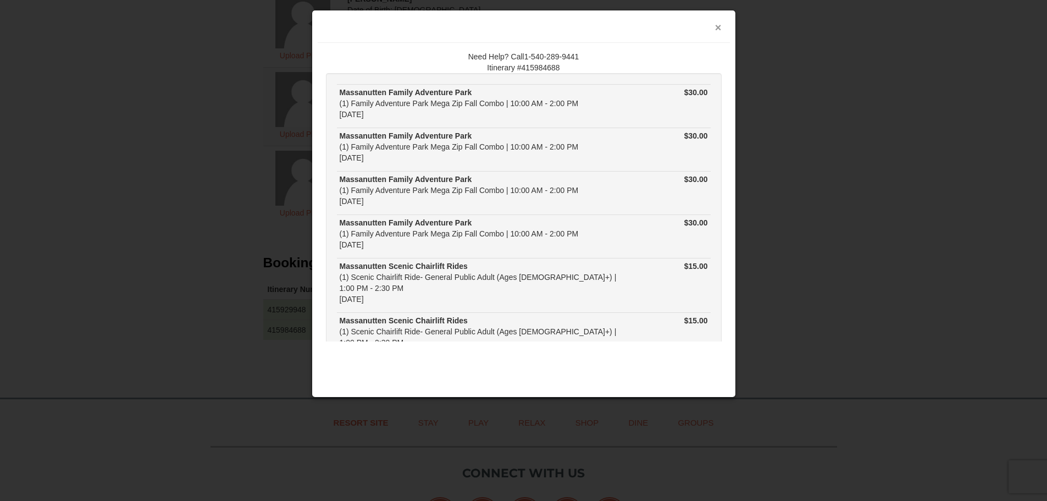
click at [716, 28] on button "×" at bounding box center [718, 27] width 7 height 11
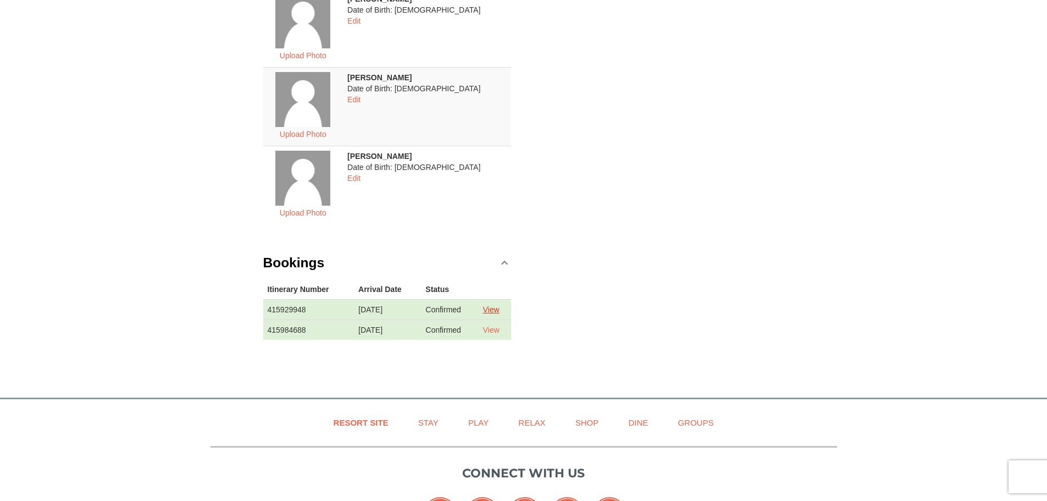
click at [495, 309] on link "View" at bounding box center [491, 309] width 16 height 9
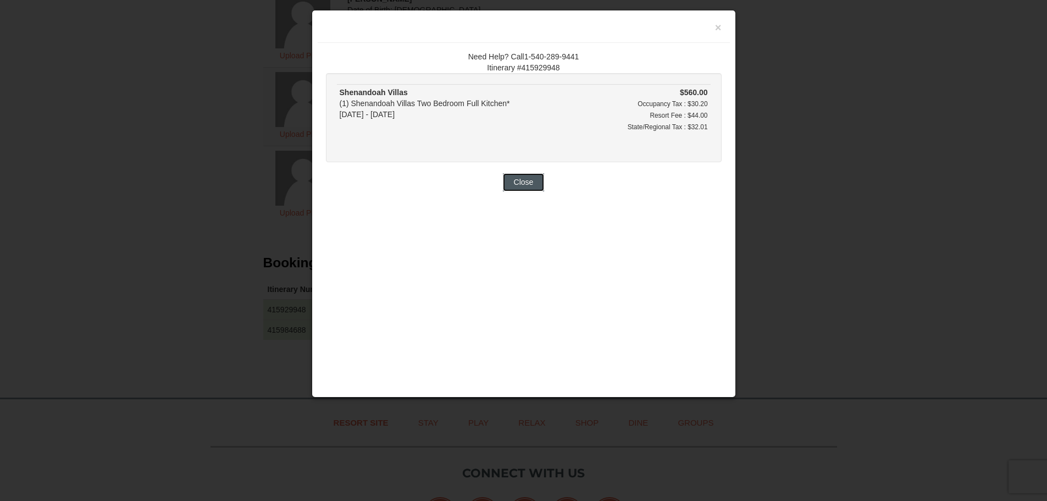
click at [522, 185] on button "Close" at bounding box center [524, 182] width 42 height 18
